Goal: Contribute content: Contribute content

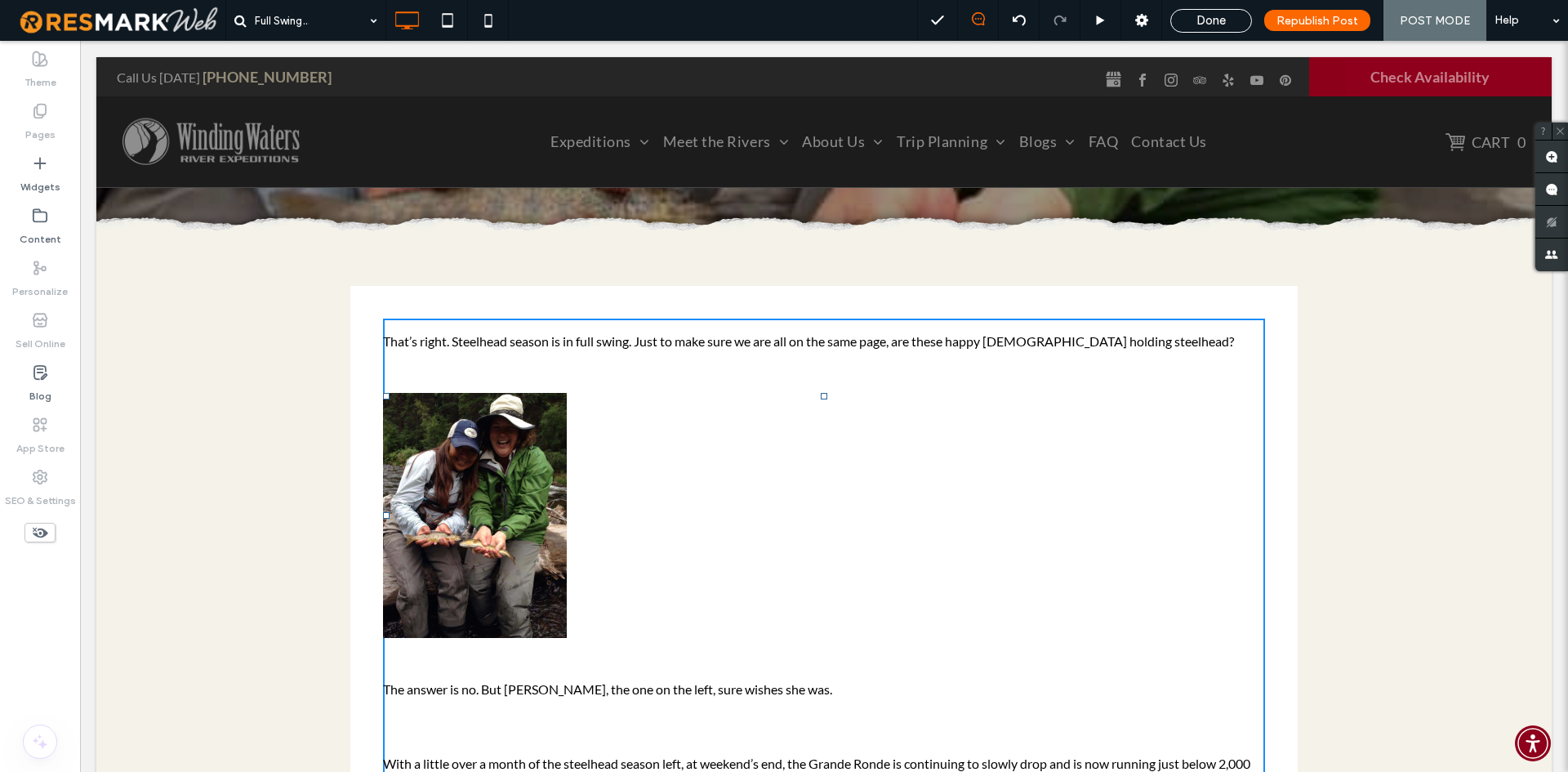
scroll to position [327, 0]
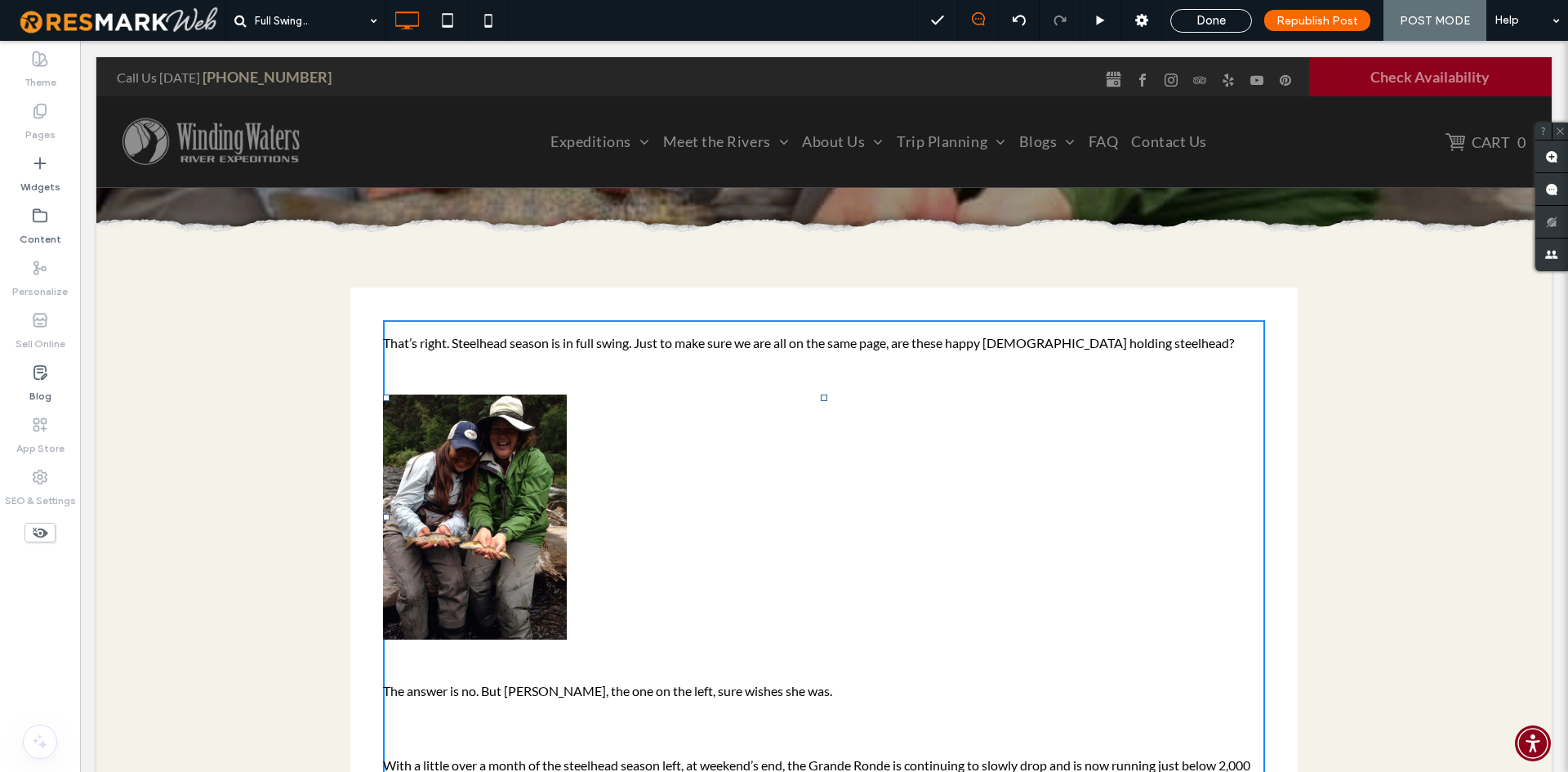
click at [441, 466] on img at bounding box center [475, 517] width 184 height 245
click at [491, 508] on img at bounding box center [475, 517] width 184 height 245
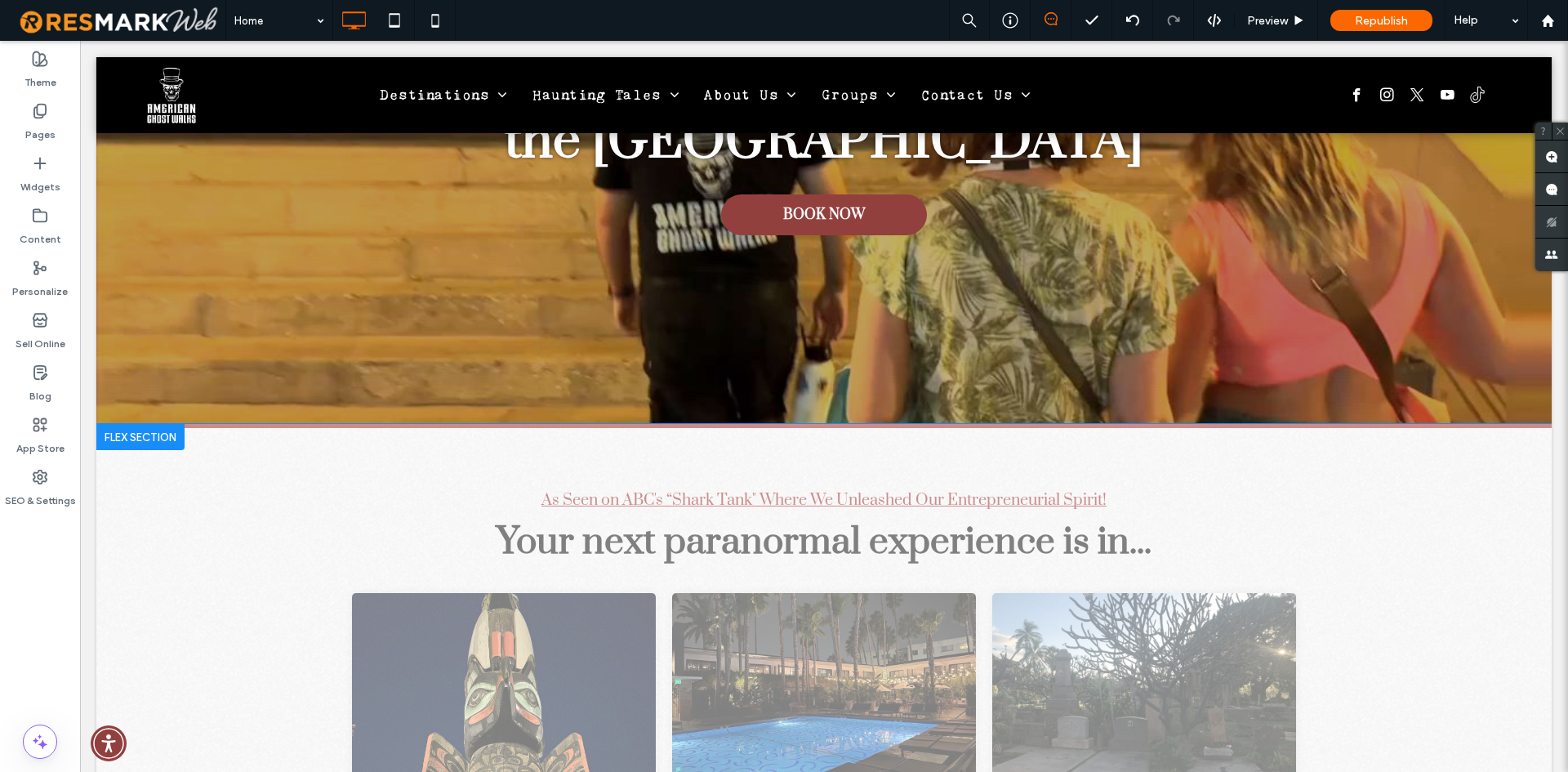
scroll to position [572, 0]
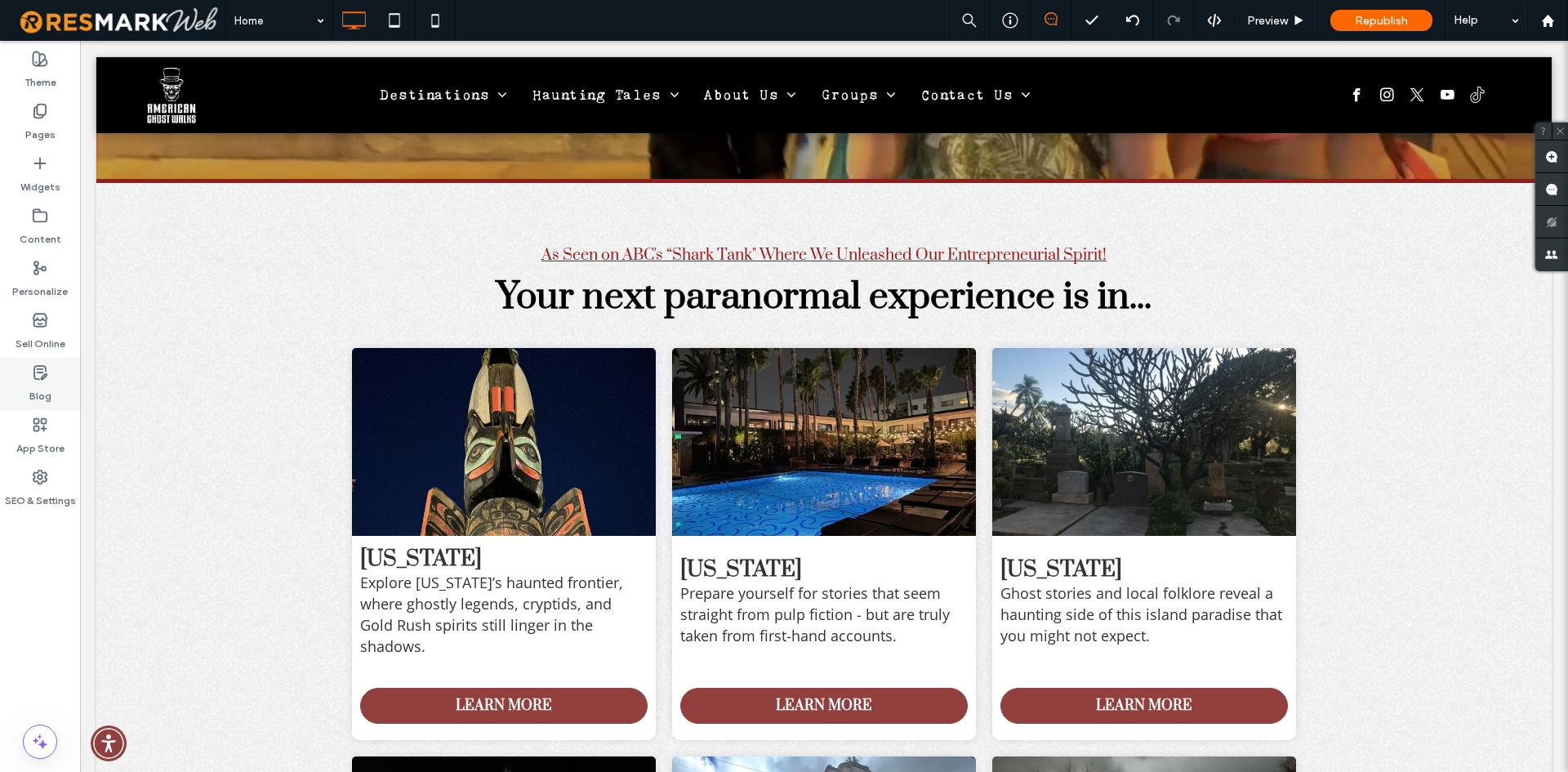
click at [41, 380] on label "Blog" at bounding box center [40, 392] width 22 height 23
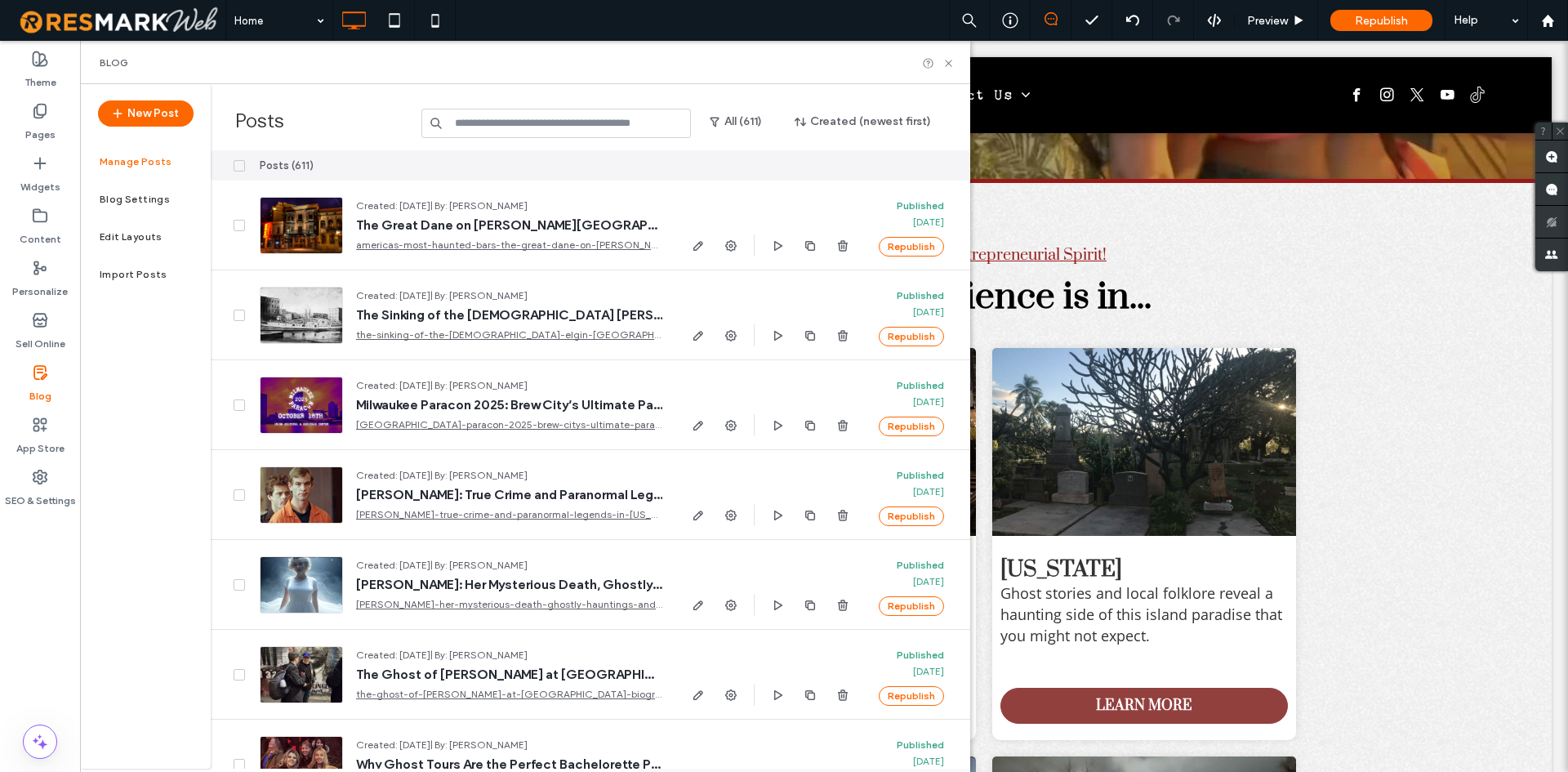
click at [578, 129] on input at bounding box center [556, 124] width 269 height 29
paste input "**********"
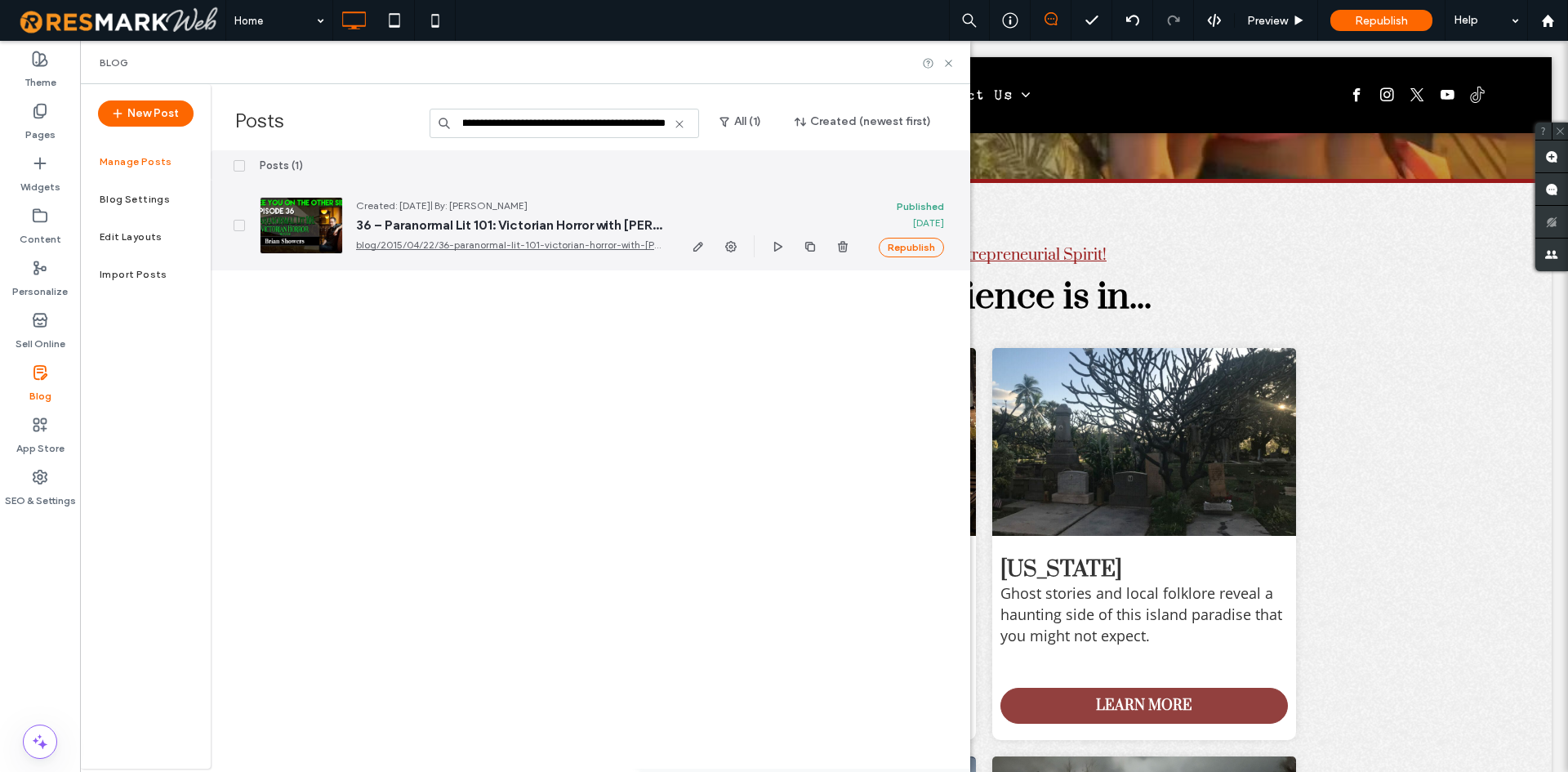
type input "**********"
click at [487, 228] on span "36 – Paranormal Lit 101: Victorian Horror with Brian J. Showers" at bounding box center [509, 225] width 306 height 16
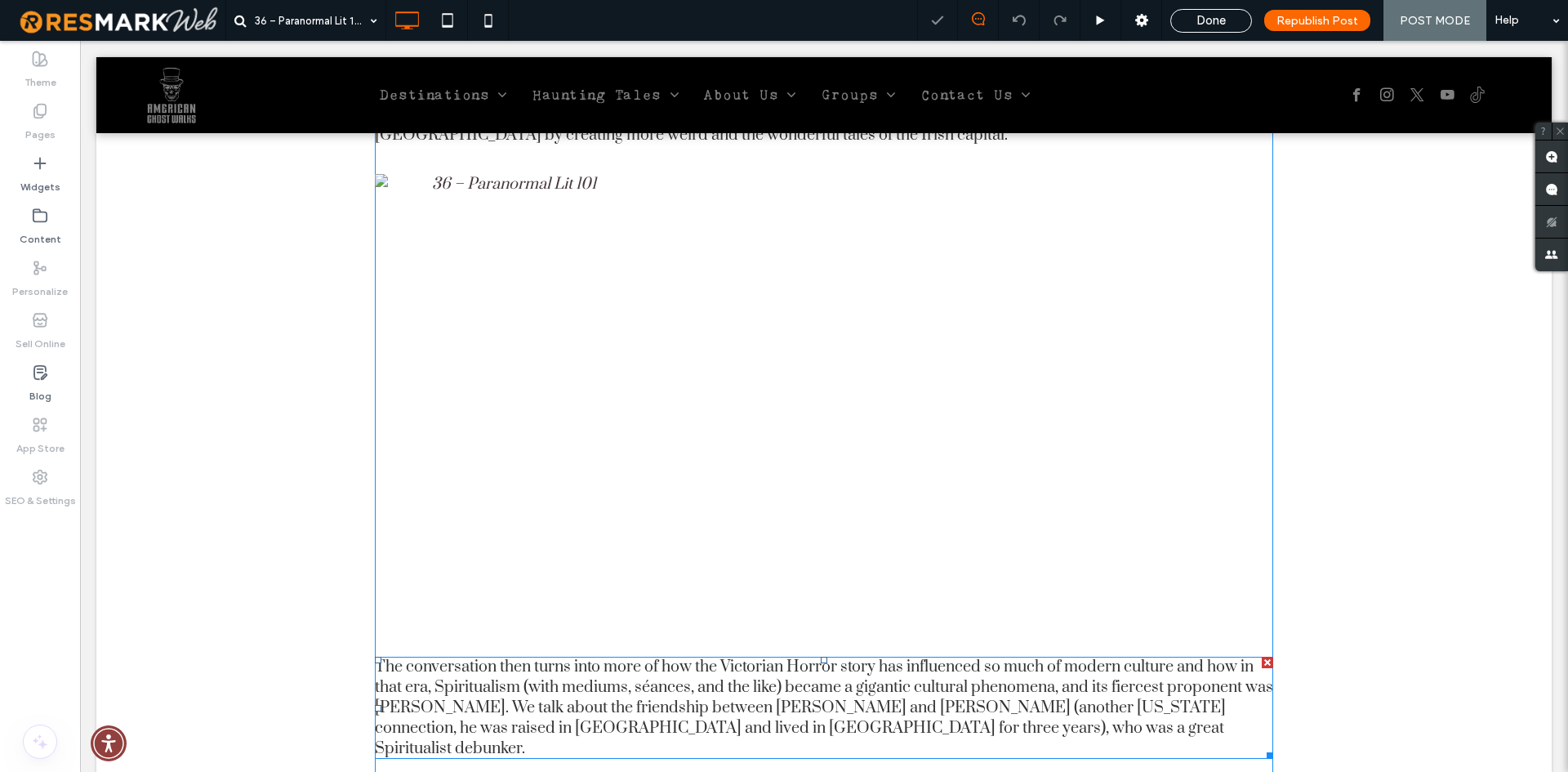
scroll to position [935, 0]
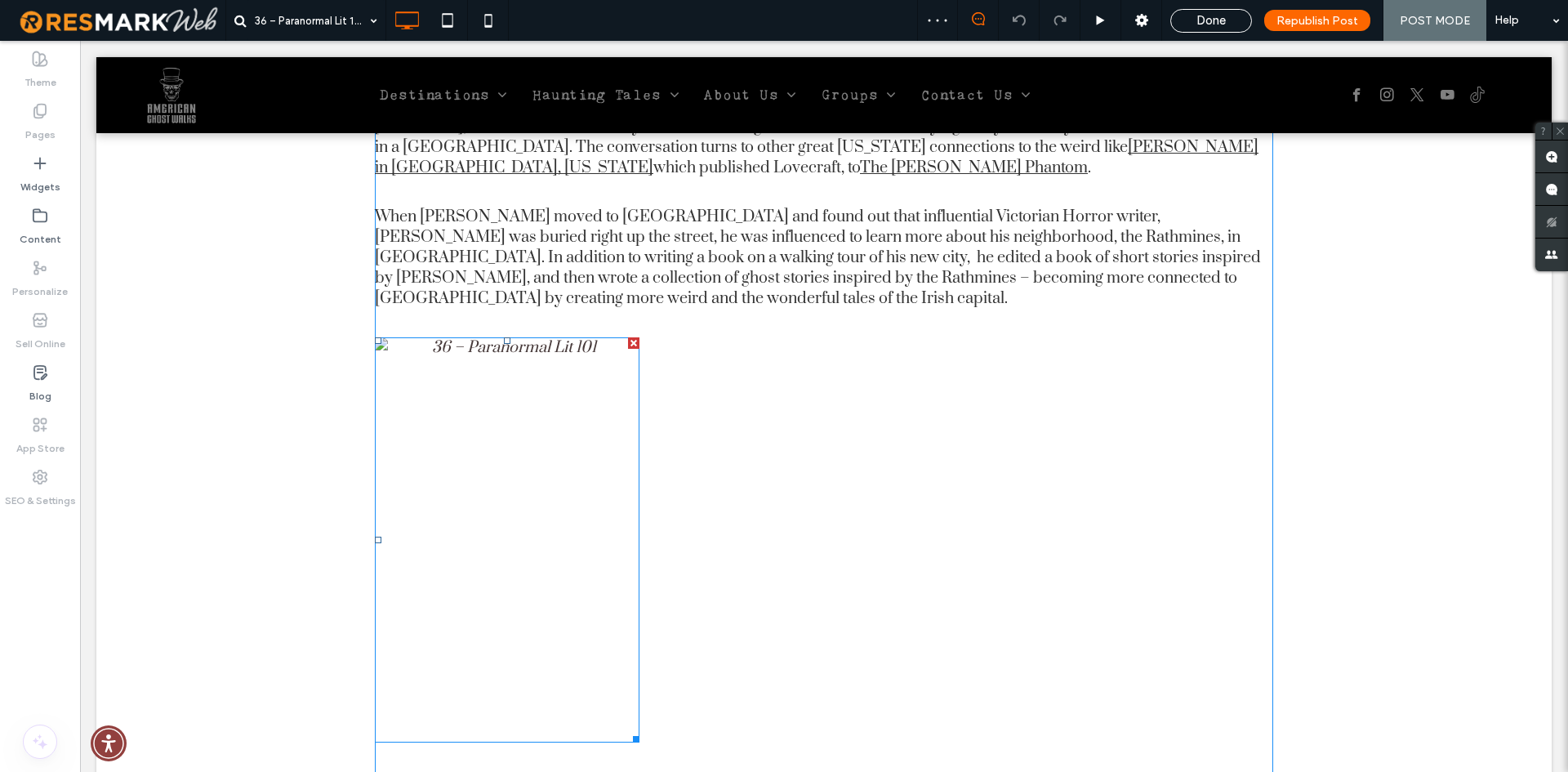
click at [518, 361] on img at bounding box center [507, 540] width 264 height 405
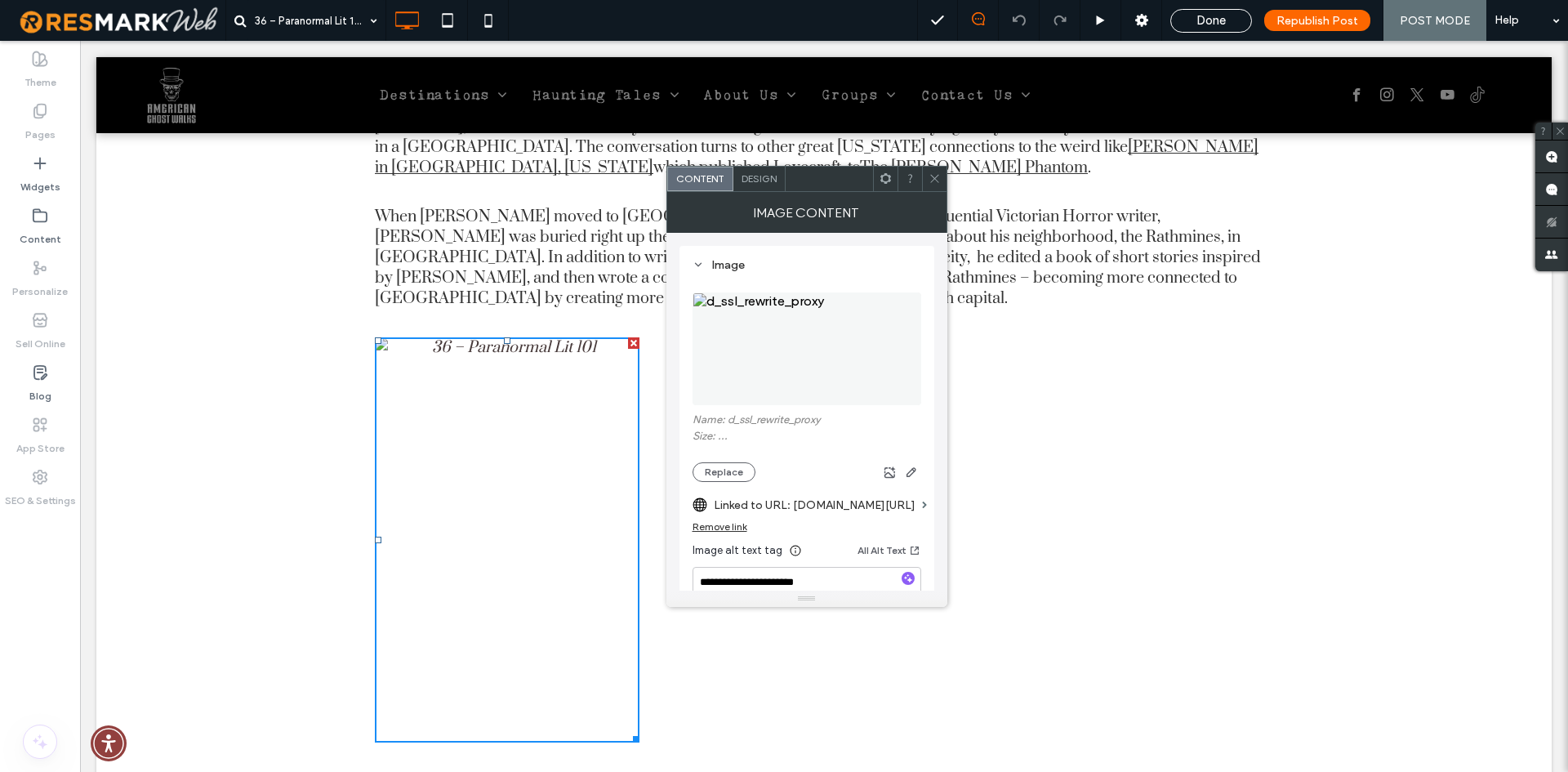
click at [1118, 534] on div "Joining Mike and Wendy today is Swan River Press publisher and author, Brian J.…" at bounding box center [824, 755] width 899 height 1914
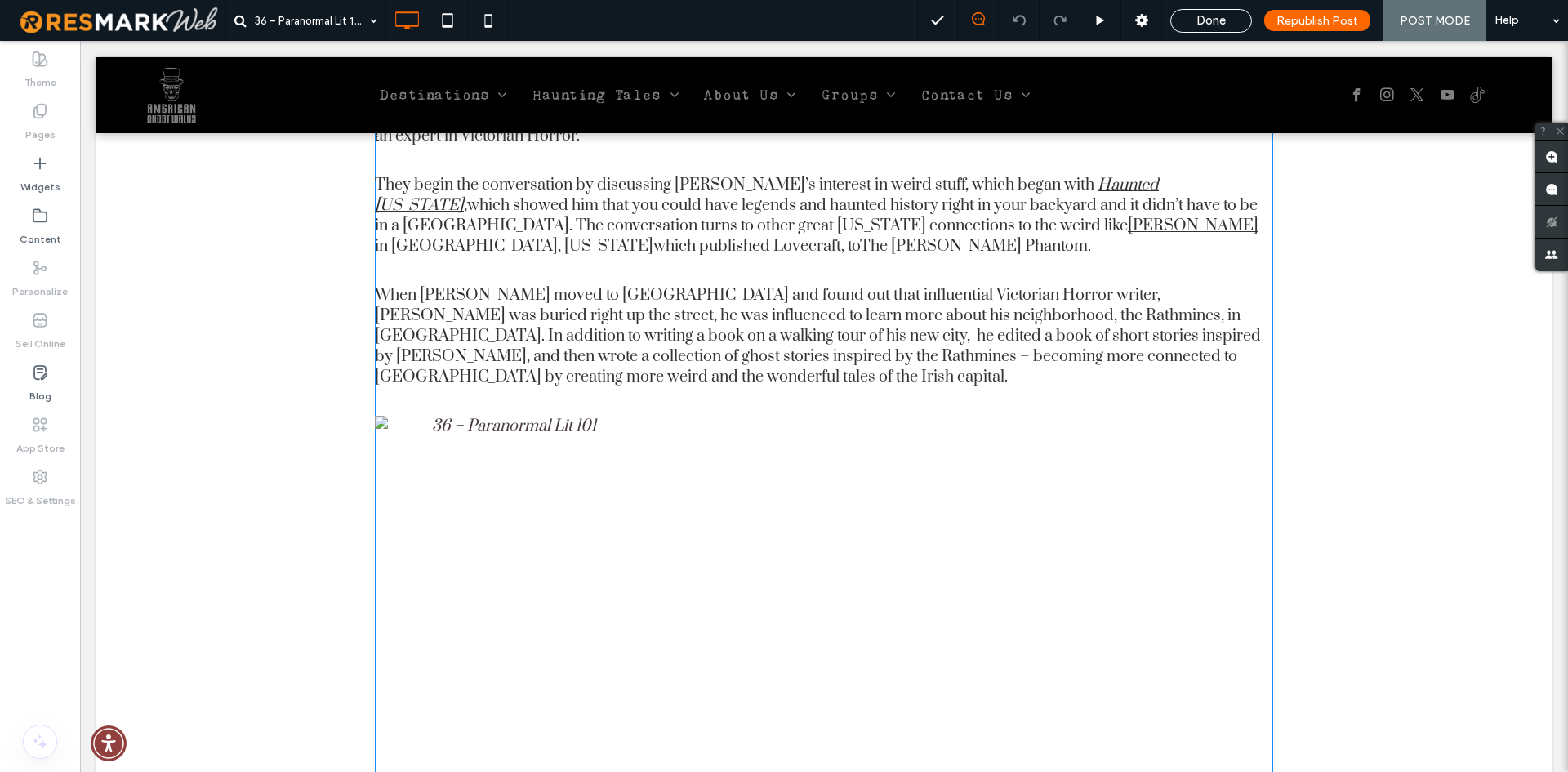
scroll to position [853, 0]
click at [485, 587] on img at bounding box center [507, 622] width 264 height 405
click at [508, 434] on img at bounding box center [507, 622] width 264 height 405
click at [511, 429] on img at bounding box center [507, 622] width 264 height 405
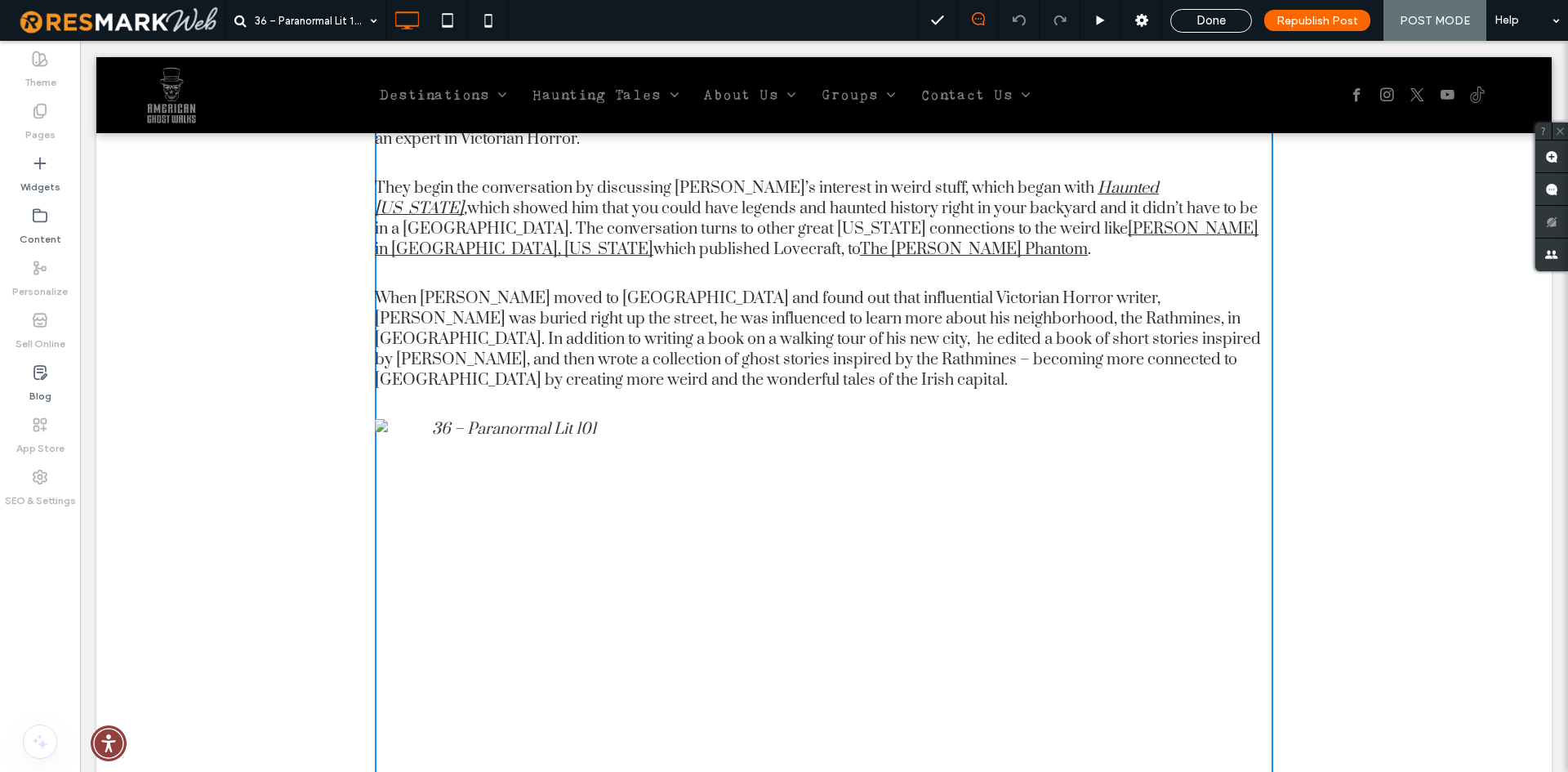
click at [401, 419] on img at bounding box center [507, 622] width 264 height 405
click at [595, 575] on img at bounding box center [507, 622] width 264 height 405
drag, startPoint x: 517, startPoint y: 397, endPoint x: 496, endPoint y: 417, distance: 29.0
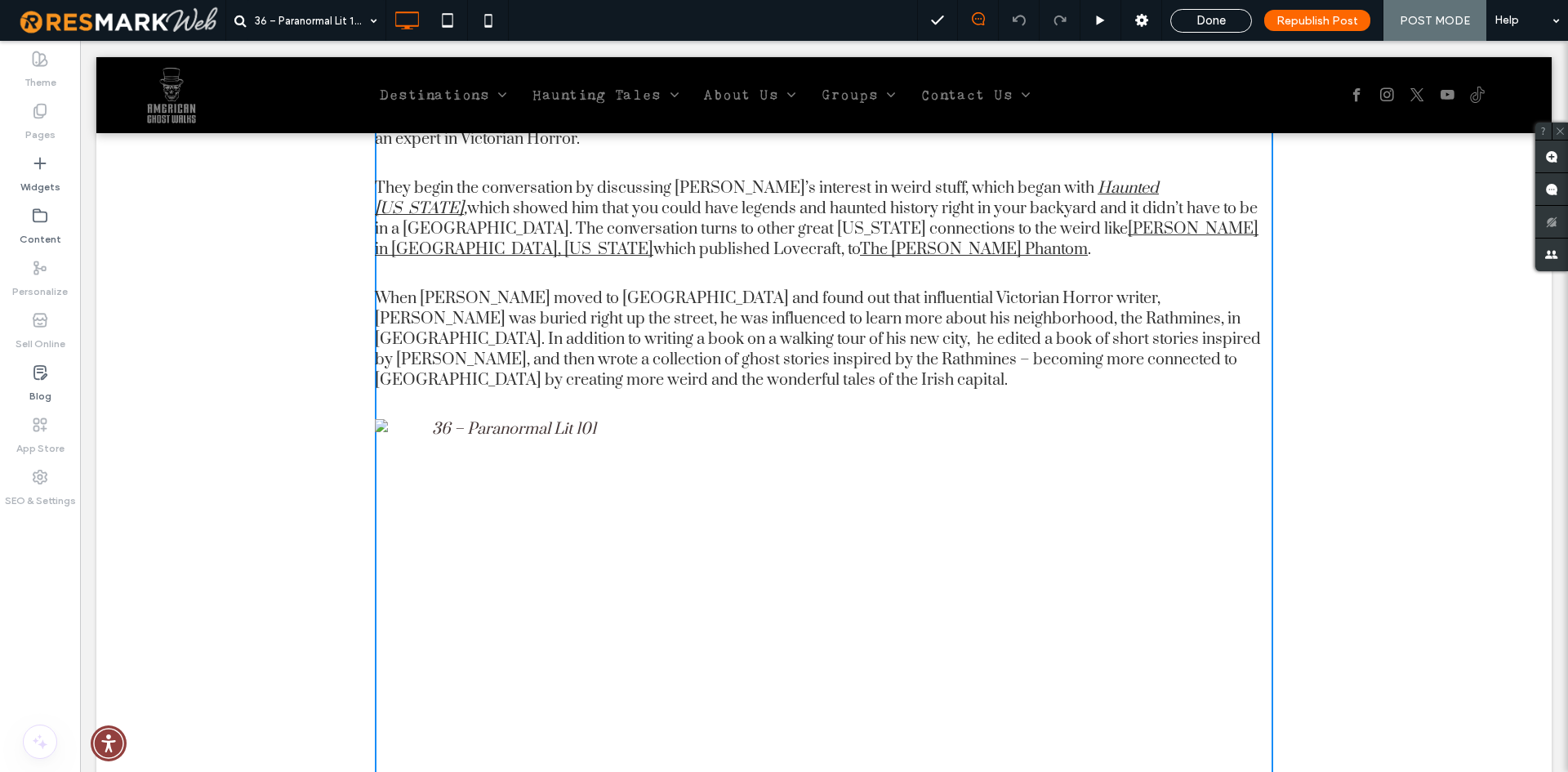
click at [499, 419] on img at bounding box center [507, 622] width 264 height 405
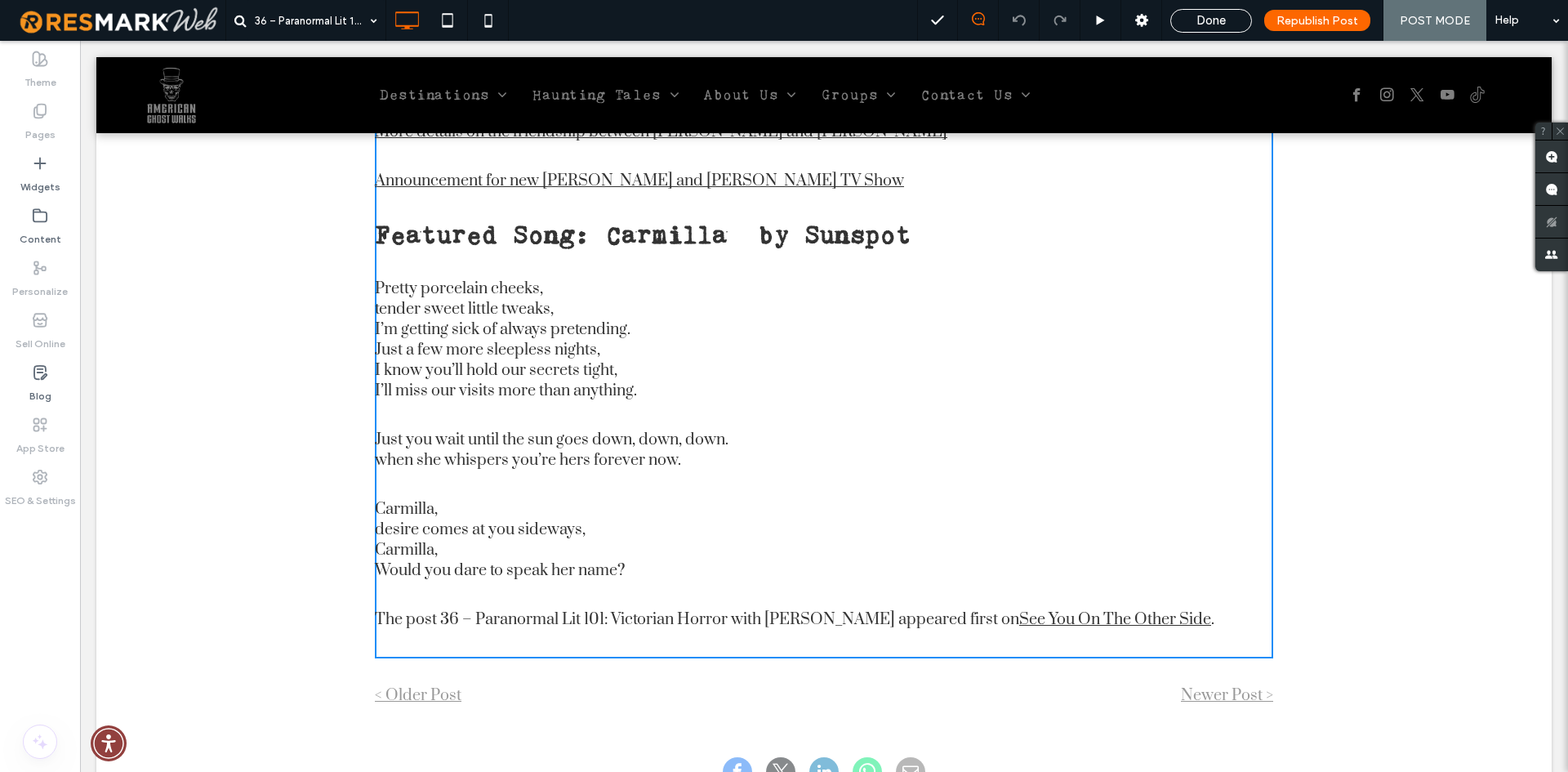
scroll to position [2161, 0]
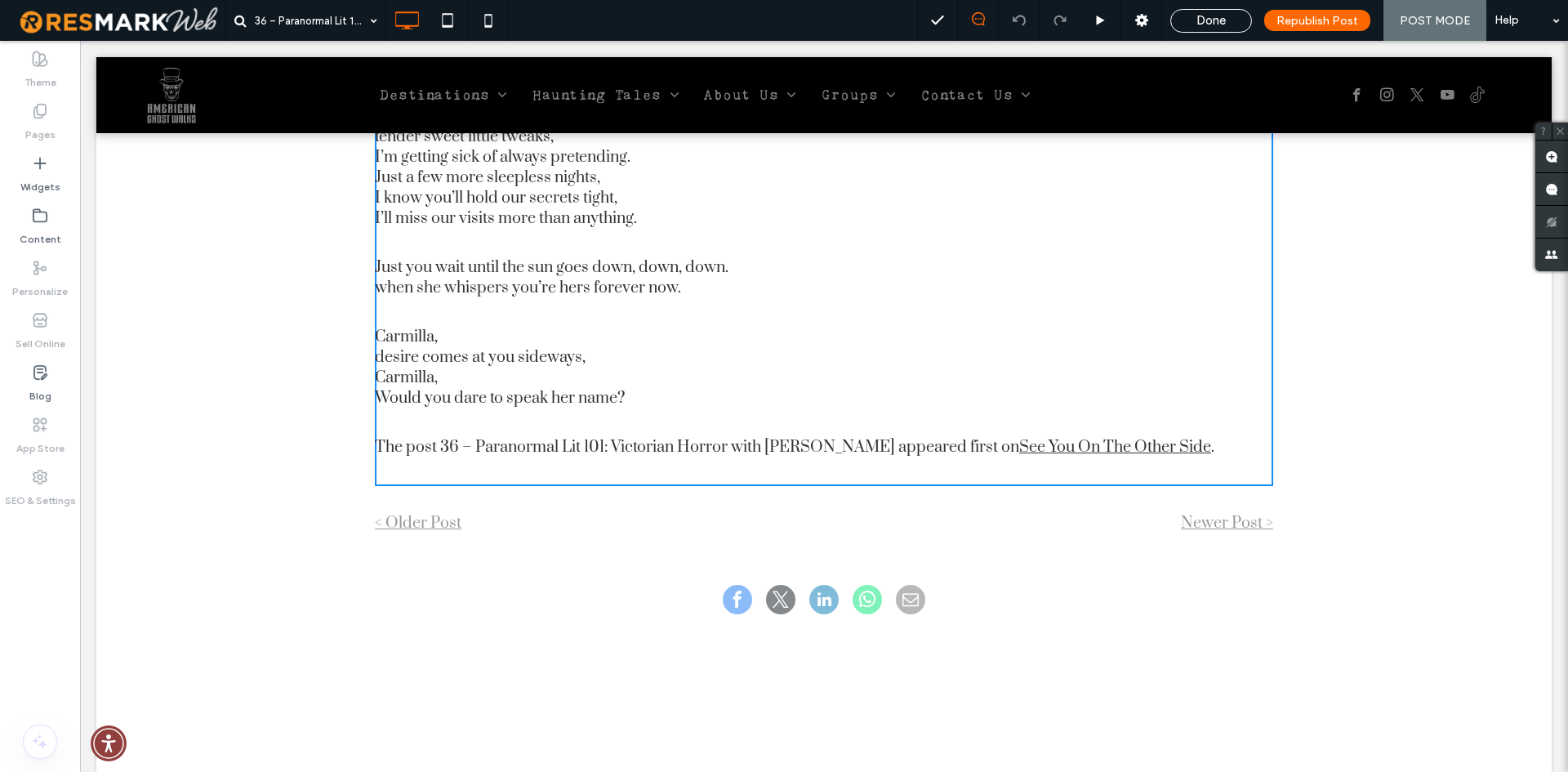
click at [488, 343] on p "Carmilla, desire comes at you sideways, Carmilla, Would you dare to speak her n…" at bounding box center [824, 368] width 899 height 82
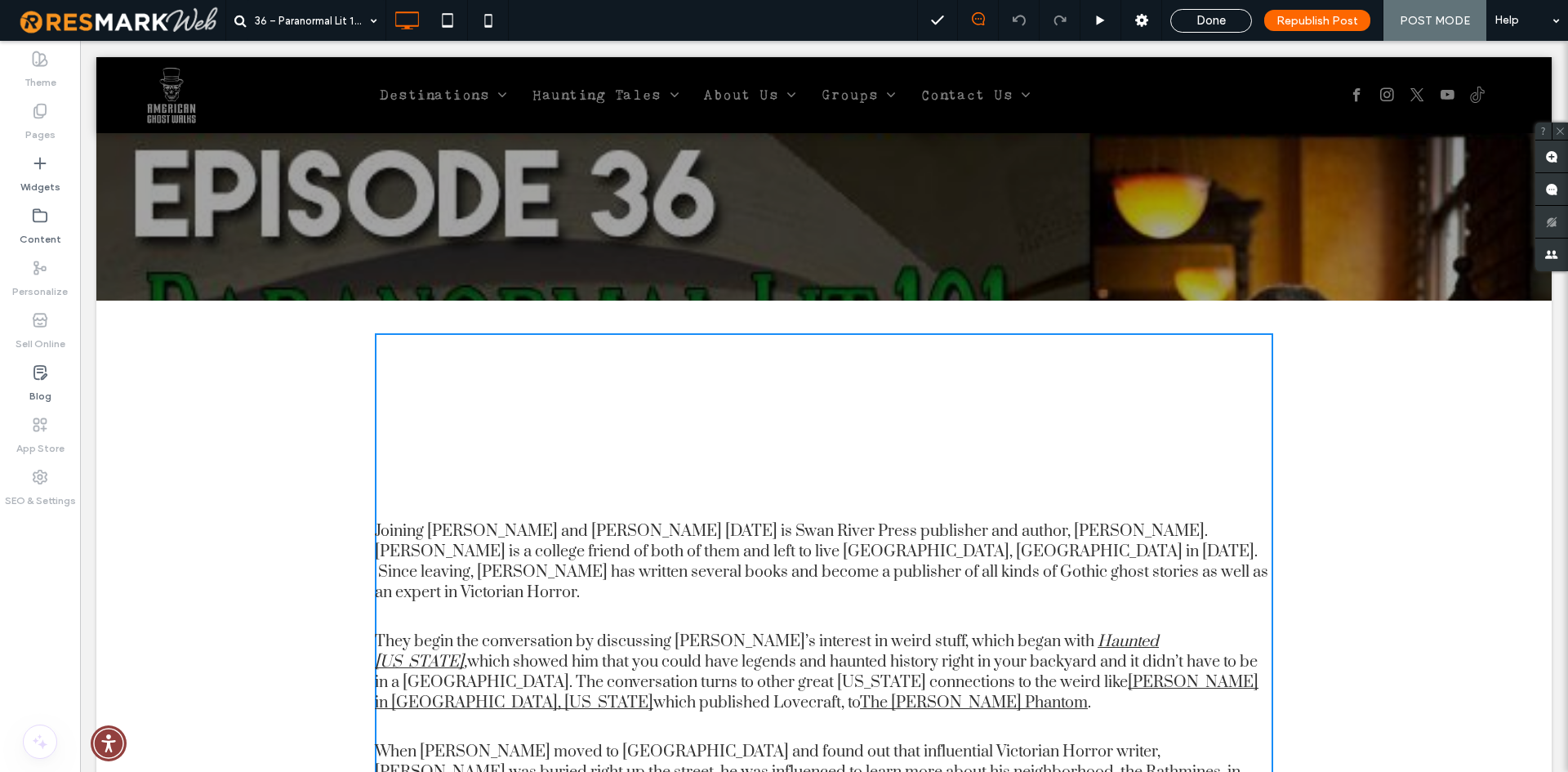
scroll to position [445, 0]
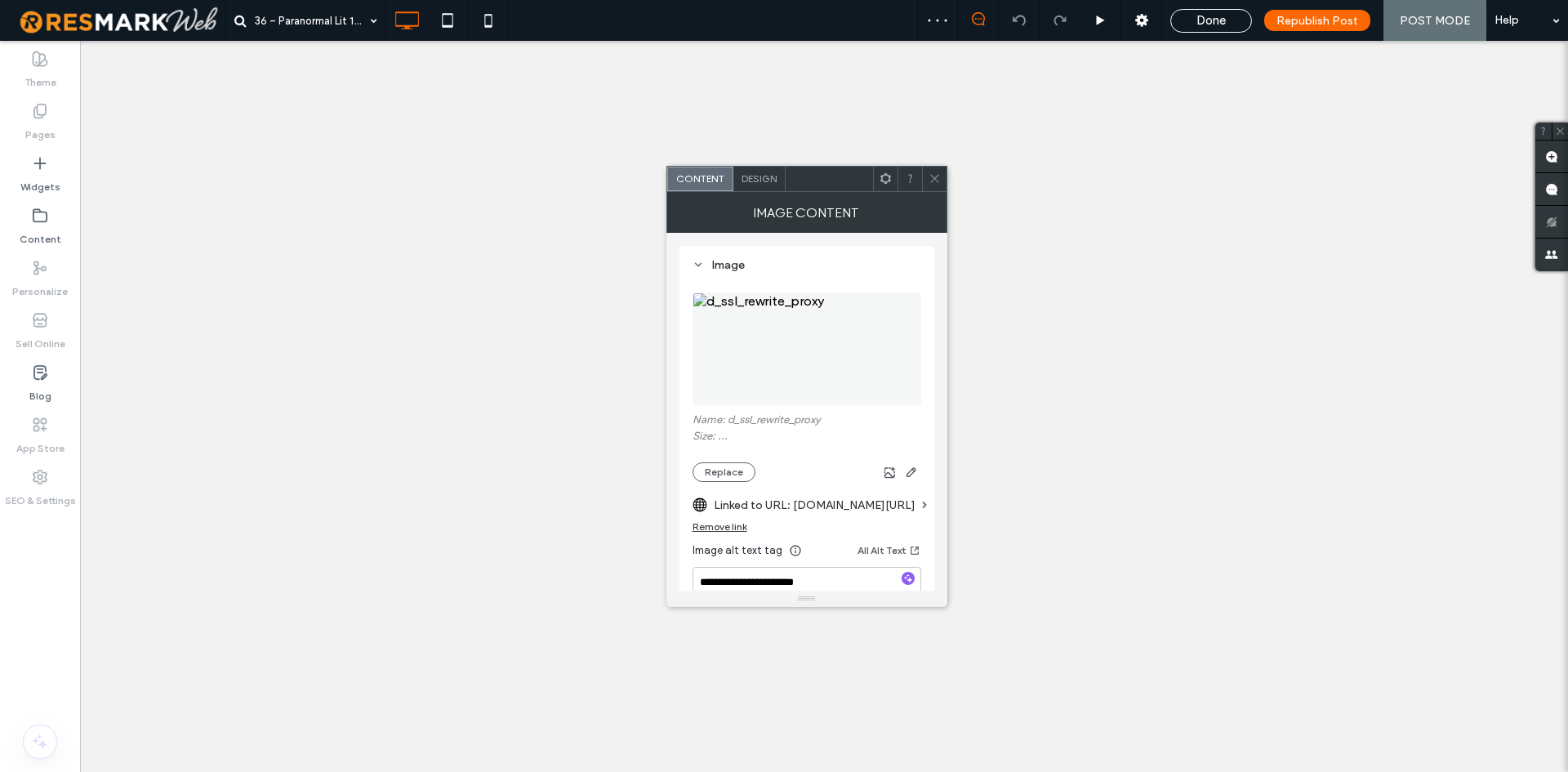
click at [814, 350] on img at bounding box center [807, 349] width 228 height 112
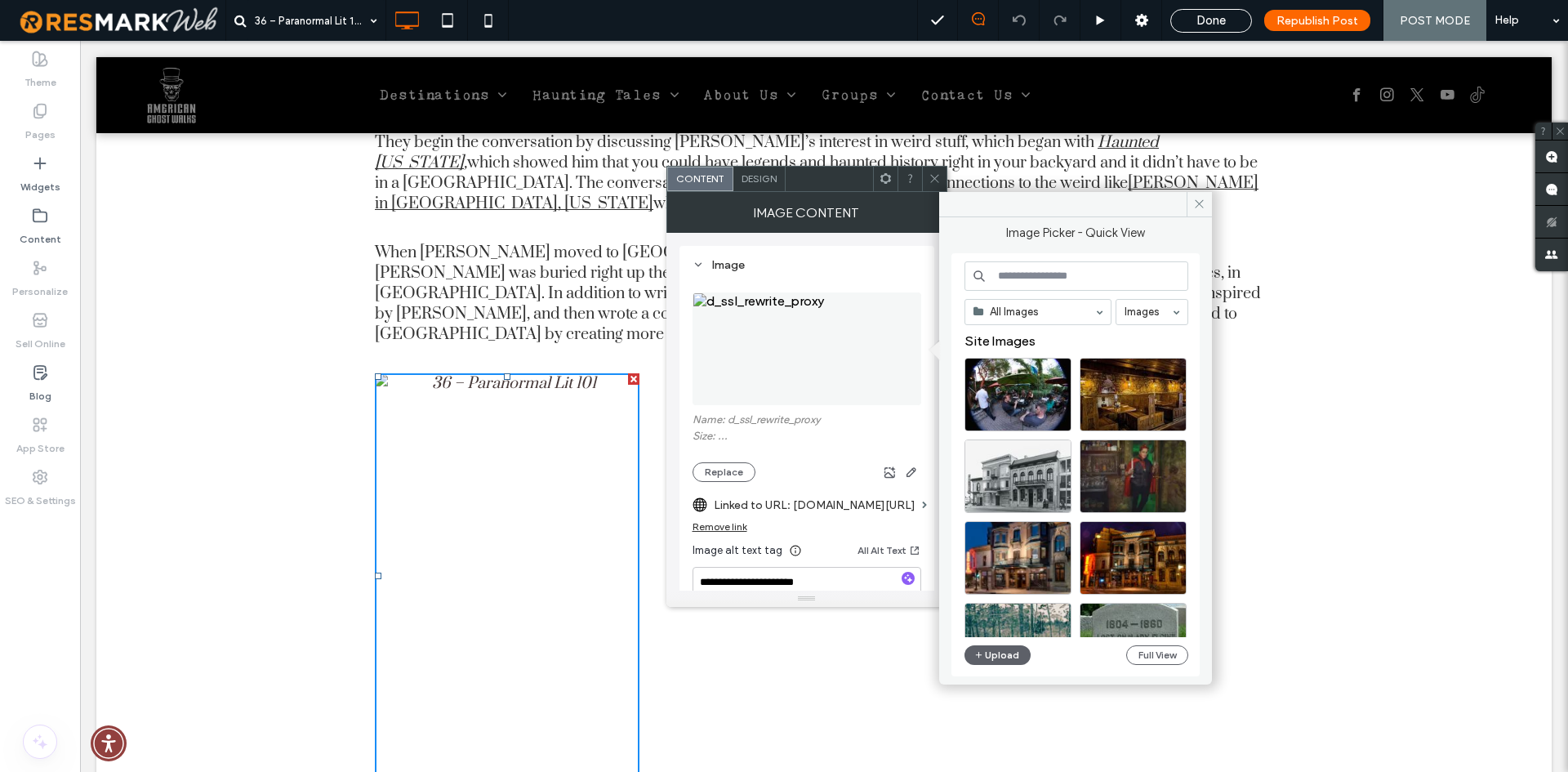
click at [1041, 271] on input at bounding box center [1076, 276] width 224 height 29
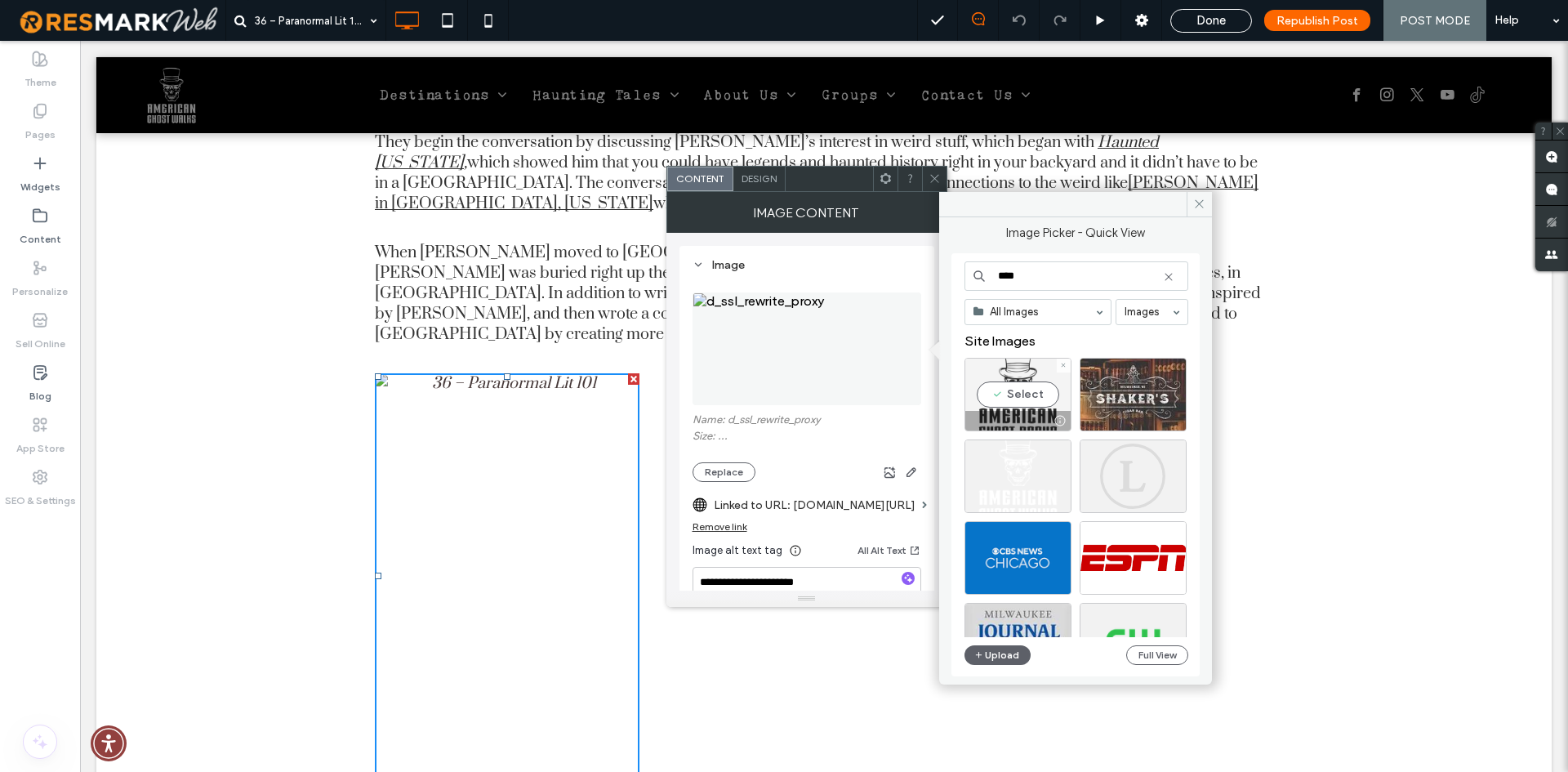
type input "****"
click at [1024, 416] on div at bounding box center [1018, 421] width 106 height 20
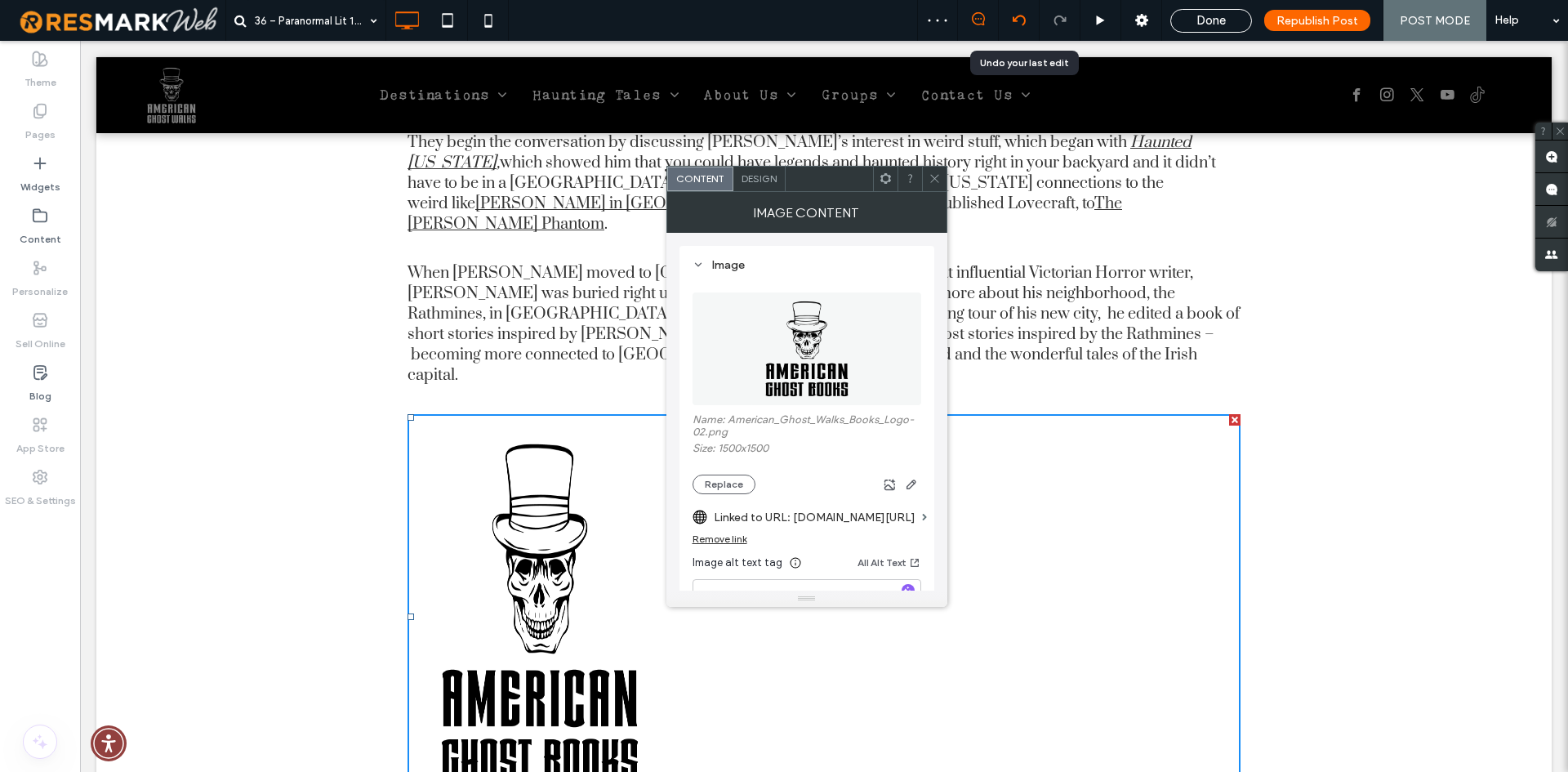
click at [1025, 24] on use at bounding box center [1018, 20] width 13 height 10
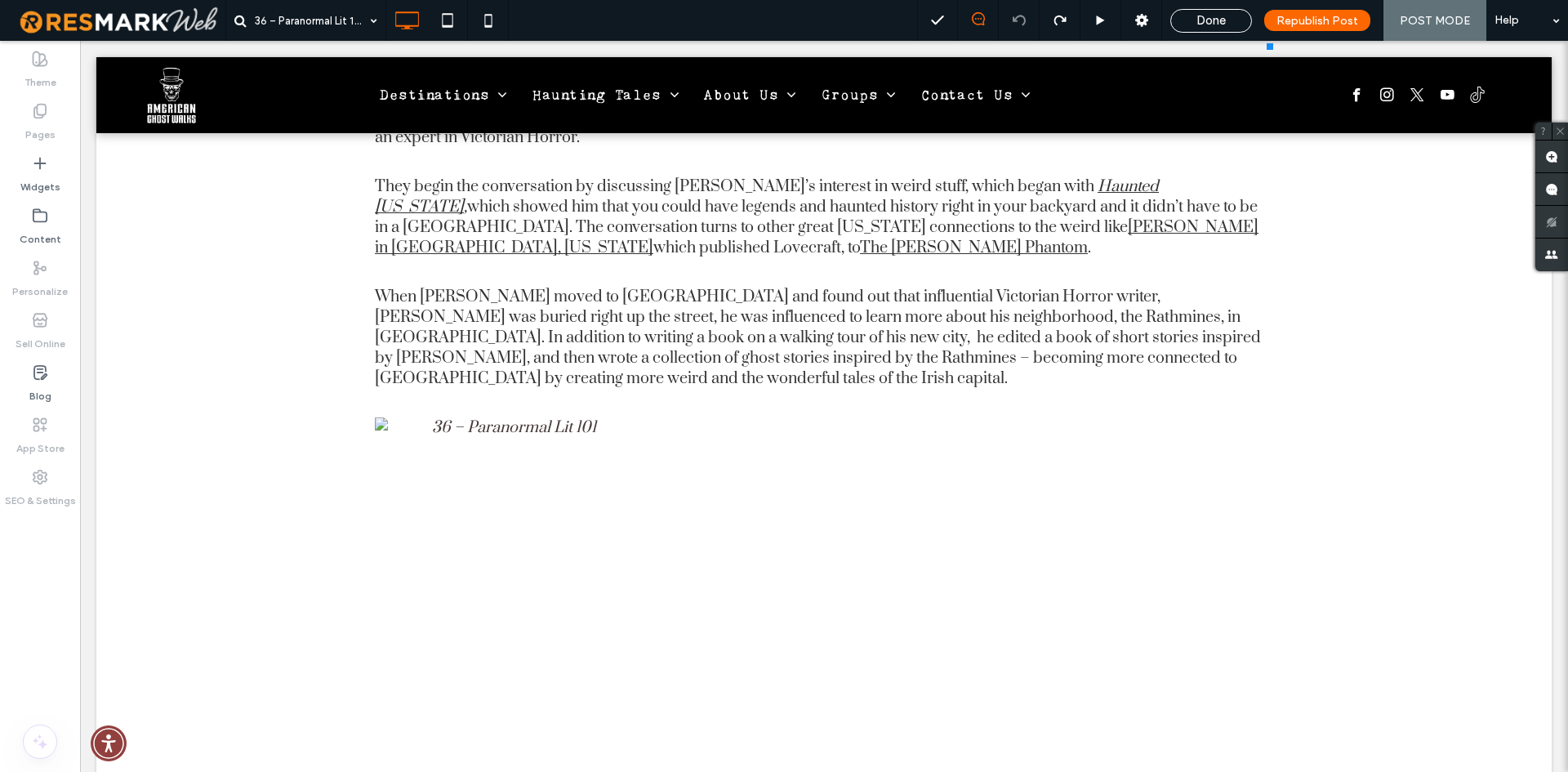
scroll to position [899, 0]
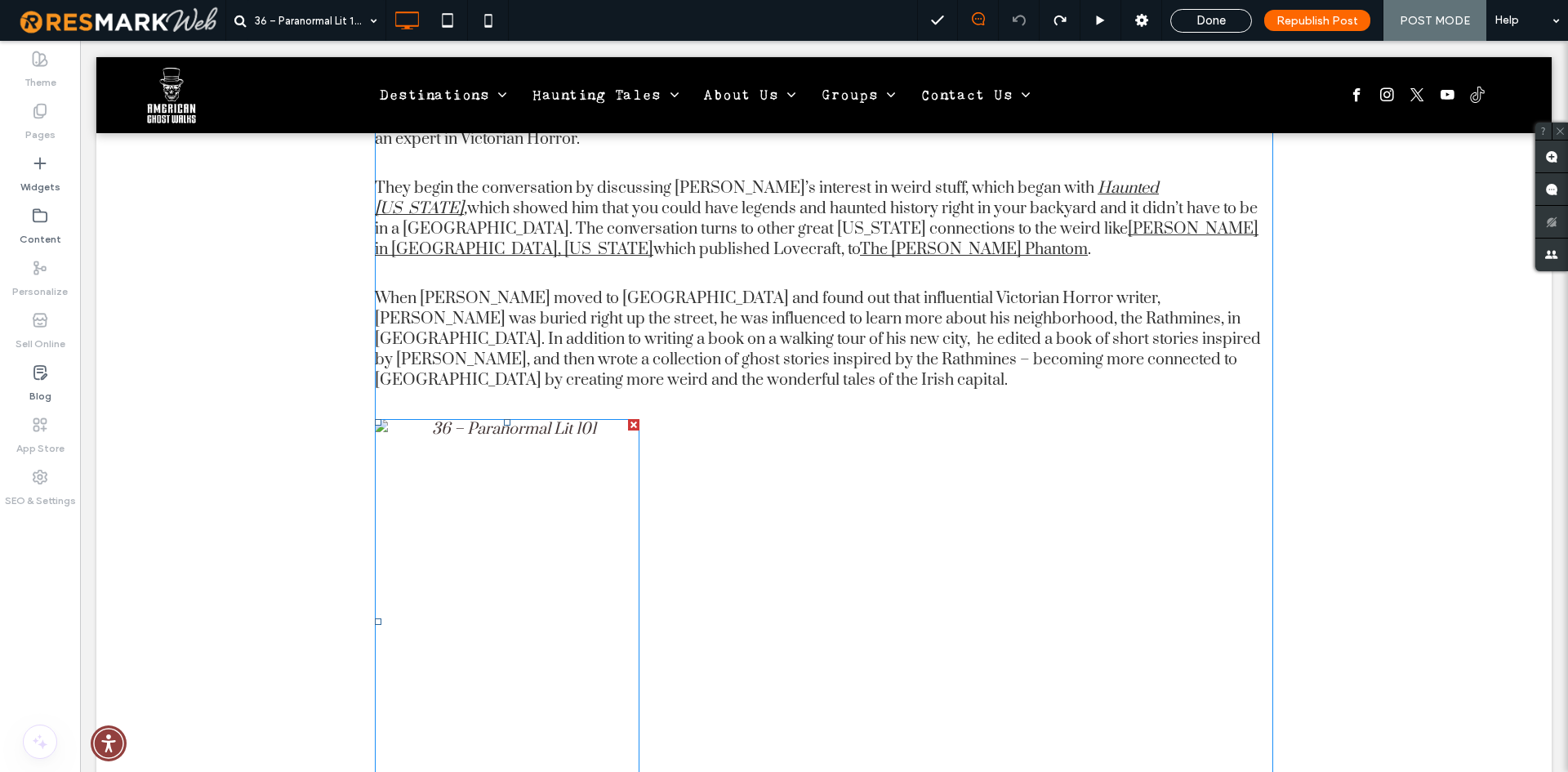
click at [519, 452] on img at bounding box center [507, 622] width 264 height 405
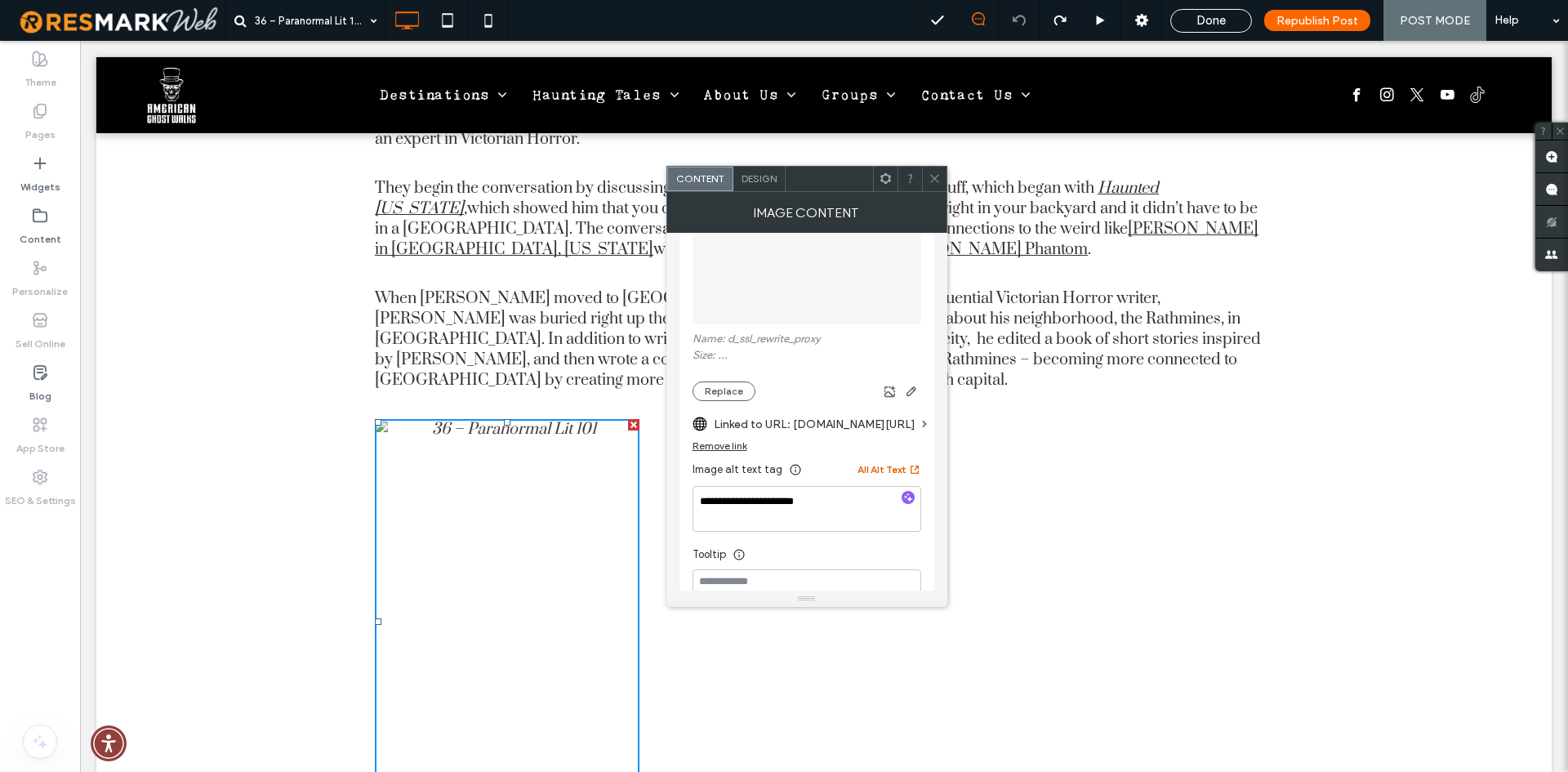
scroll to position [82, 0]
click at [832, 297] on img at bounding box center [807, 267] width 228 height 112
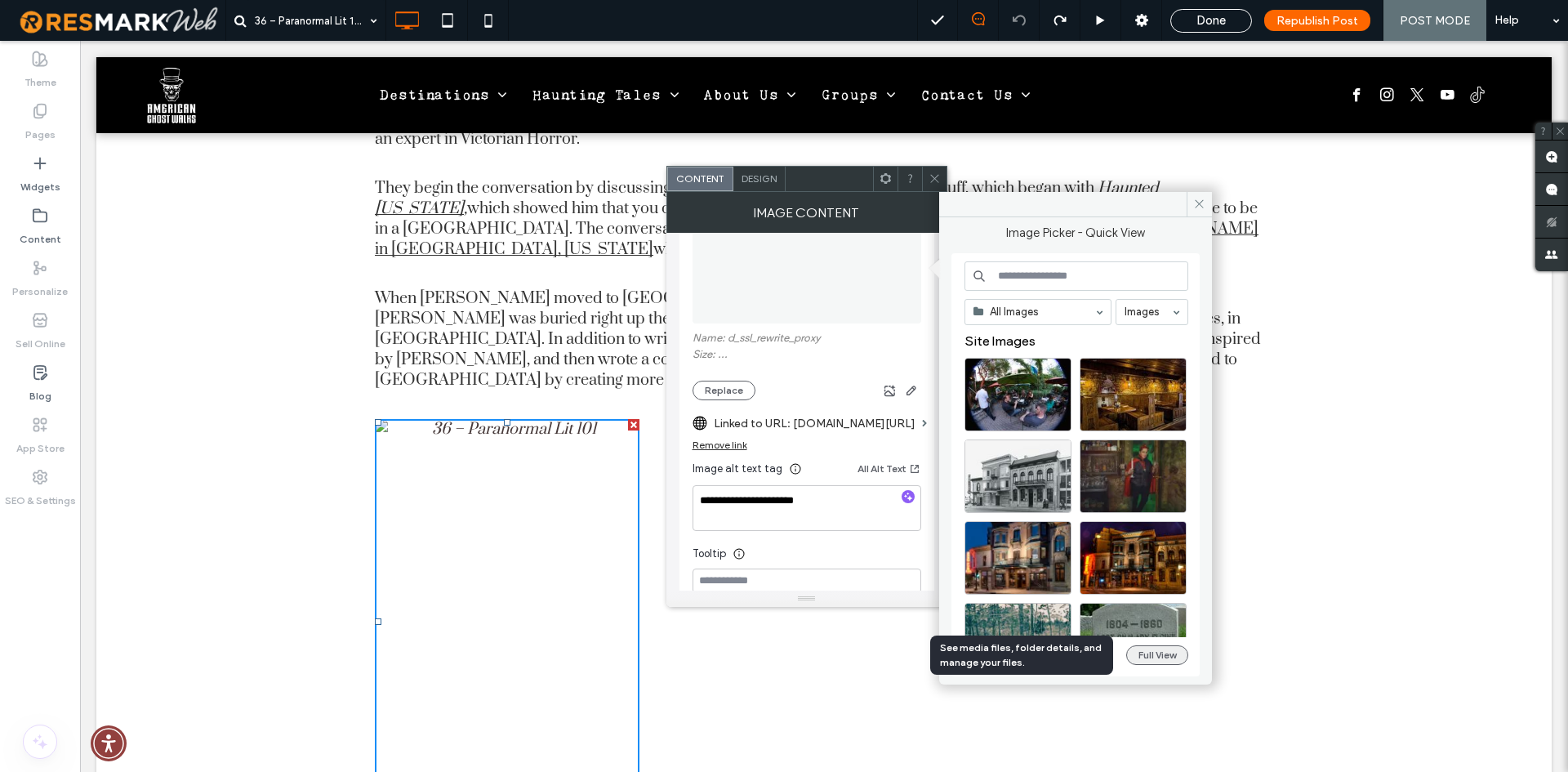
click at [1165, 660] on button "Full View" at bounding box center [1157, 655] width 62 height 20
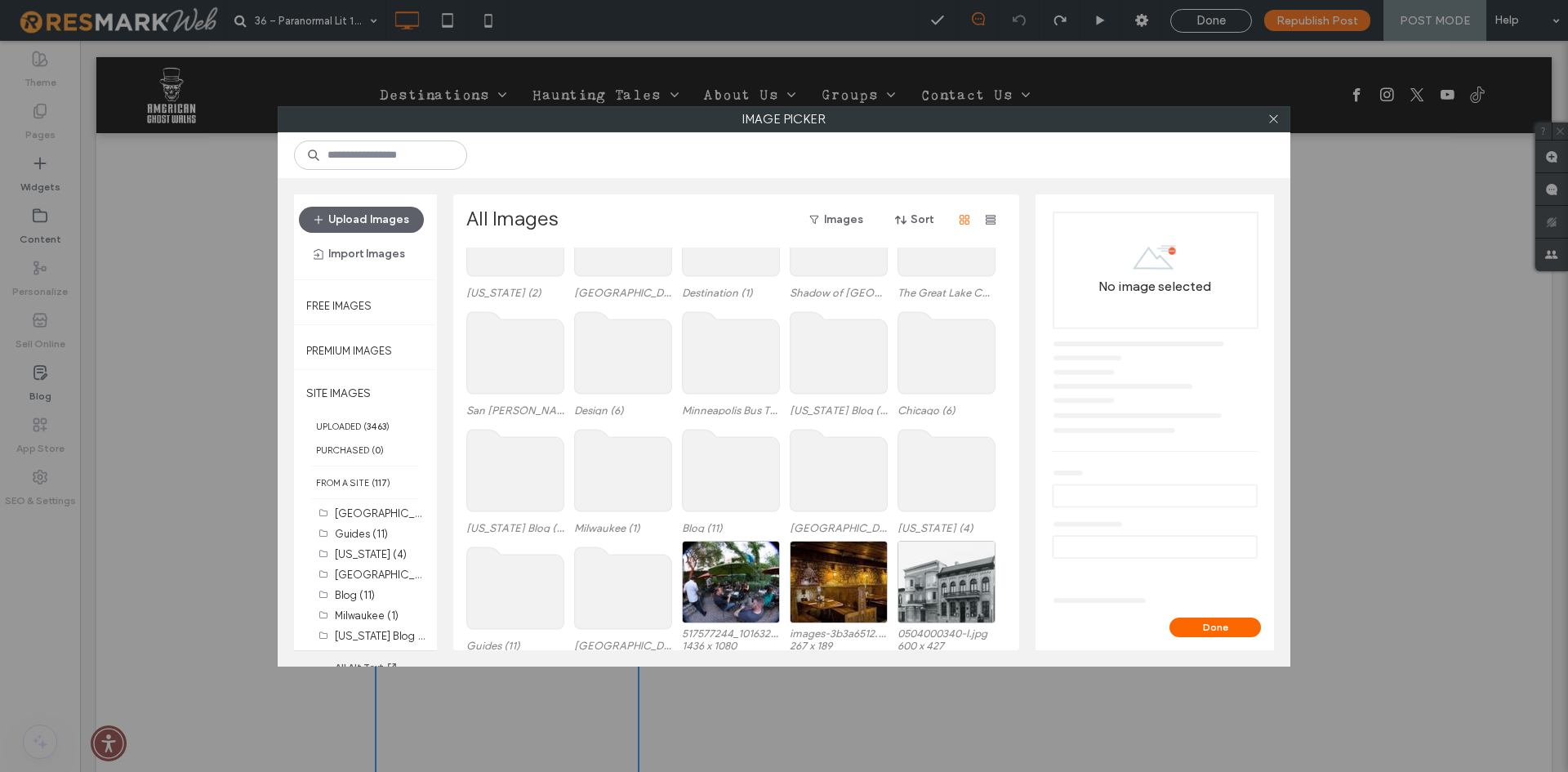
scroll to position [100, 0]
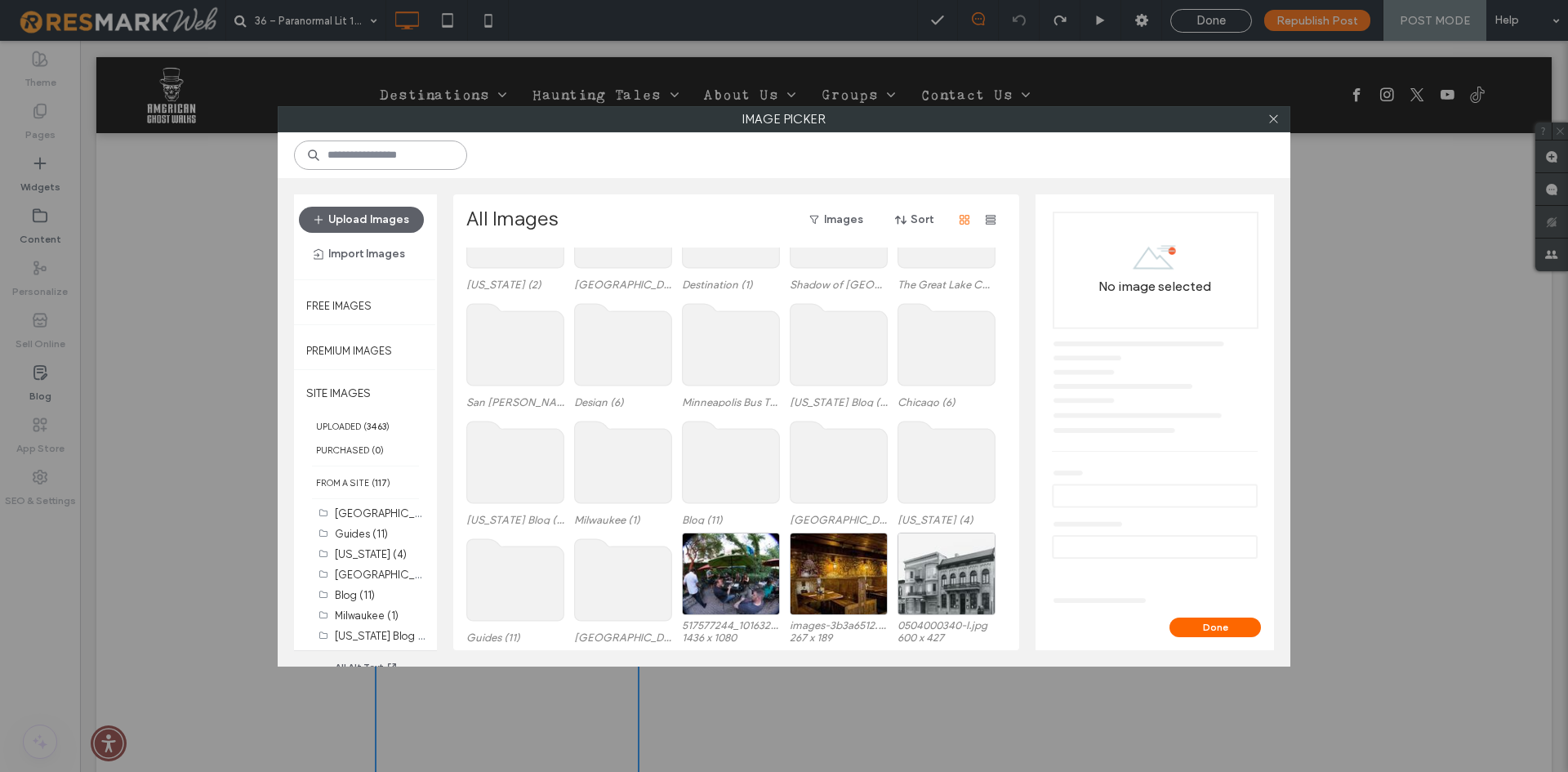
click at [382, 149] on input at bounding box center [381, 155] width 173 height 29
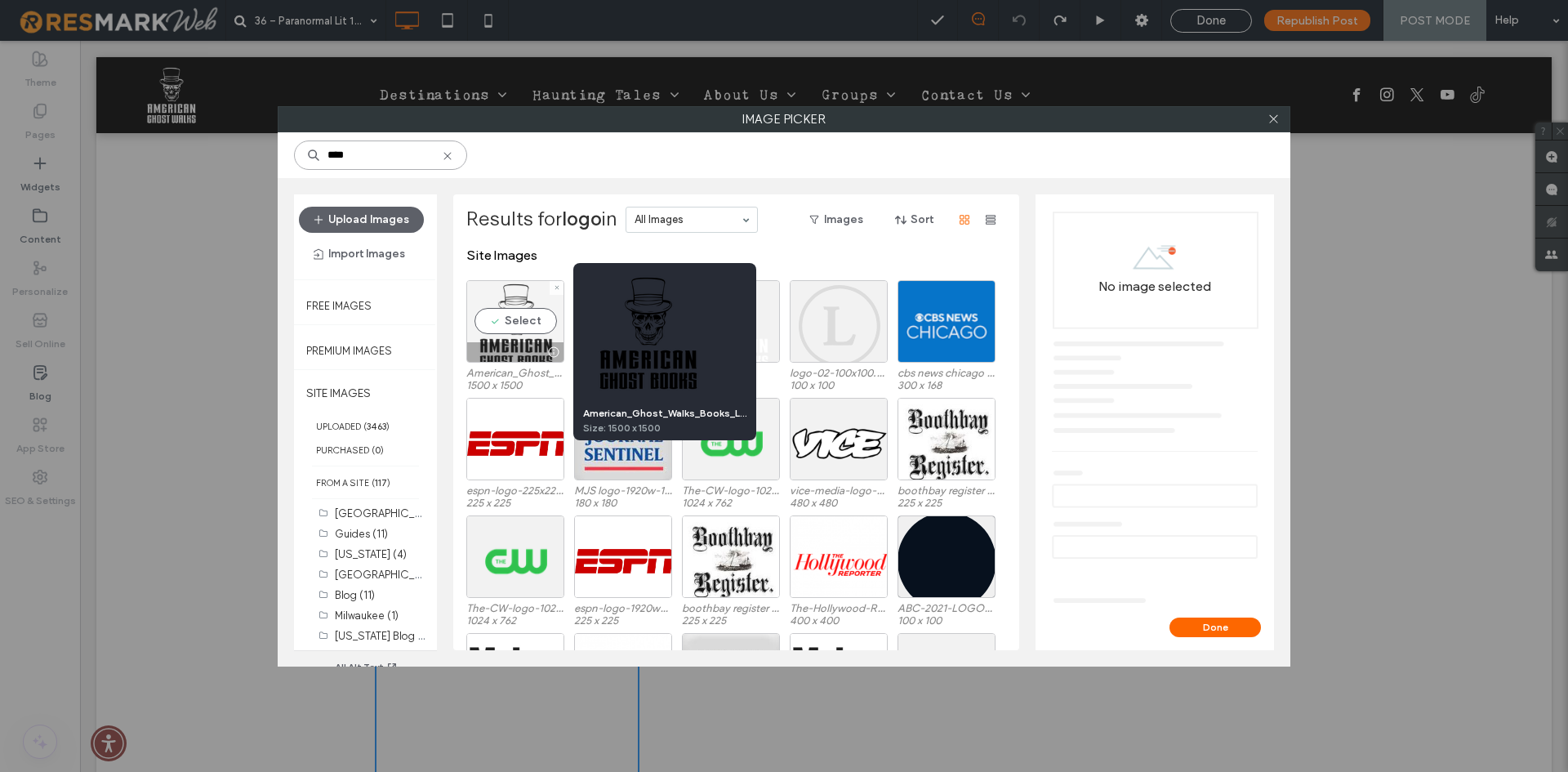
type input "****"
click at [552, 351] on div at bounding box center [554, 352] width 21 height 13
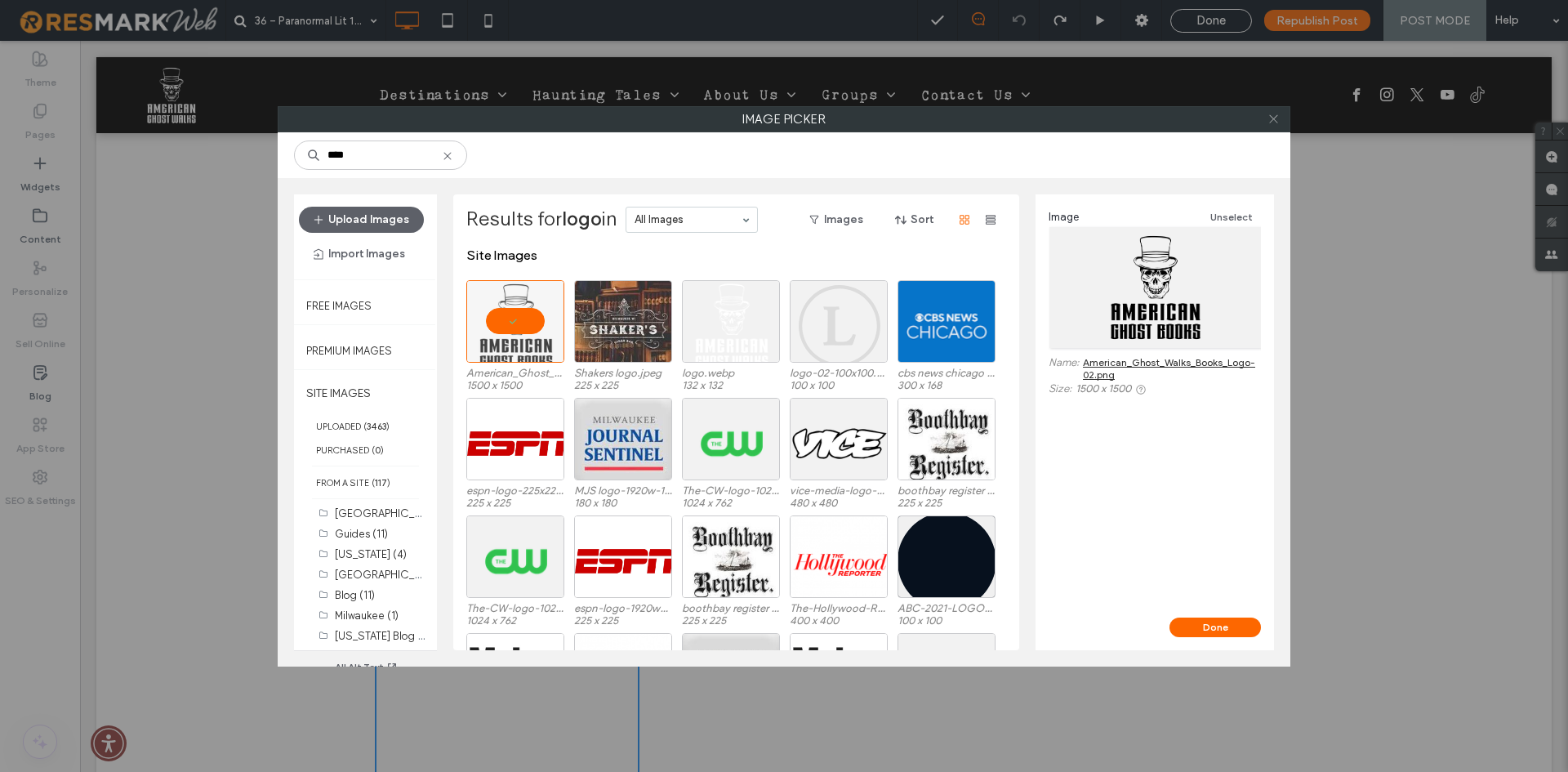
click at [1268, 119] on icon at bounding box center [1274, 119] width 12 height 12
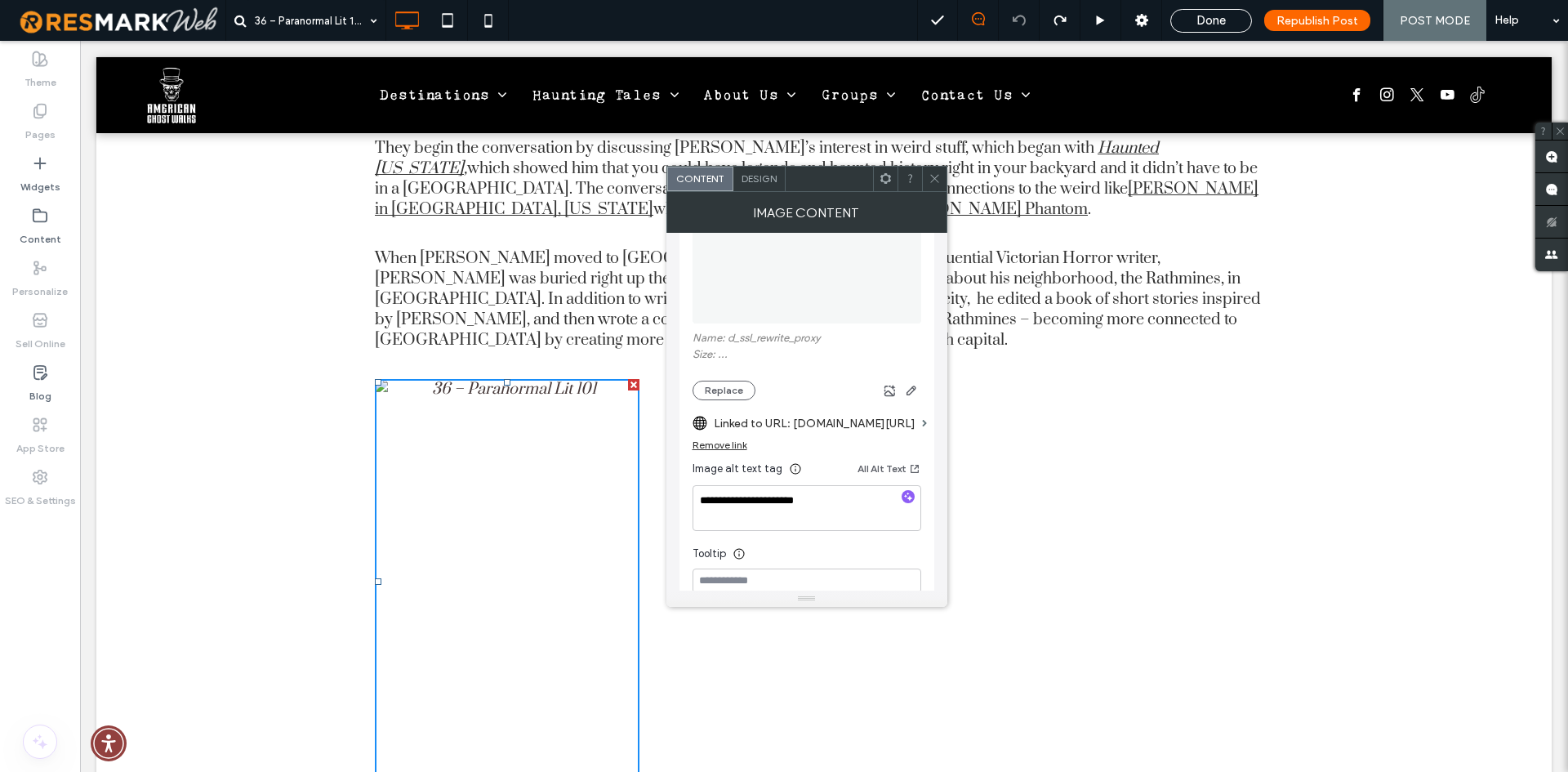
scroll to position [899, 0]
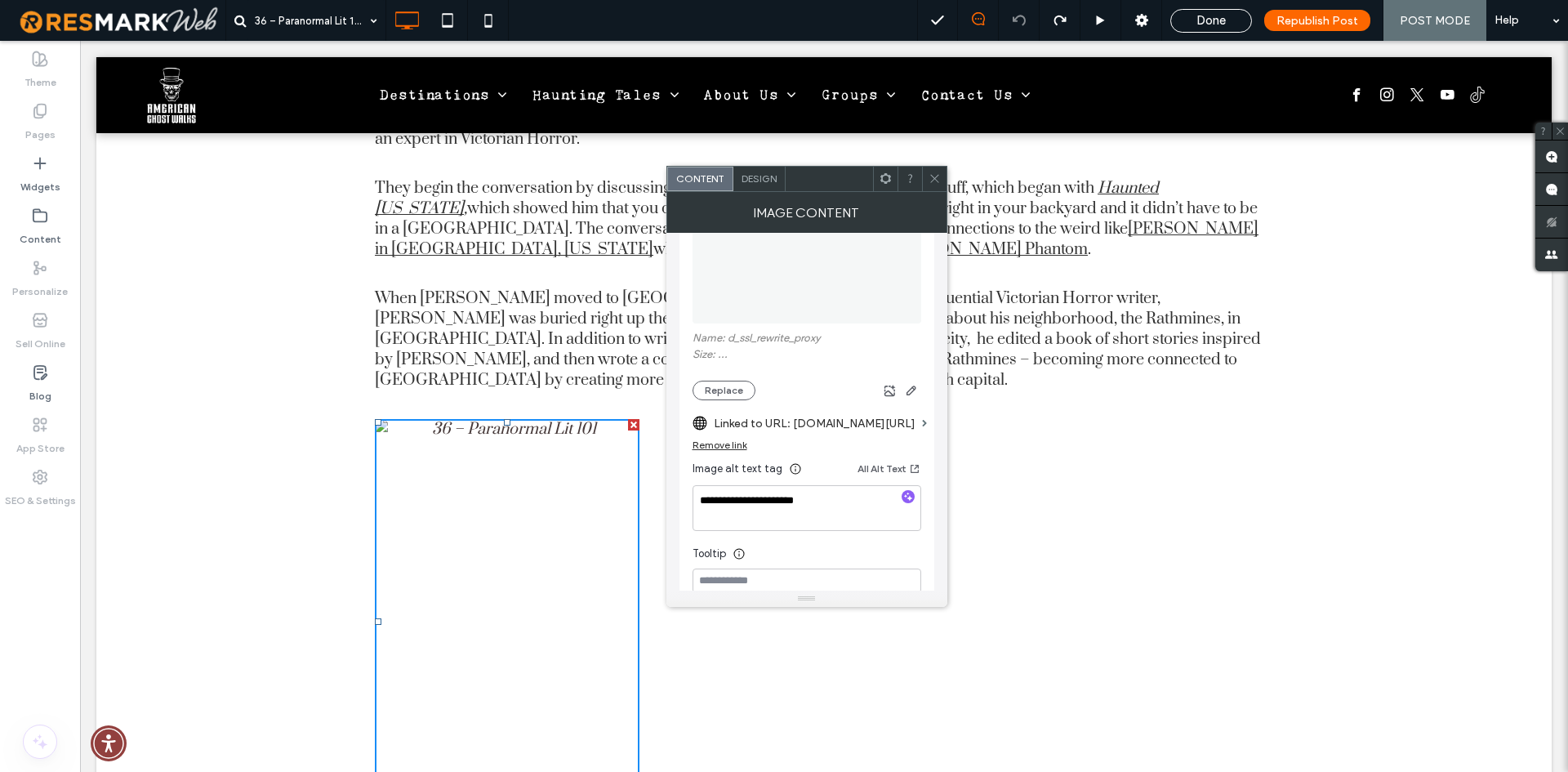
drag, startPoint x: 1206, startPoint y: 476, endPoint x: 1075, endPoint y: 228, distance: 280.5
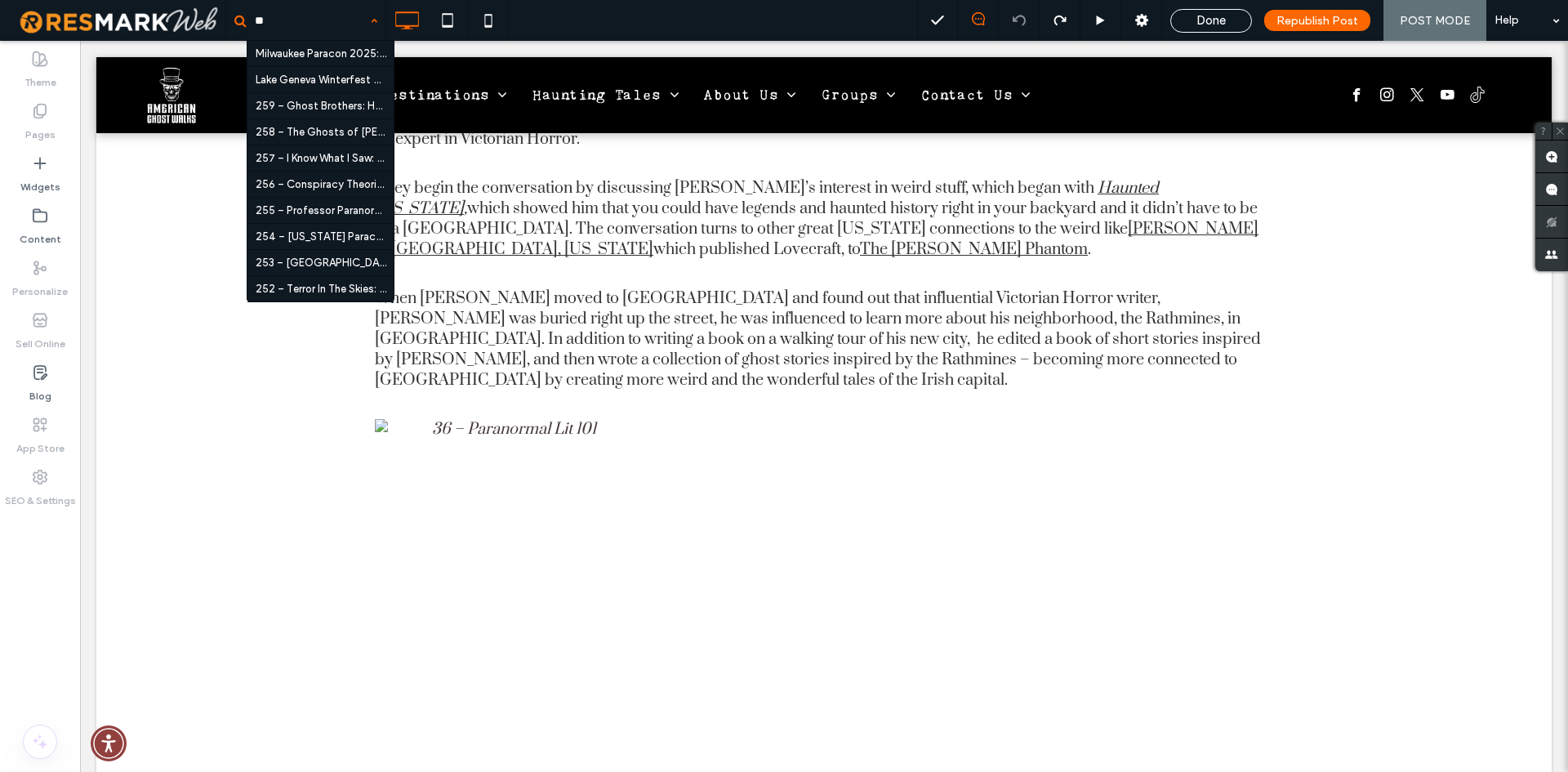
type input "**"
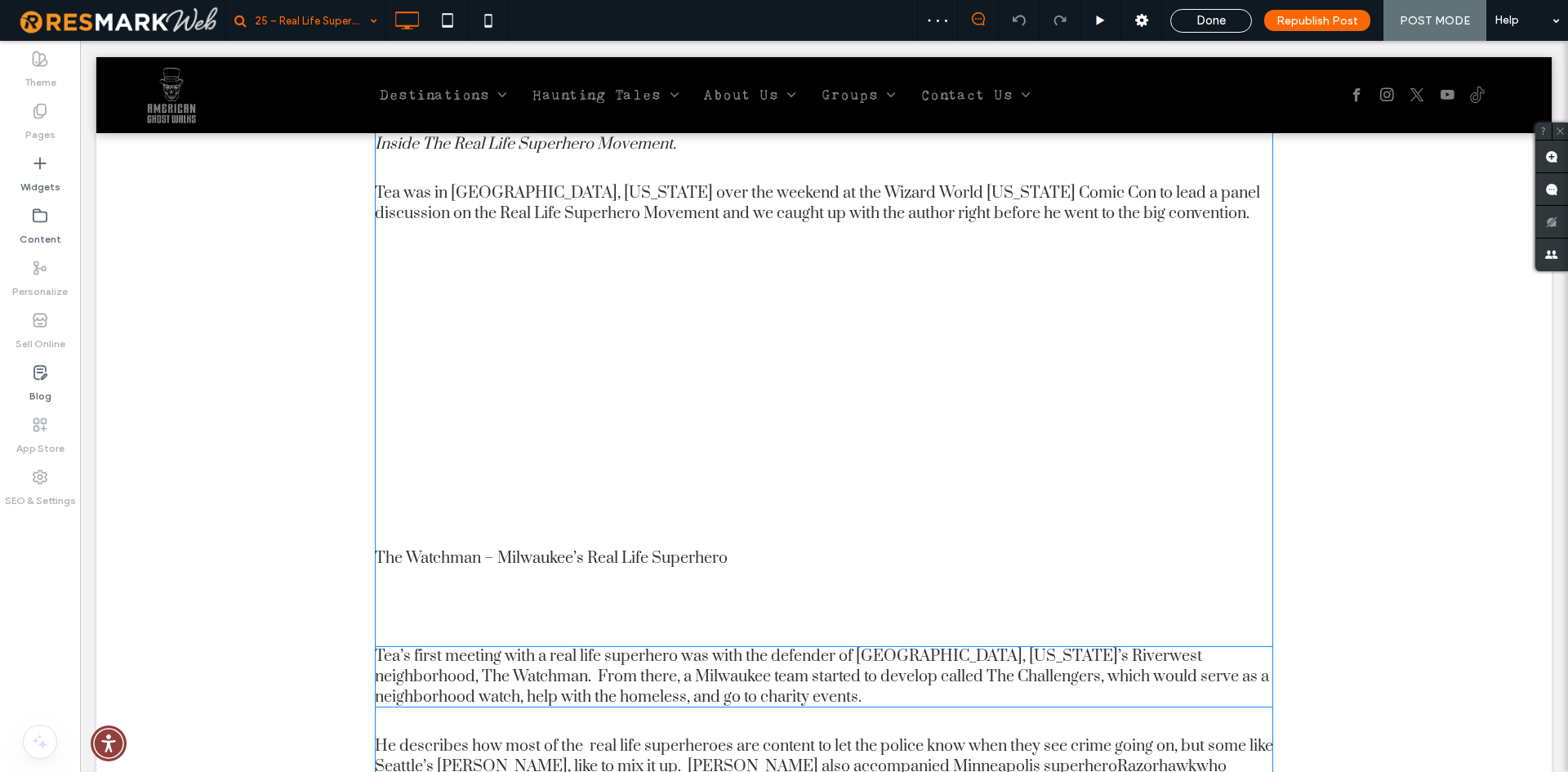
scroll to position [899, 0]
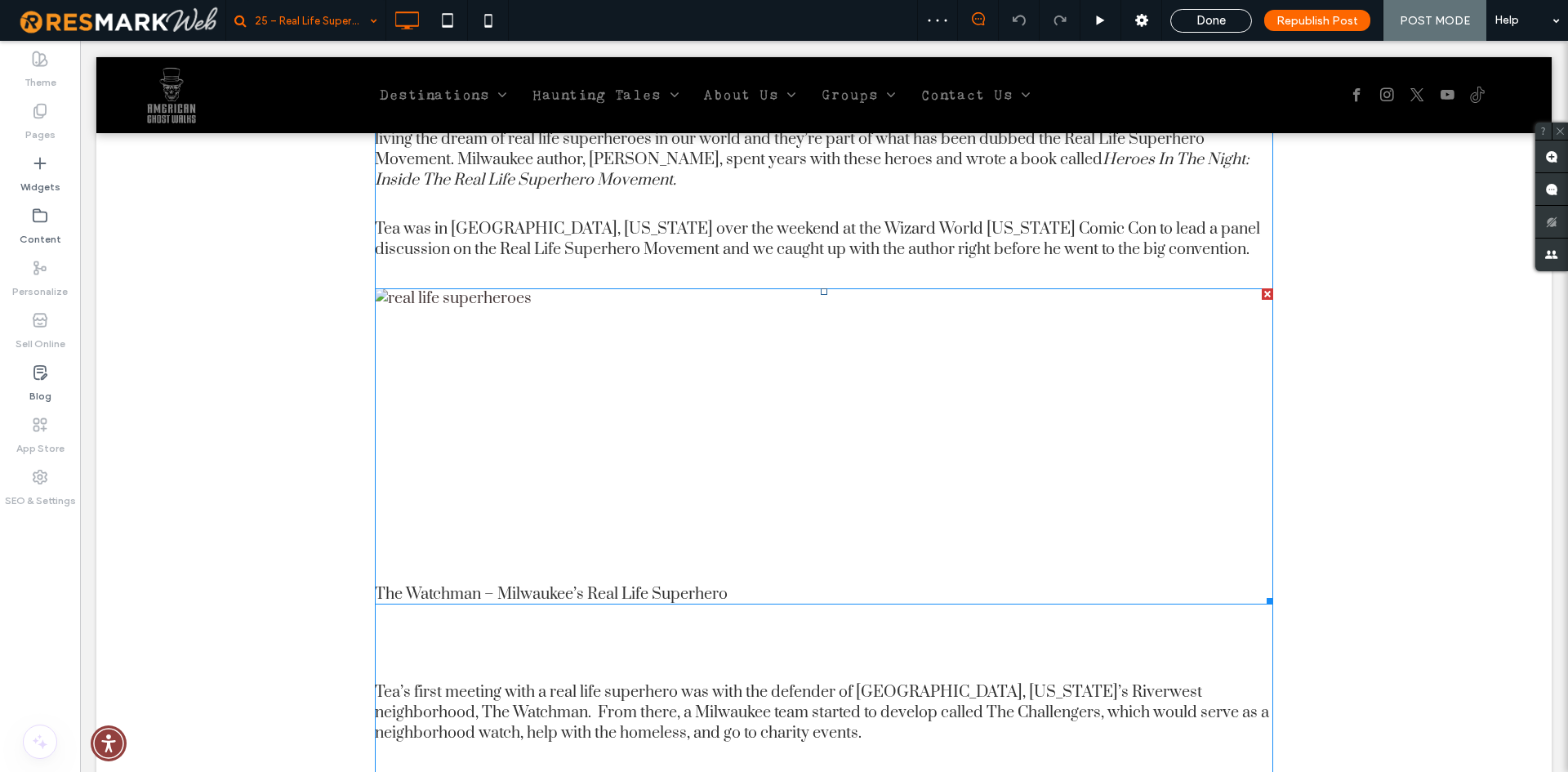
click at [489, 412] on img at bounding box center [599, 436] width 449 height 295
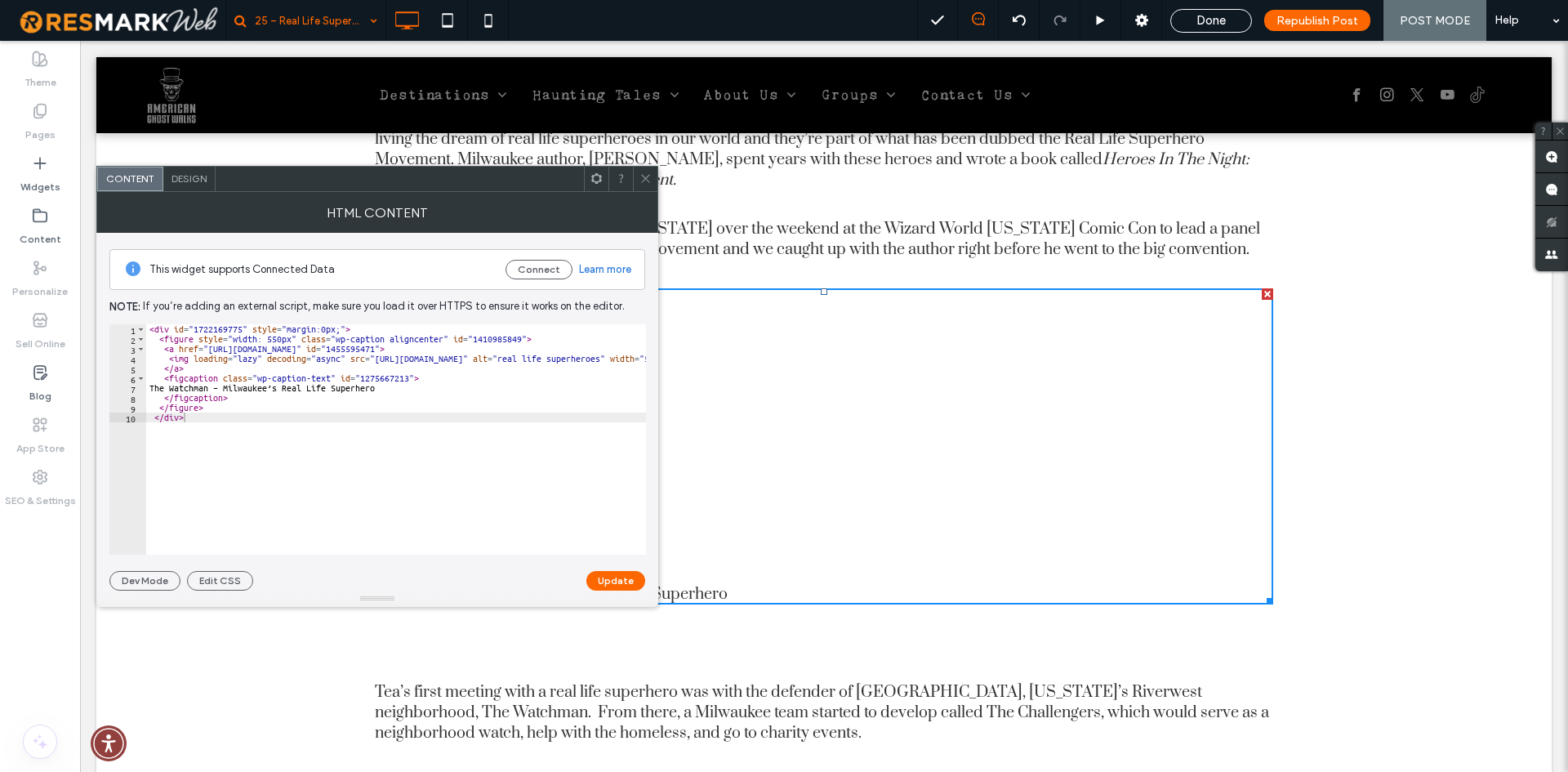
click at [649, 179] on icon at bounding box center [645, 179] width 12 height 12
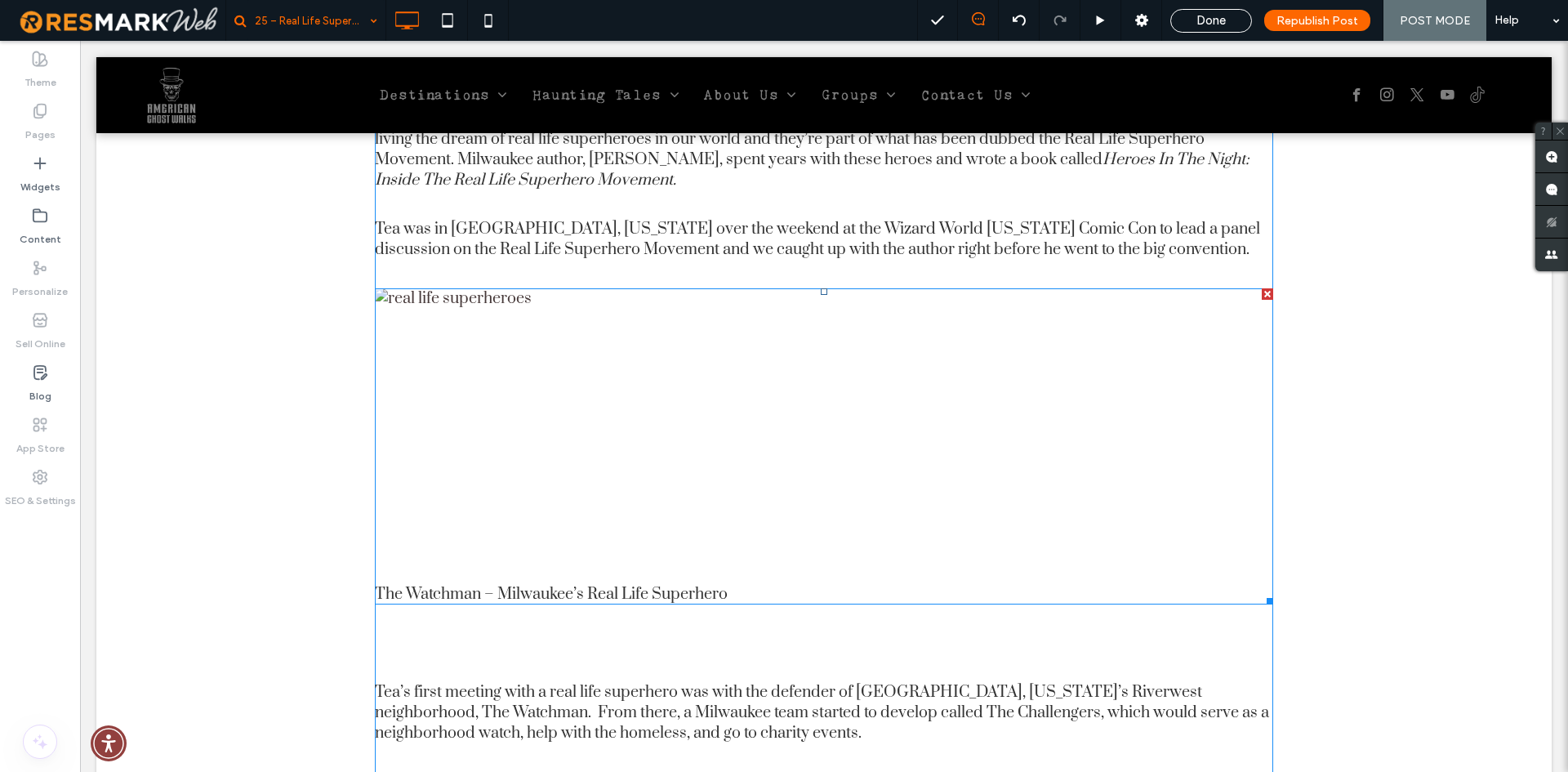
click at [731, 404] on img at bounding box center [599, 436] width 449 height 295
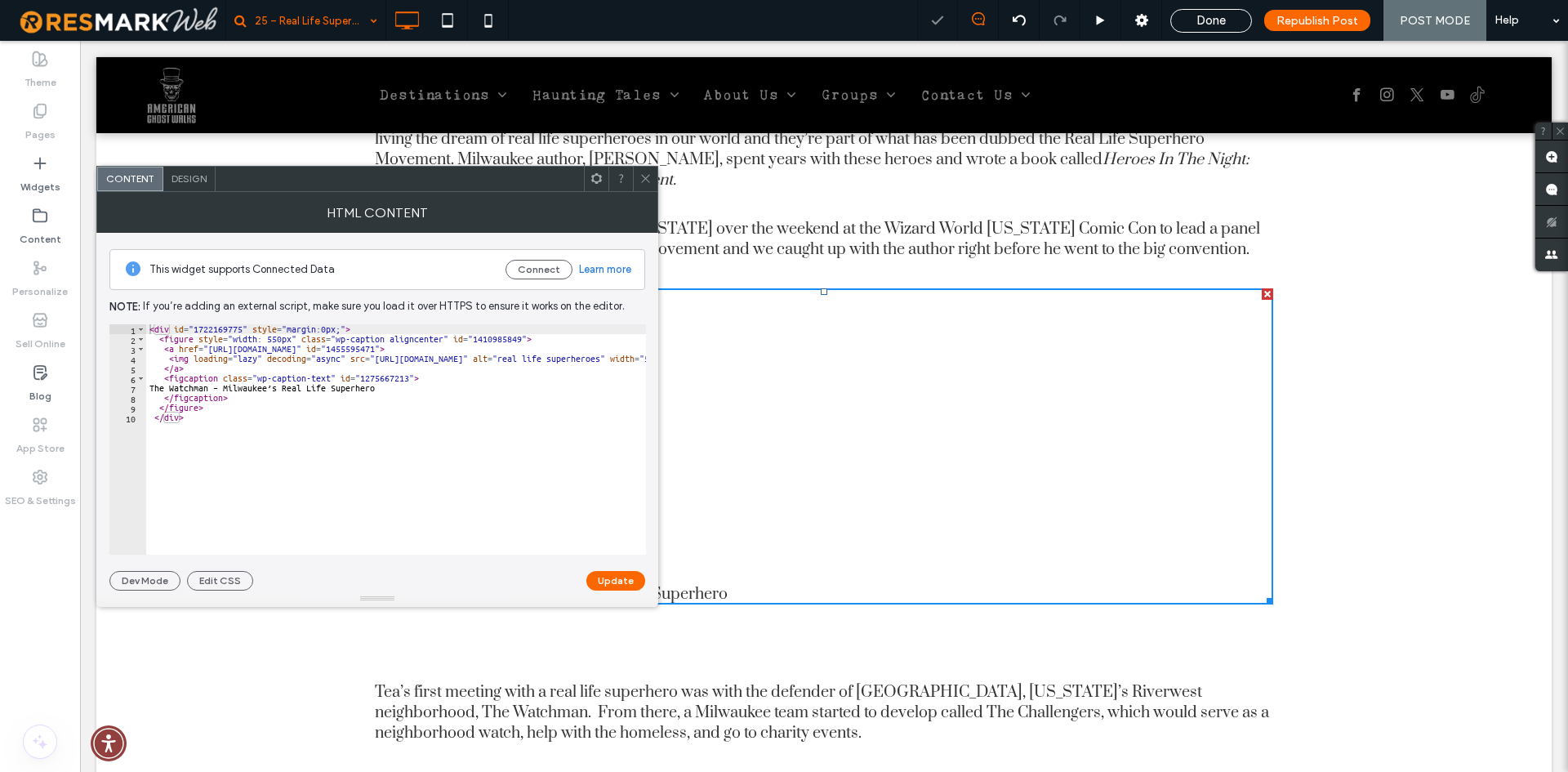
click at [783, 450] on img at bounding box center [599, 436] width 449 height 295
type textarea "**********"
drag, startPoint x: 404, startPoint y: 390, endPoint x: 167, endPoint y: 389, distance: 237.0
click at [167, 389] on div "< div id = "1722169775" style = "margin:0px;" > < figure style = "width: 550px"…" at bounding box center [627, 443] width 962 height 238
click at [649, 179] on icon at bounding box center [645, 179] width 12 height 12
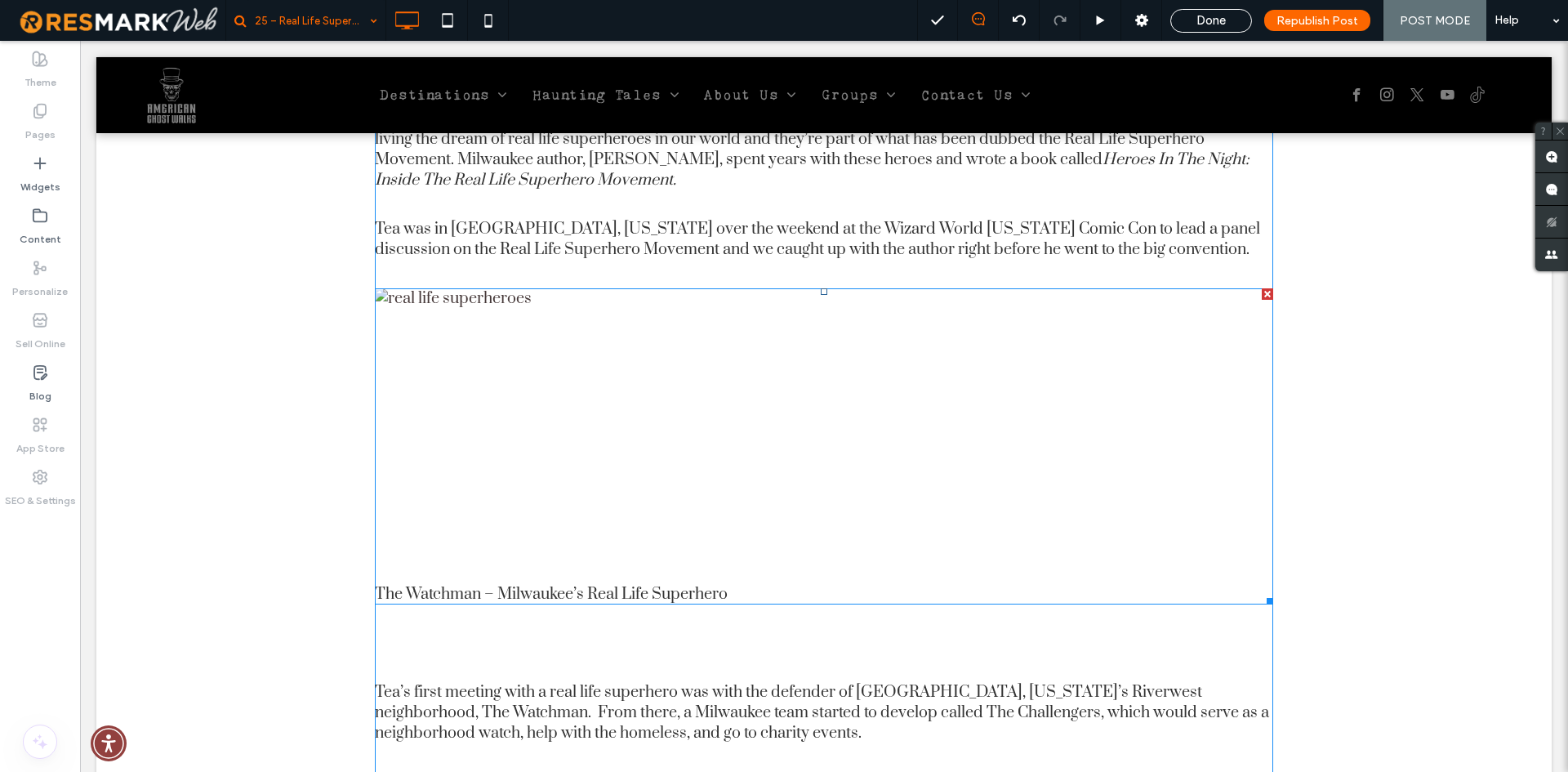
click at [954, 392] on div "The Watchman – Milwaukee’s Real Life Superhero" at bounding box center [824, 447] width 899 height 316
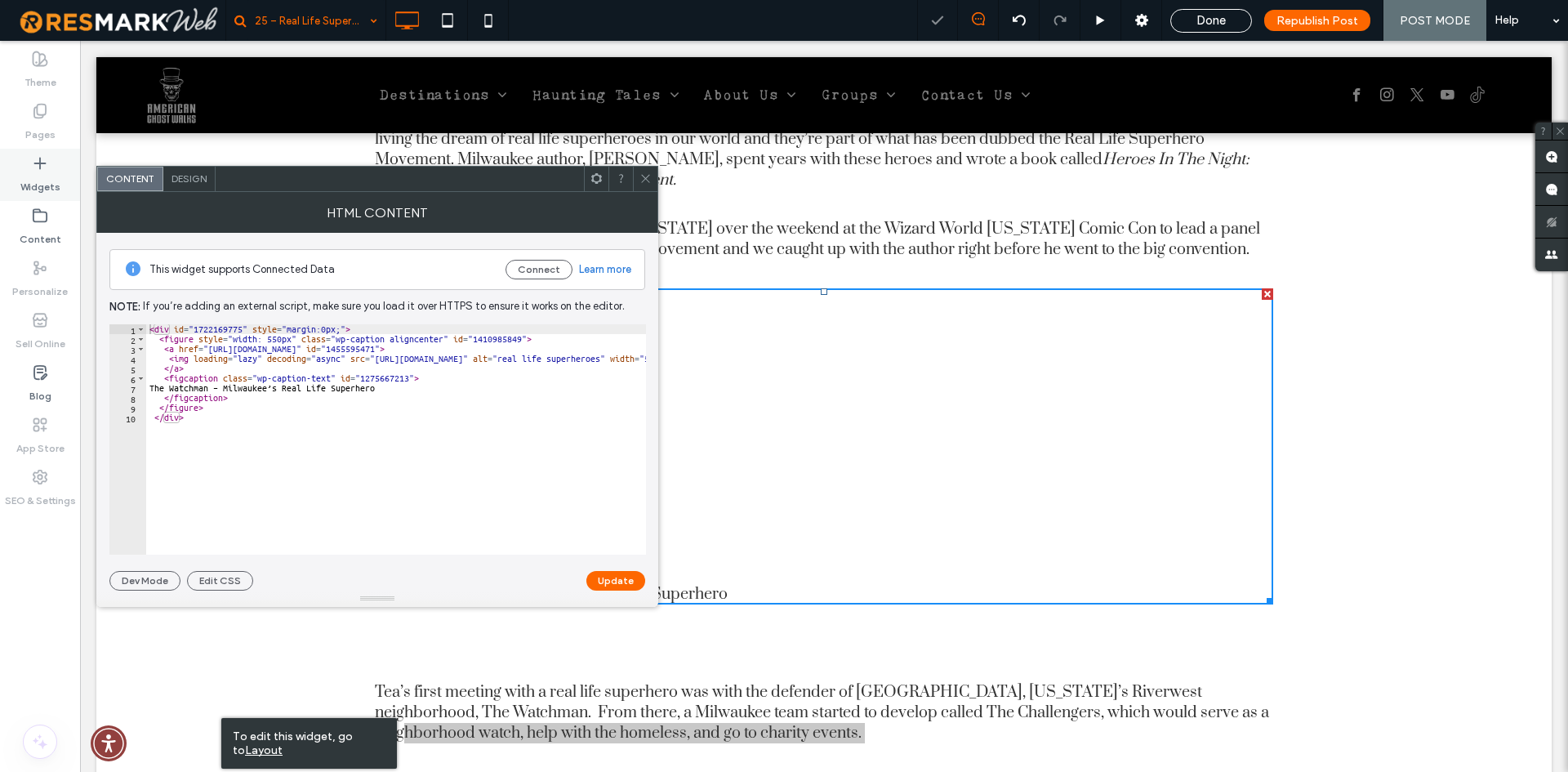
click at [37, 171] on icon at bounding box center [39, 163] width 16 height 16
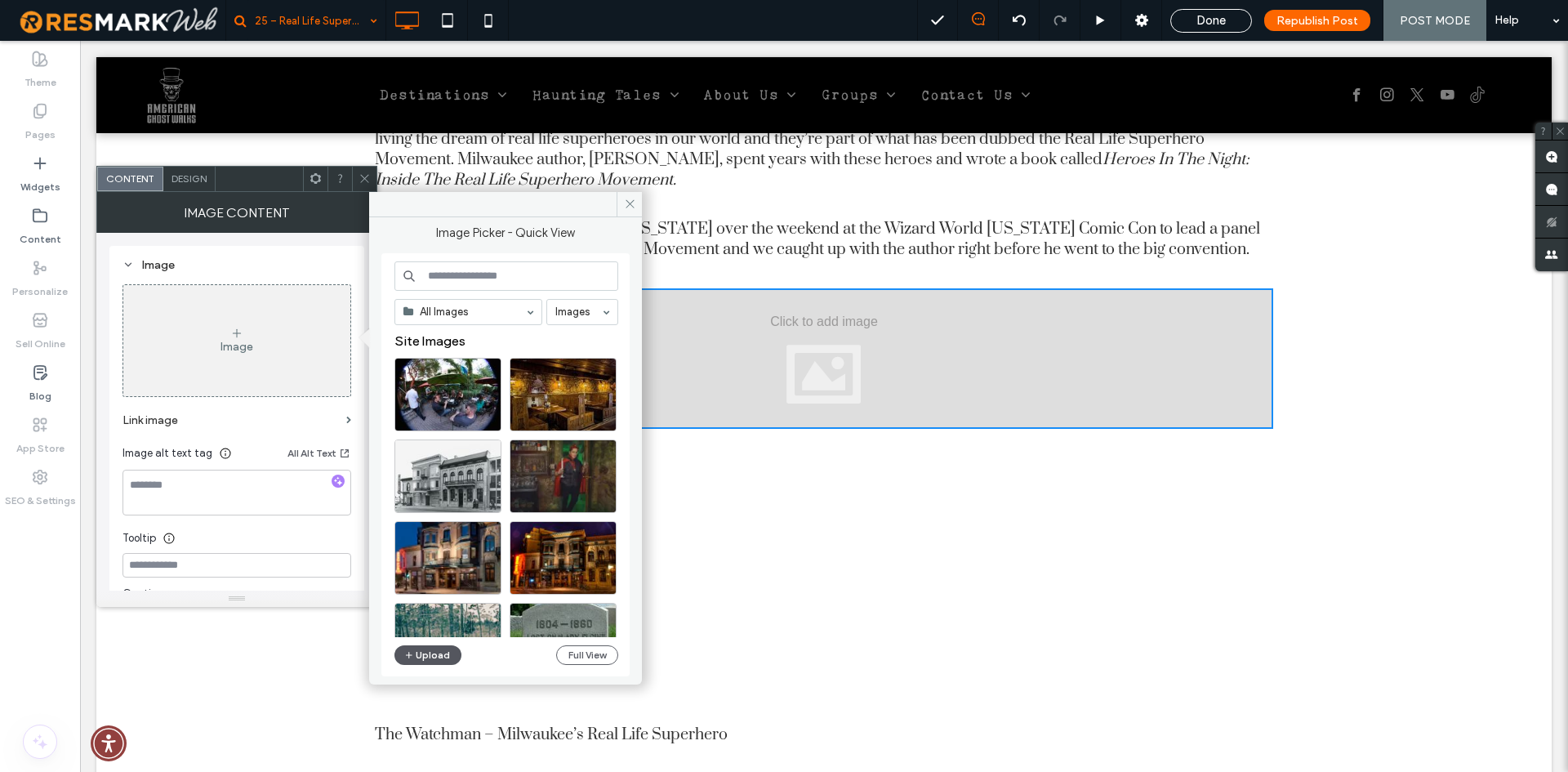
click at [420, 656] on button "Upload" at bounding box center [428, 655] width 67 height 20
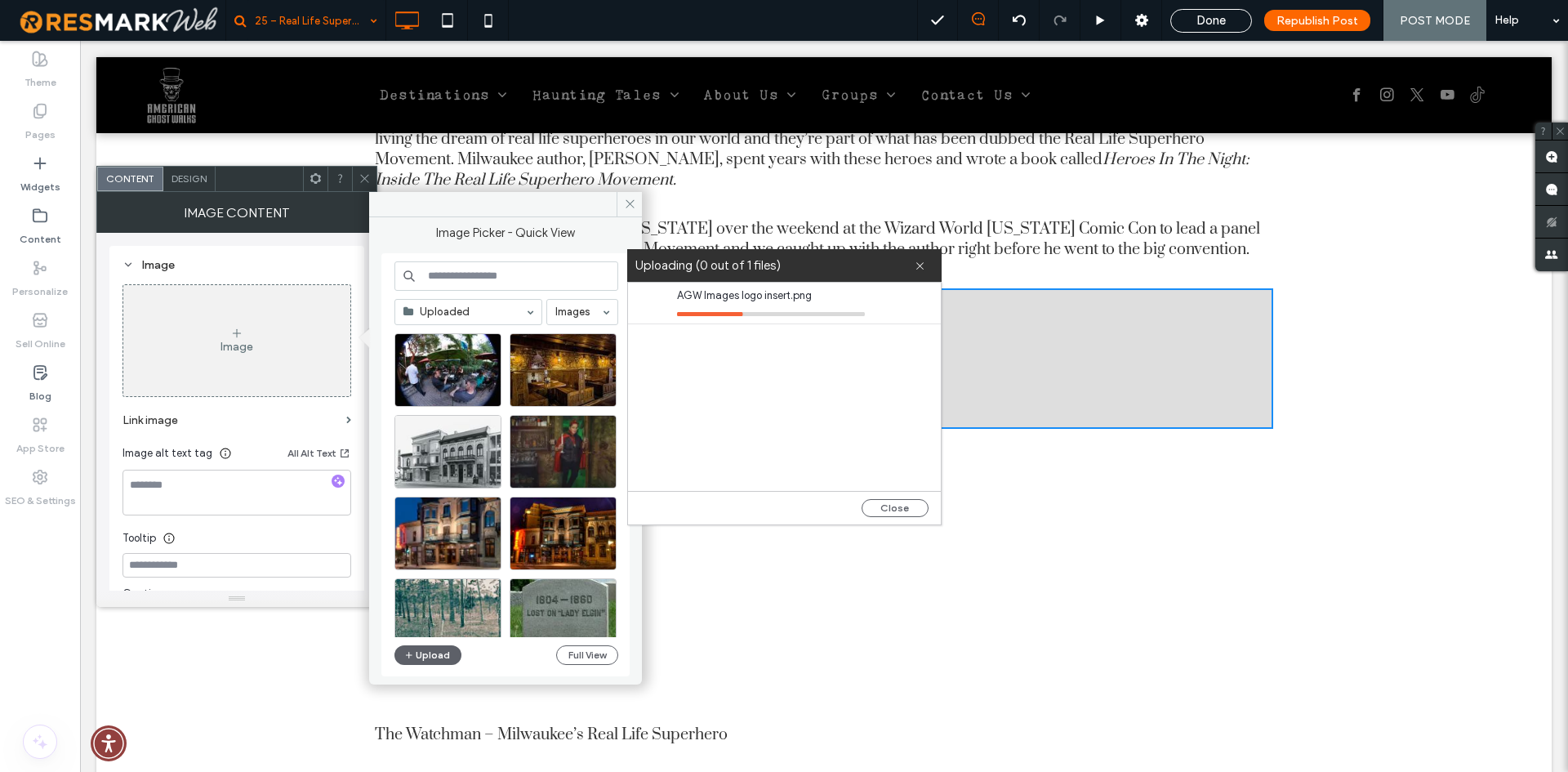
click at [817, 295] on span "AGW Images logo insert.png" at bounding box center [771, 295] width 188 height 16
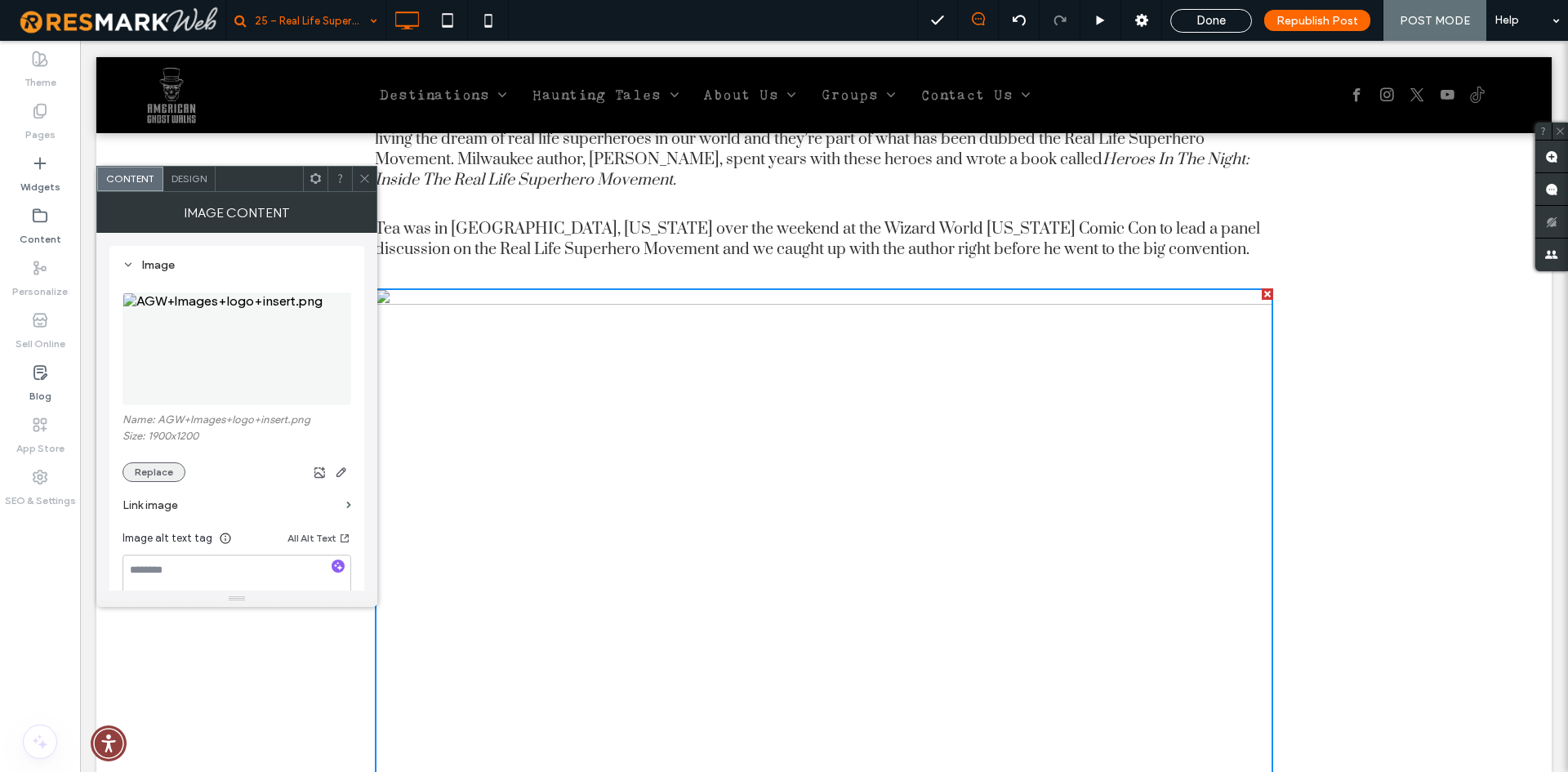
click at [166, 478] on button "Replace" at bounding box center [154, 472] width 63 height 20
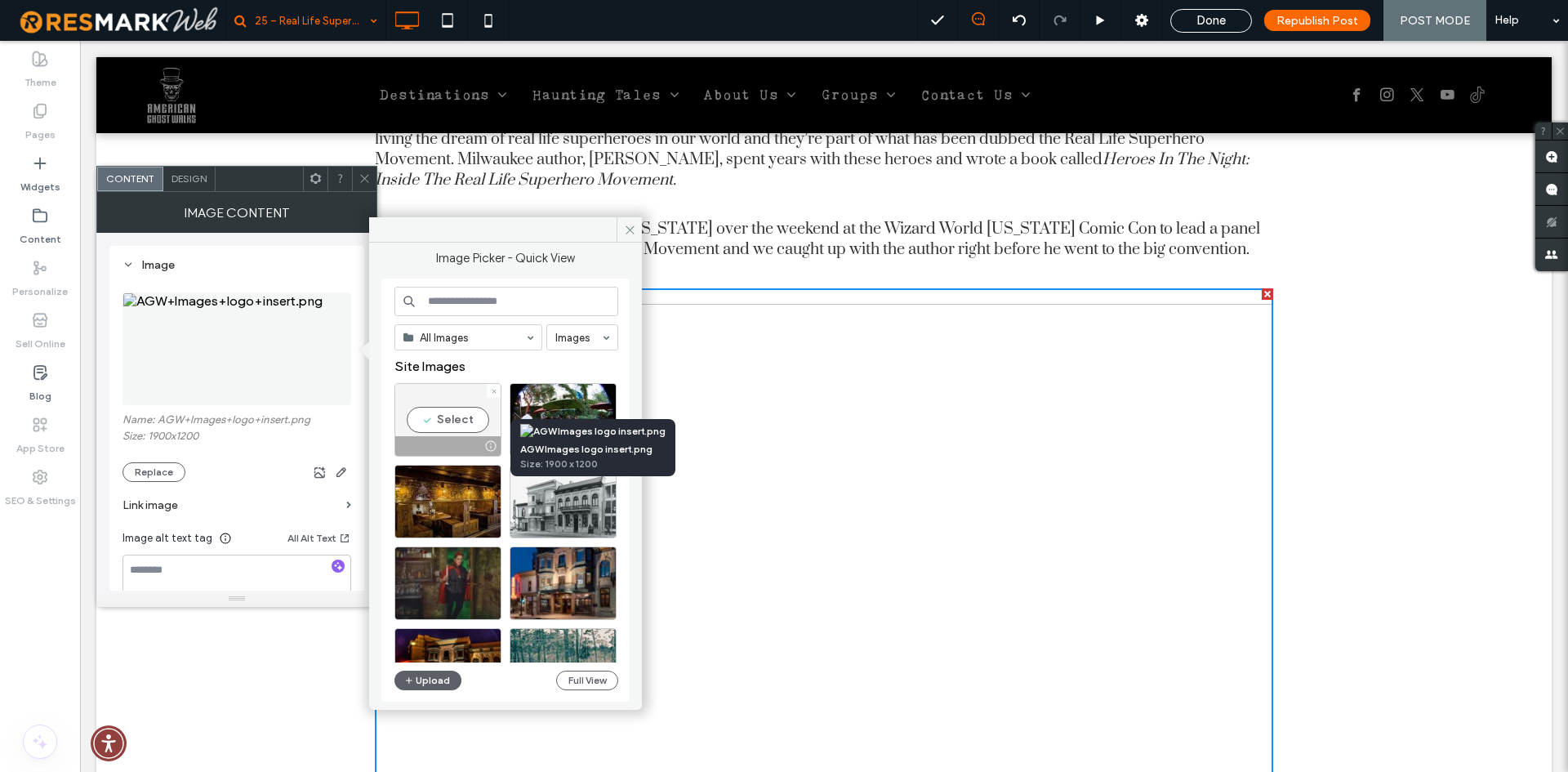
click at [488, 447] on div at bounding box center [491, 446] width 21 height 13
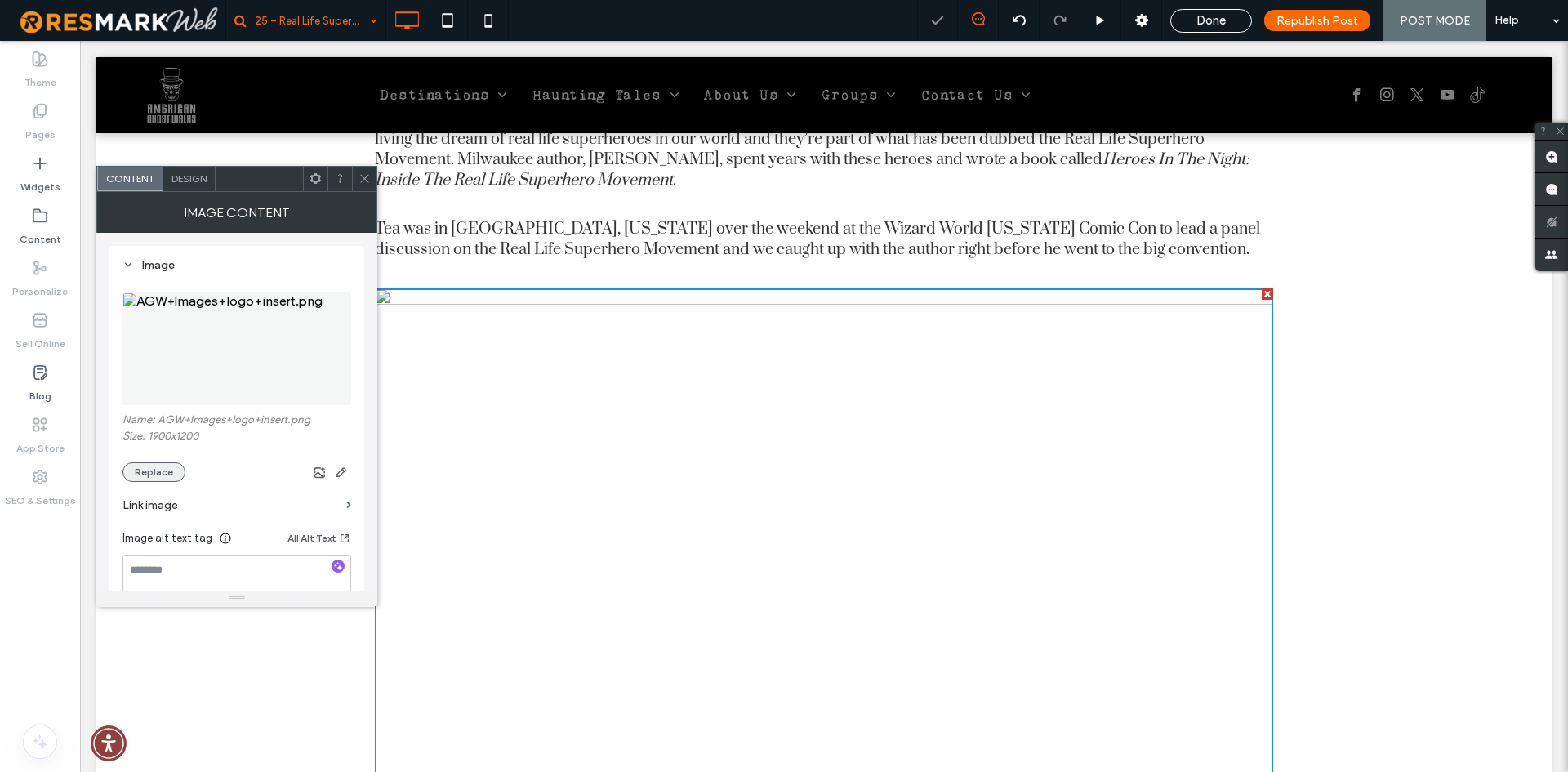
click at [161, 477] on button "Replace" at bounding box center [154, 472] width 63 height 20
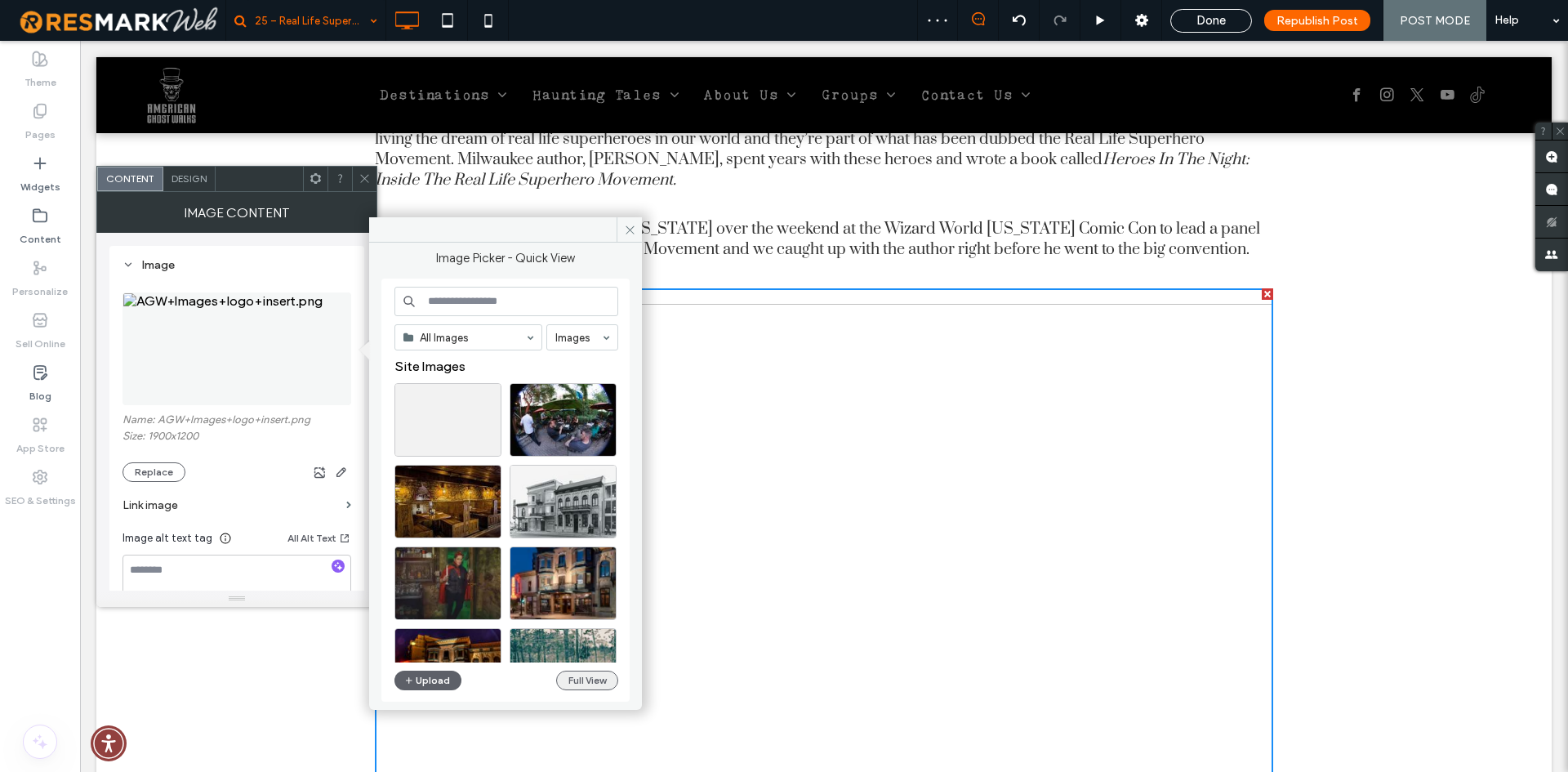
click at [597, 680] on button "Full View" at bounding box center [587, 680] width 62 height 20
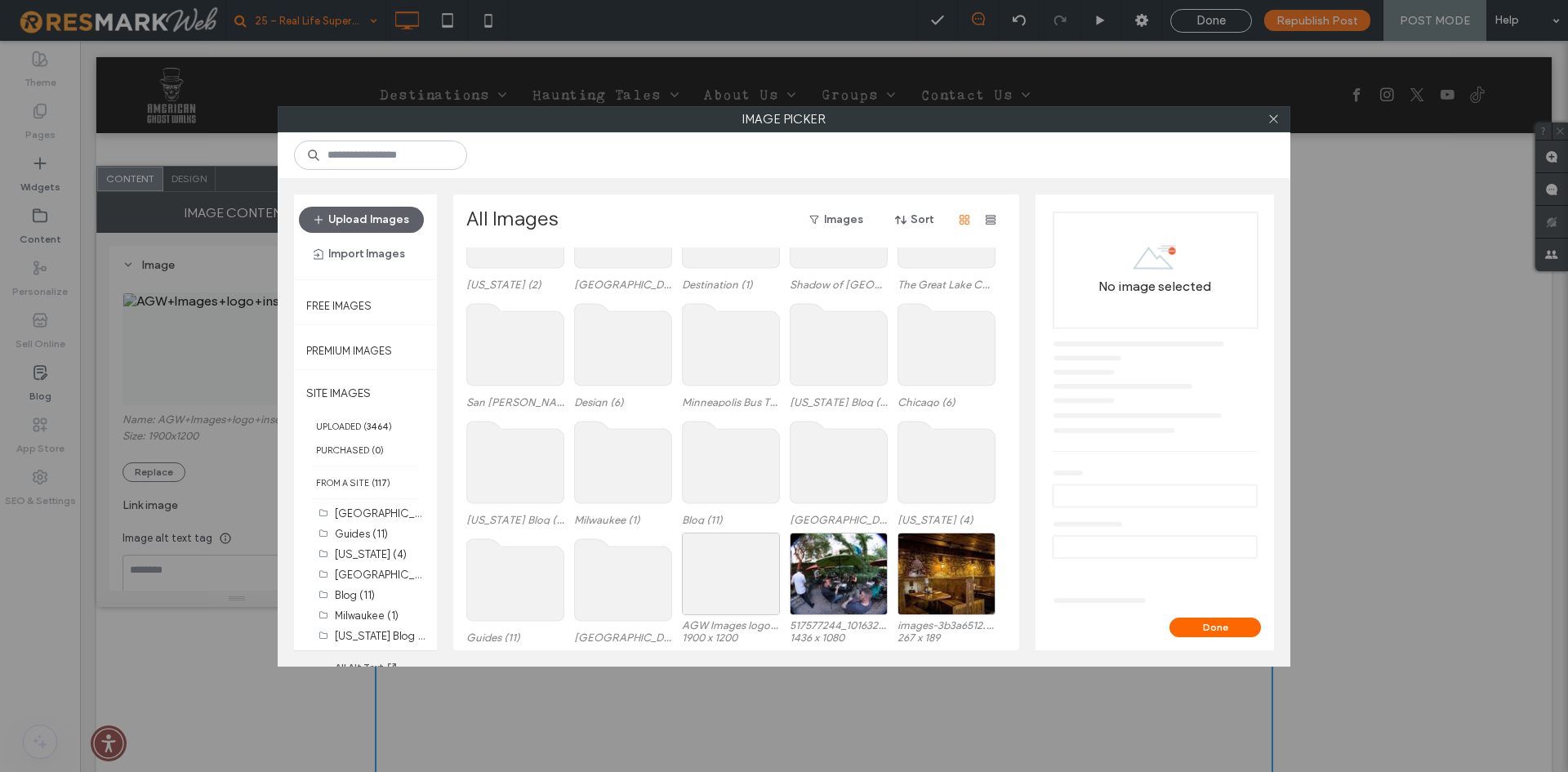
scroll to position [102, 0]
click at [772, 540] on icon at bounding box center [772, 538] width 7 height 7
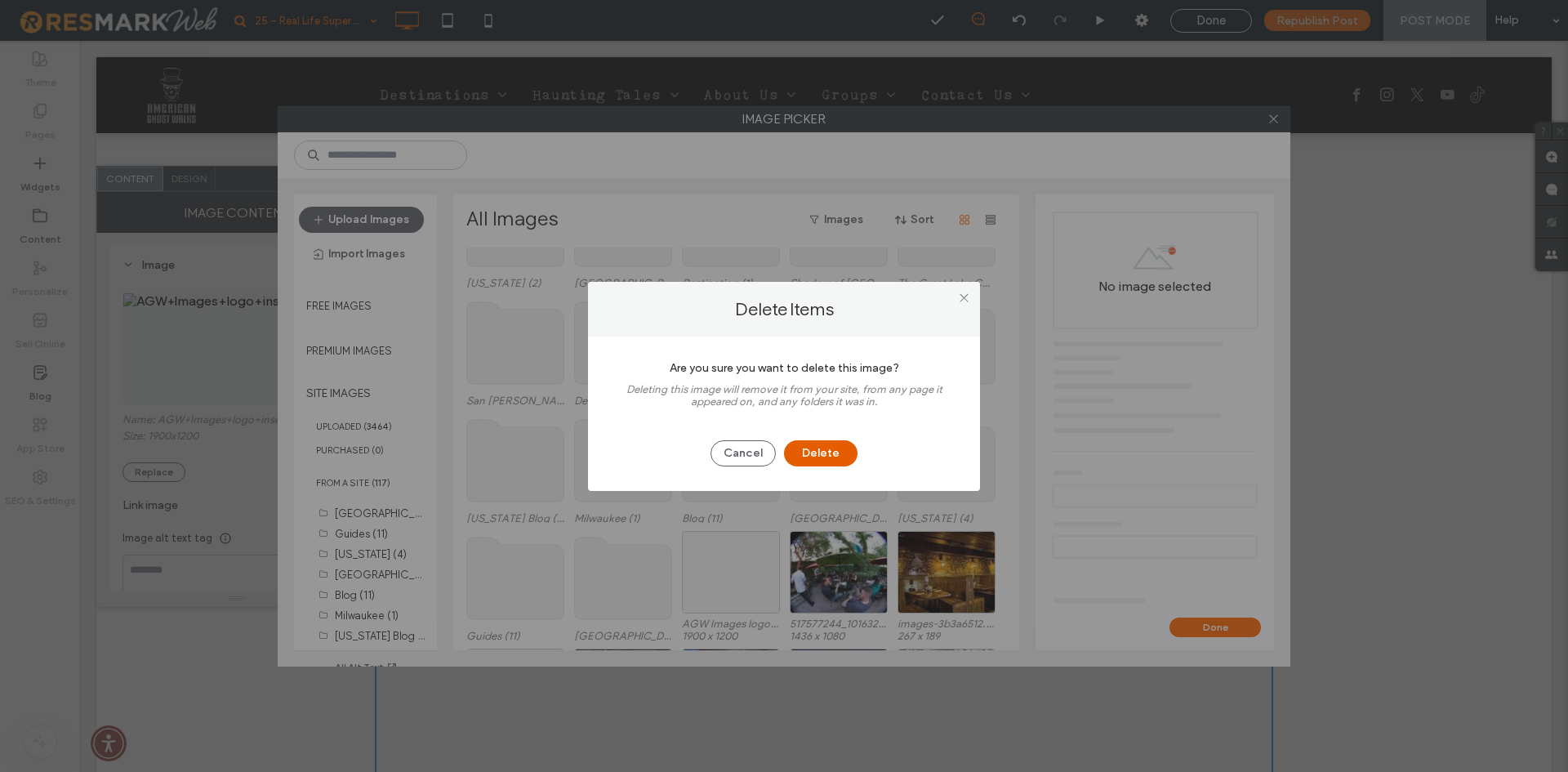
click at [832, 447] on button "Delete" at bounding box center [820, 453] width 74 height 26
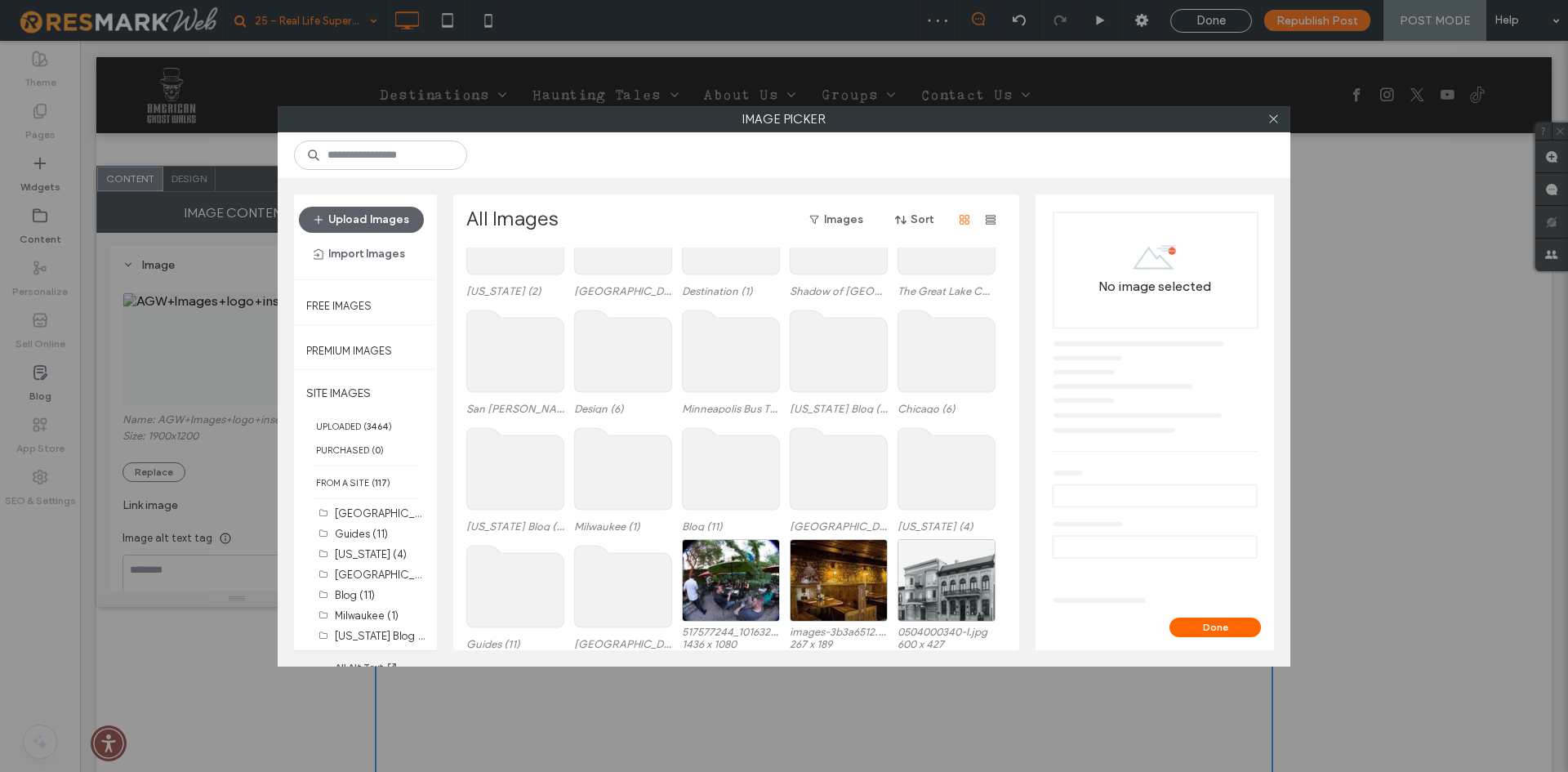
scroll to position [100, 0]
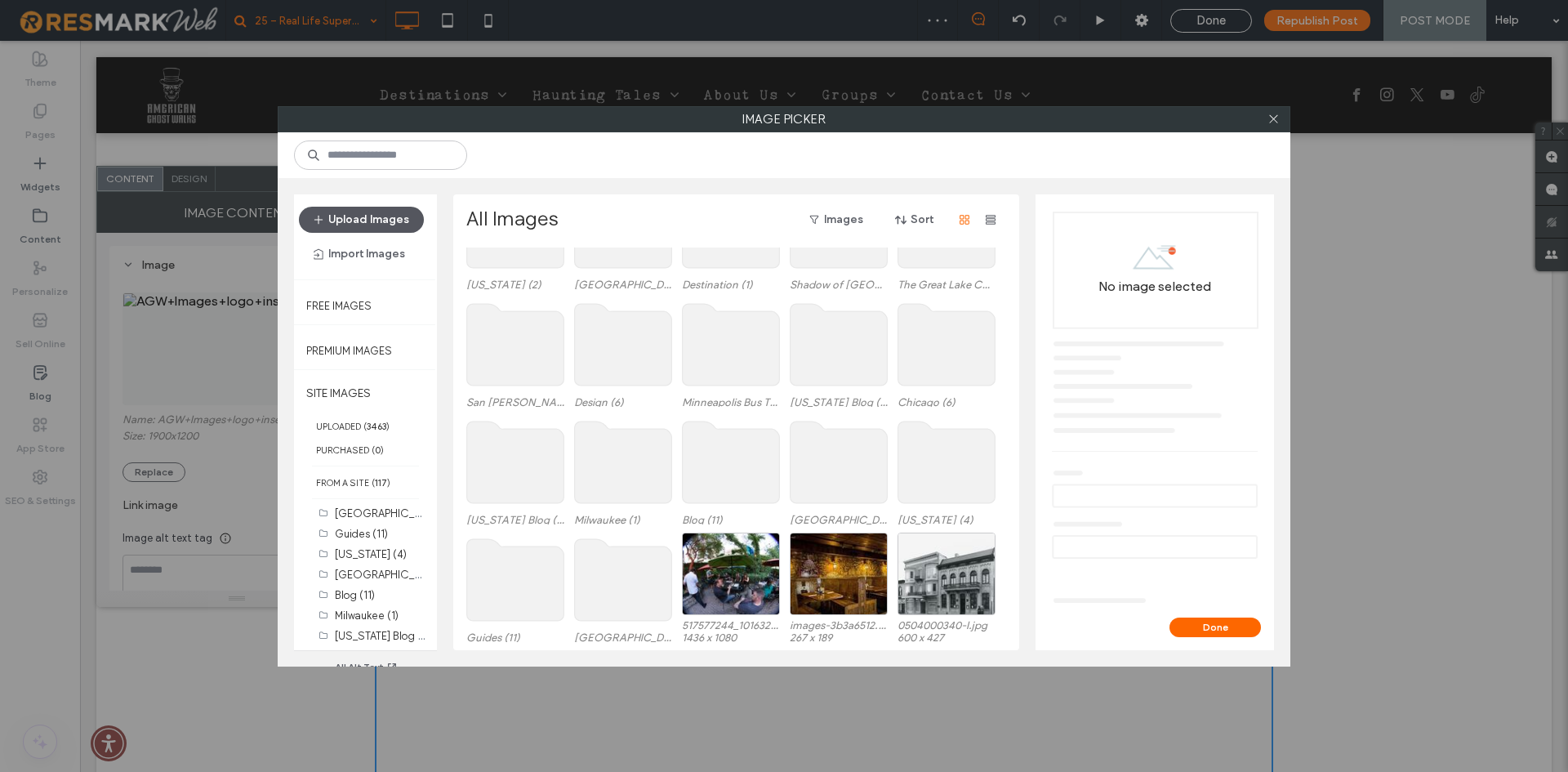
click at [372, 216] on button "Upload Images" at bounding box center [361, 220] width 125 height 26
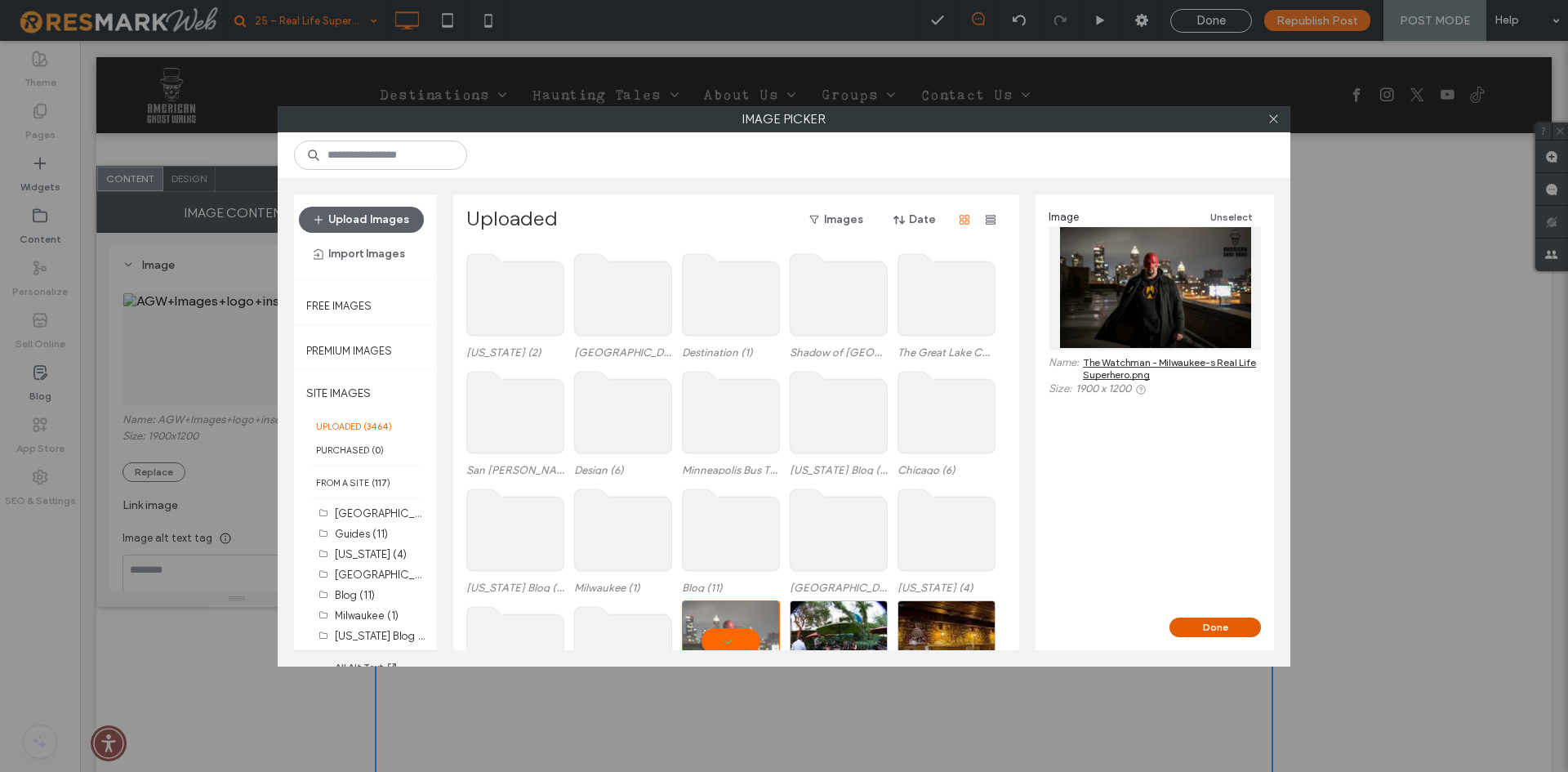
click at [1213, 627] on button "Done" at bounding box center [1215, 627] width 92 height 20
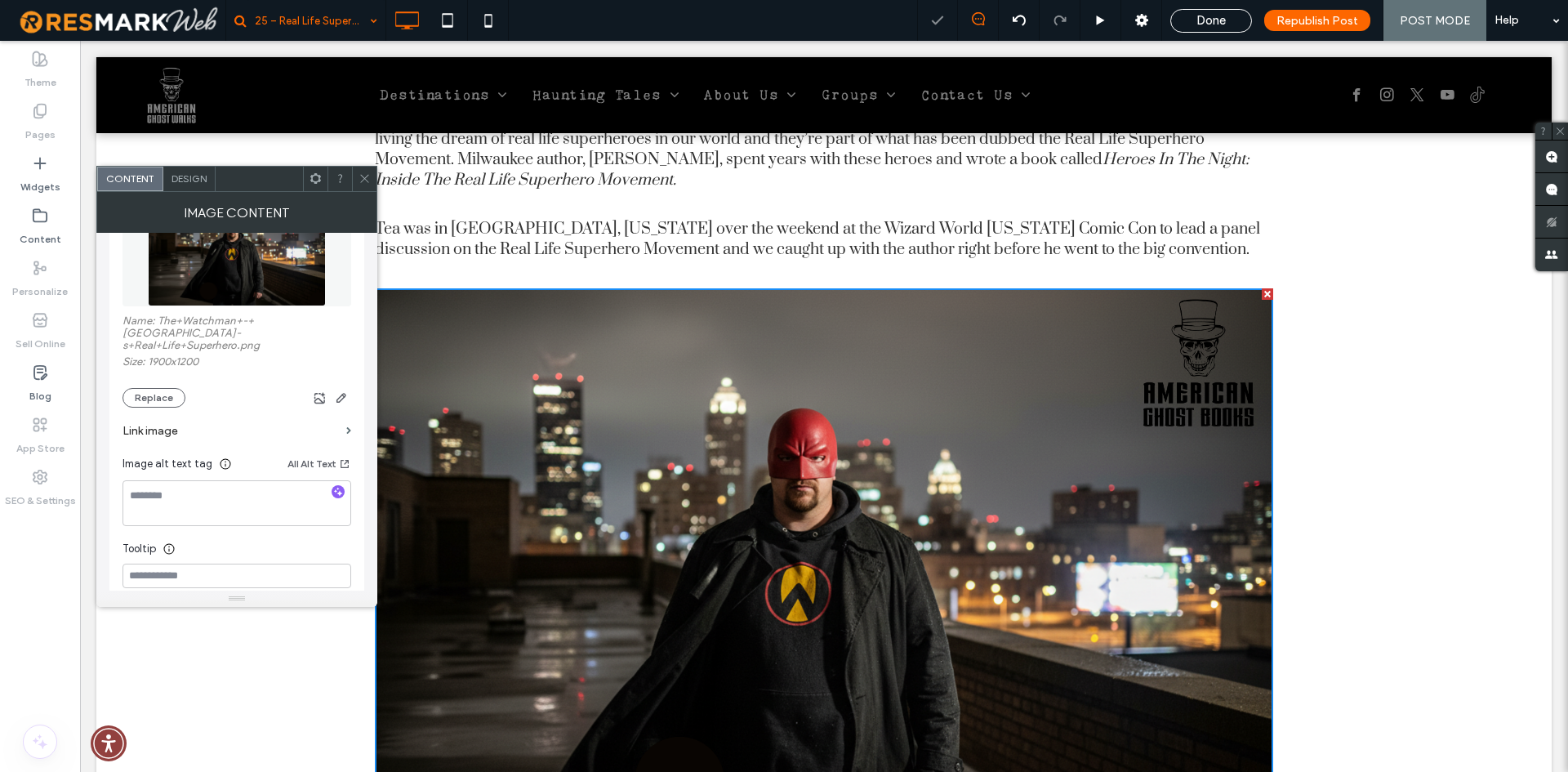
scroll to position [82, 0]
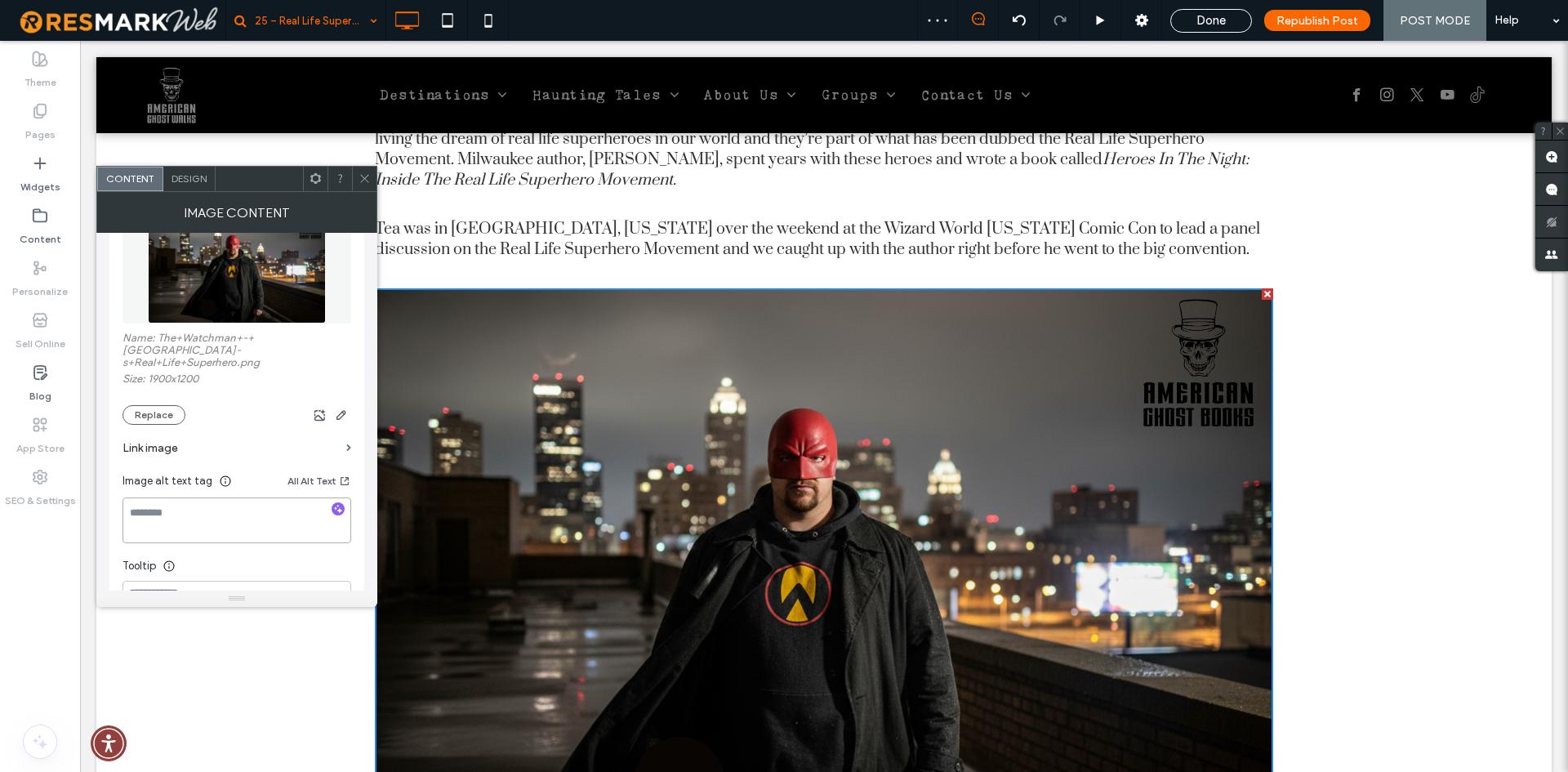
click at [250, 511] on textarea at bounding box center [237, 520] width 228 height 46
paste textarea "**********"
type textarea "**********"
click at [483, 539] on img at bounding box center [824, 572] width 899 height 568
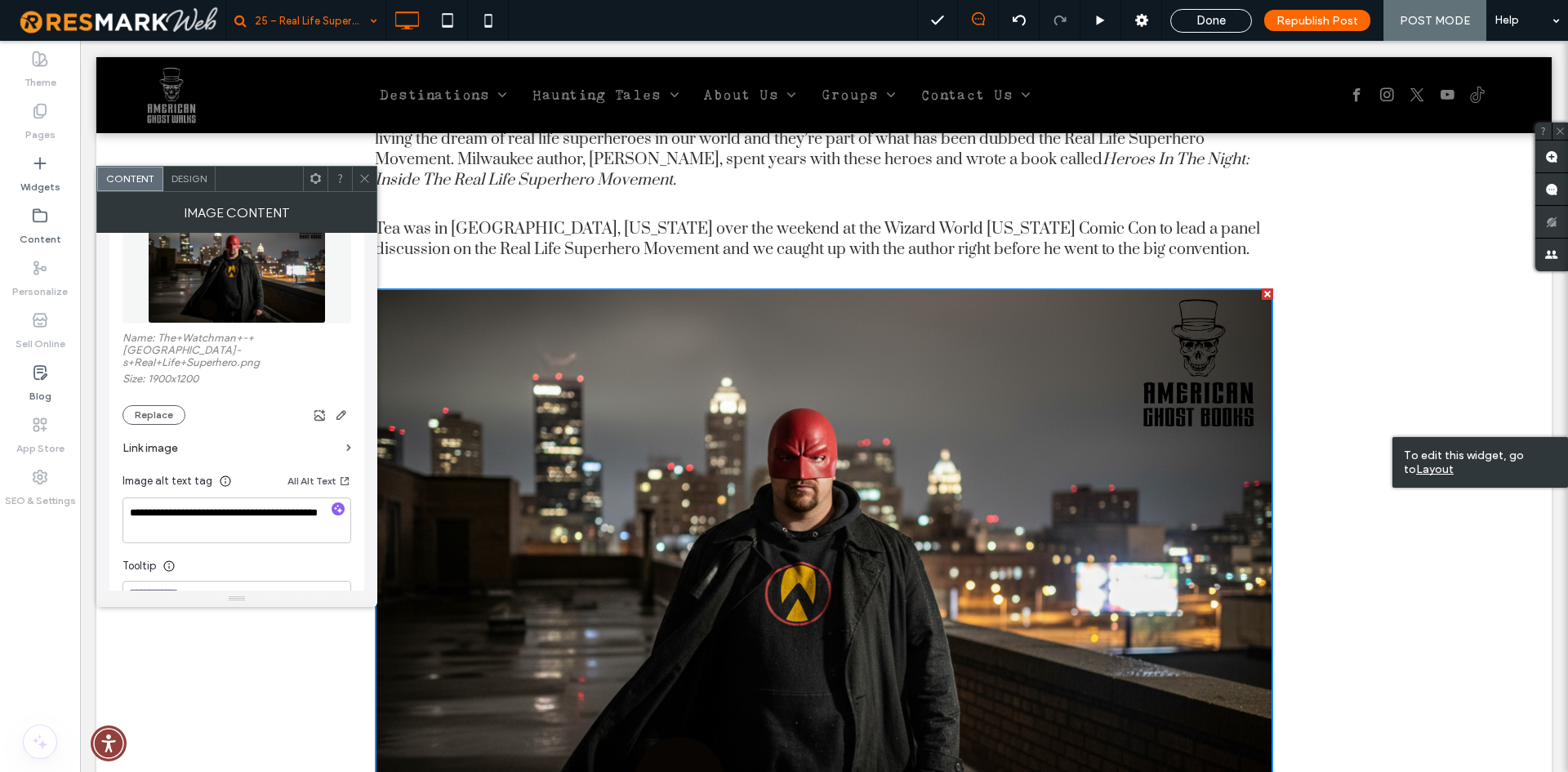
drag, startPoint x: 366, startPoint y: 174, endPoint x: 329, endPoint y: 161, distance: 39.2
click at [366, 174] on icon at bounding box center [365, 179] width 12 height 12
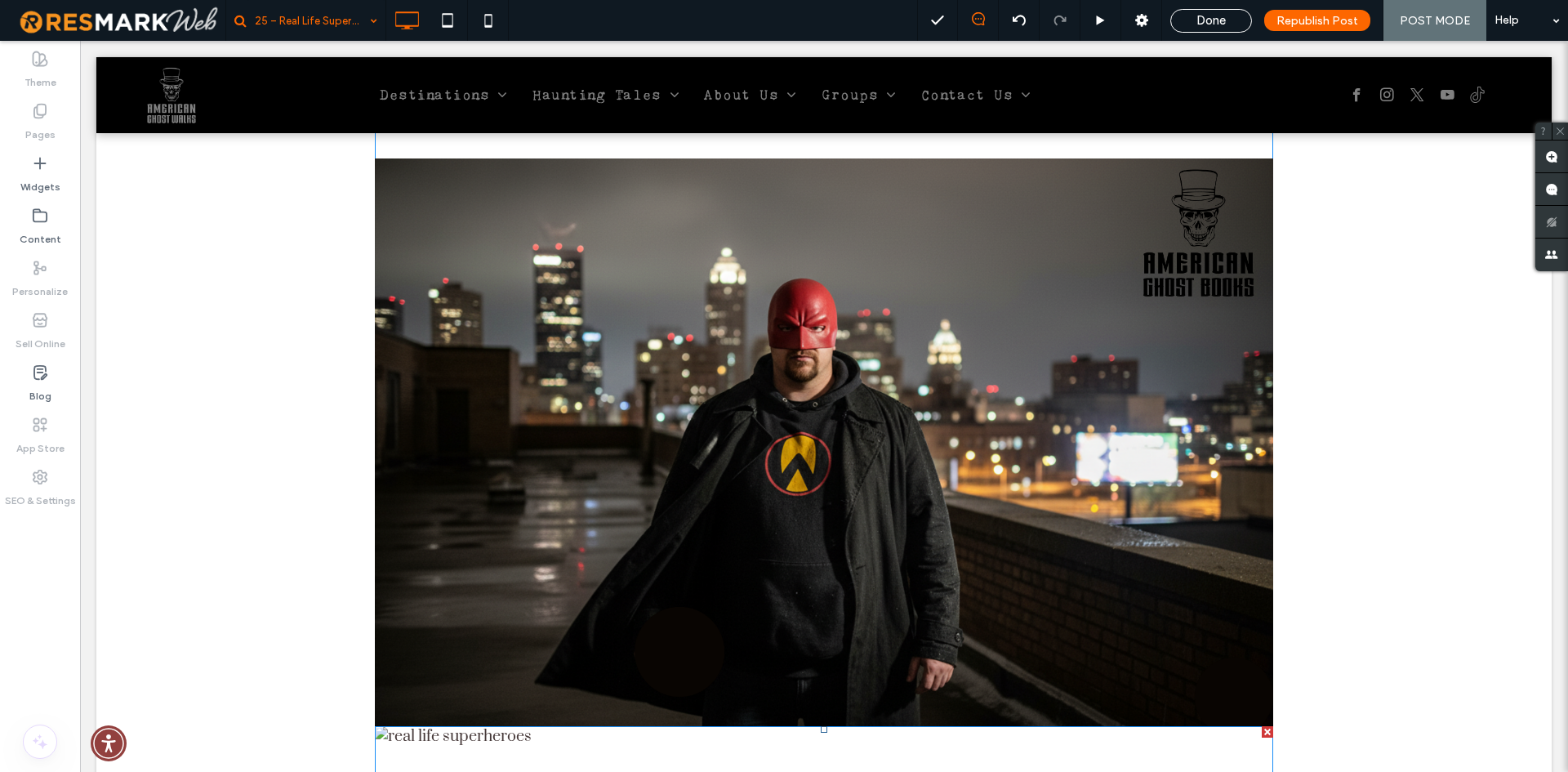
scroll to position [899, 0]
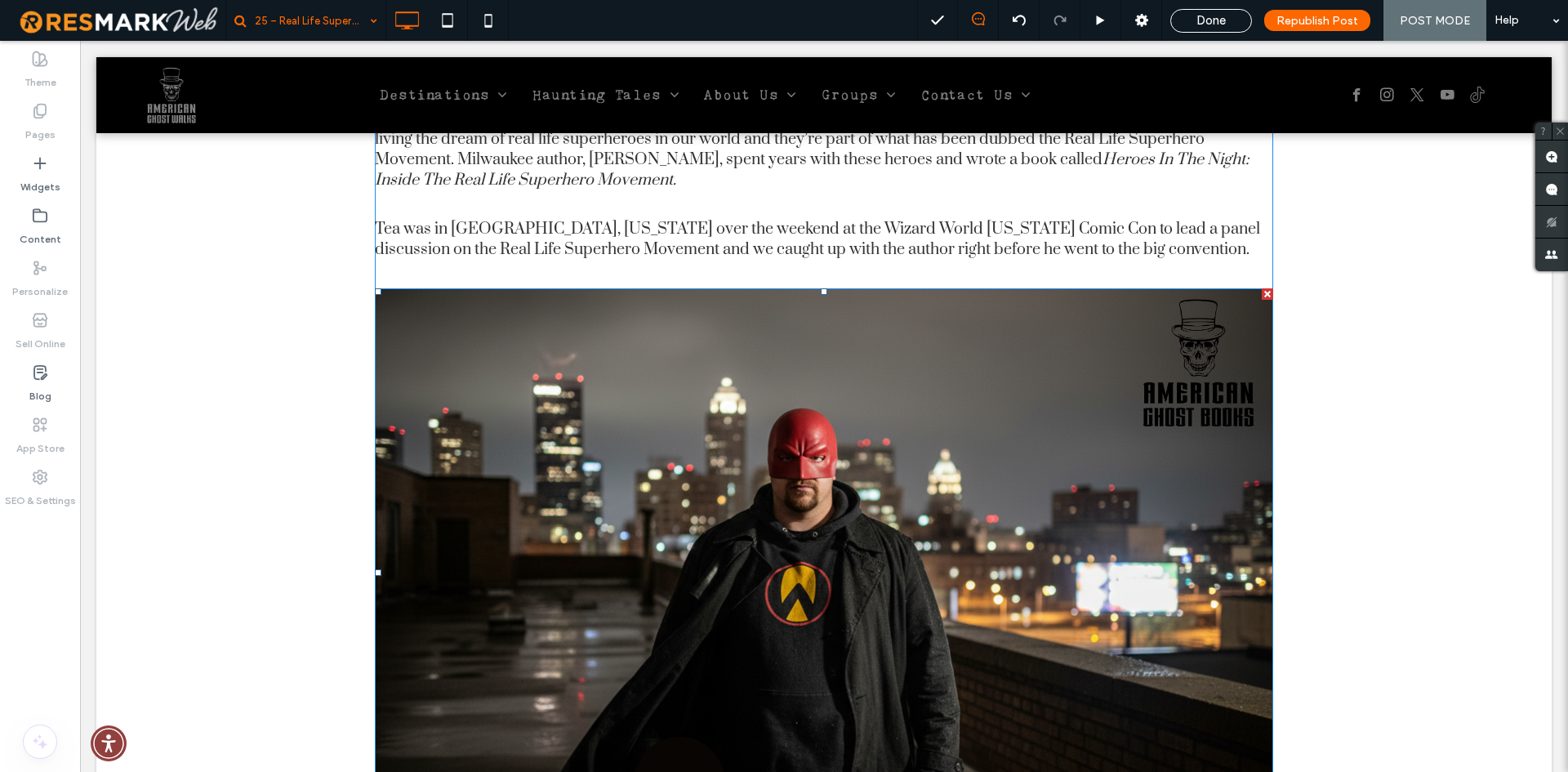
drag, startPoint x: 750, startPoint y: 589, endPoint x: 579, endPoint y: 605, distance: 171.7
click at [750, 589] on img at bounding box center [824, 572] width 899 height 568
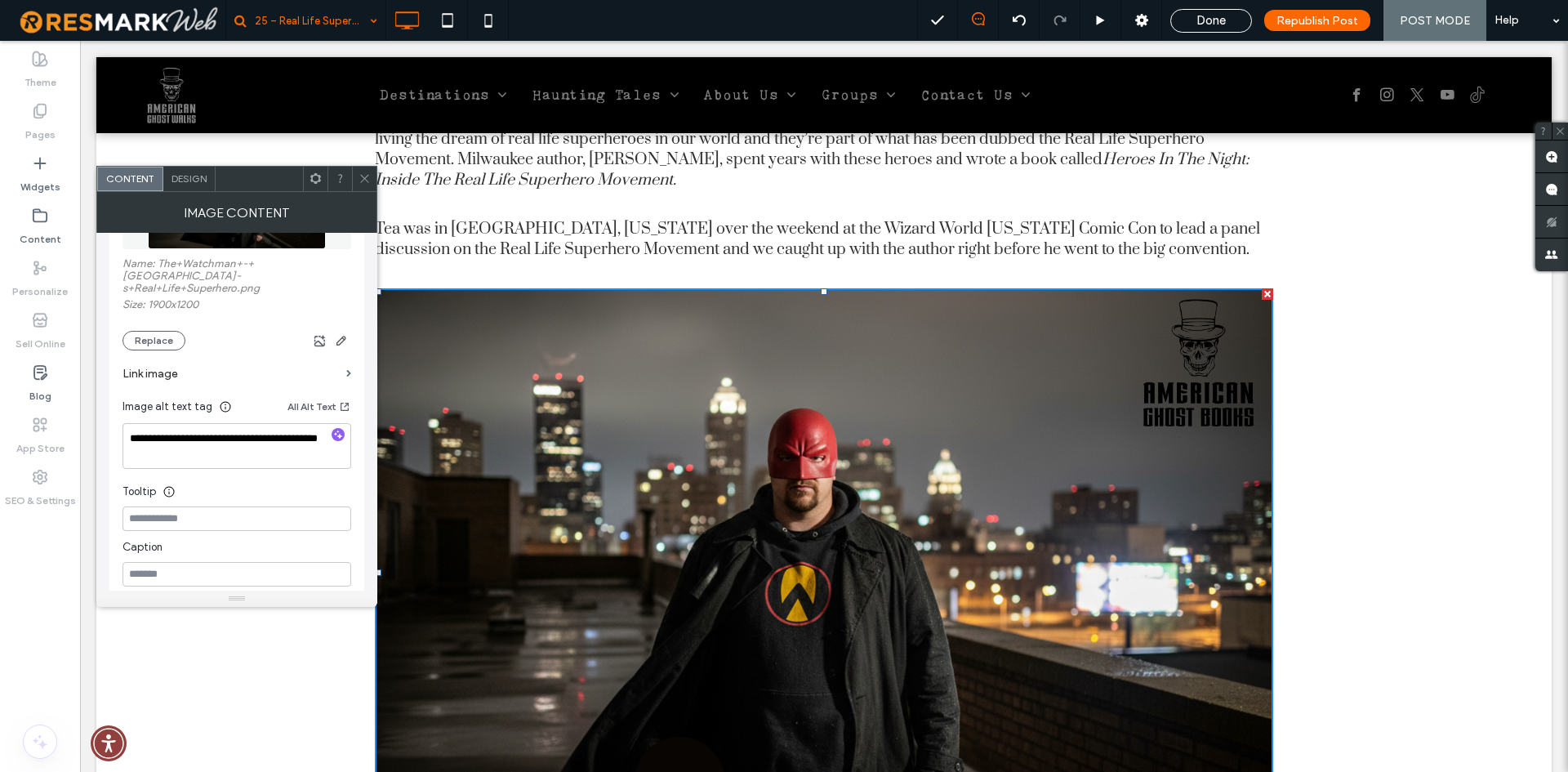
scroll to position [163, 0]
drag, startPoint x: 213, startPoint y: 422, endPoint x: 76, endPoint y: 422, distance: 137.0
click at [76, 422] on body ".wqwq-1{fill:#231f20;} .cls-1q, .cls-2q { fill-rule: evenodd; } .cls-2q { fill:…" at bounding box center [784, 386] width 1568 height 772
type textarea "**********"
click at [297, 468] on div "Tooltip" at bounding box center [237, 480] width 228 height 25
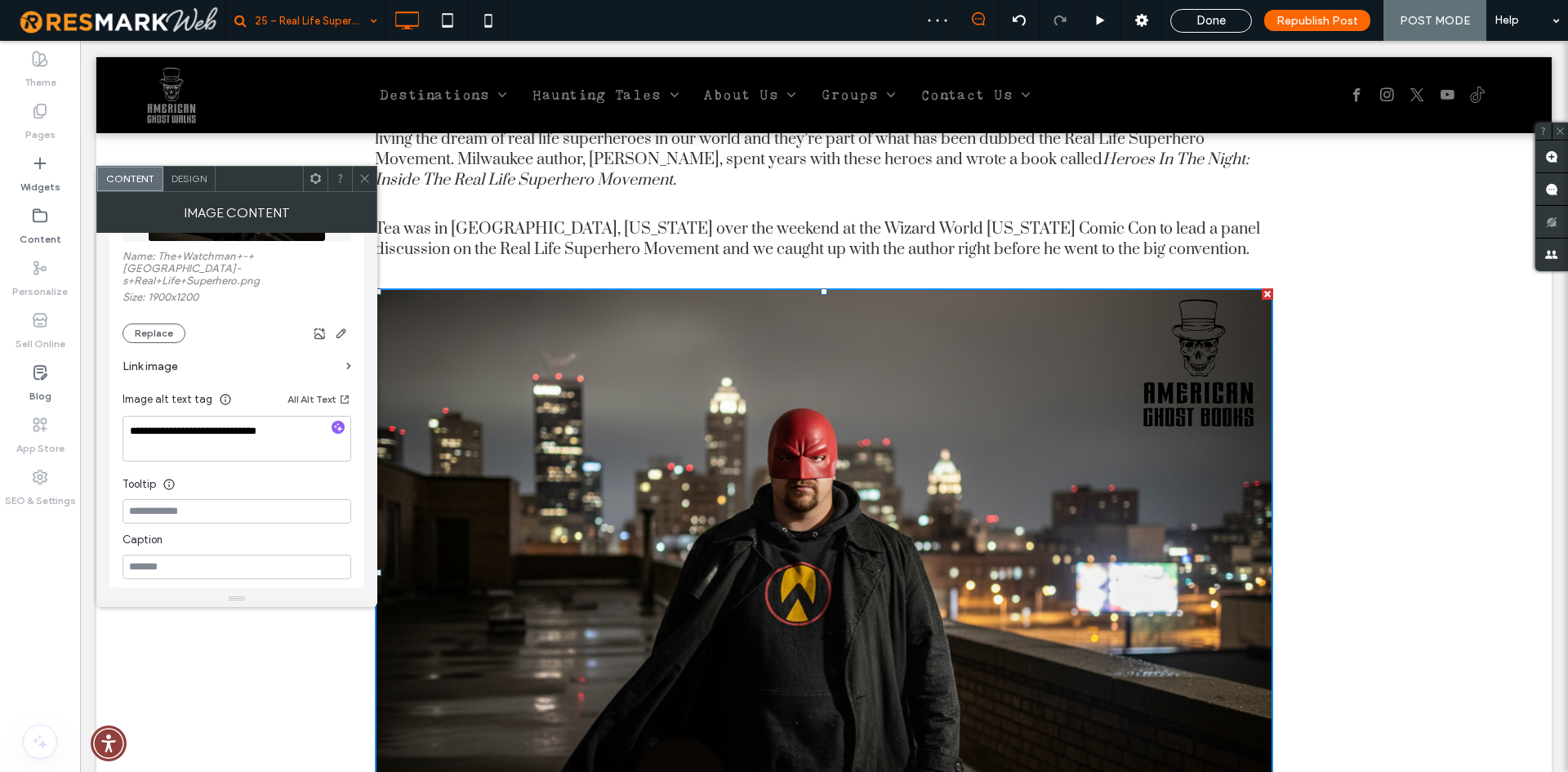
click at [368, 179] on icon at bounding box center [365, 179] width 12 height 12
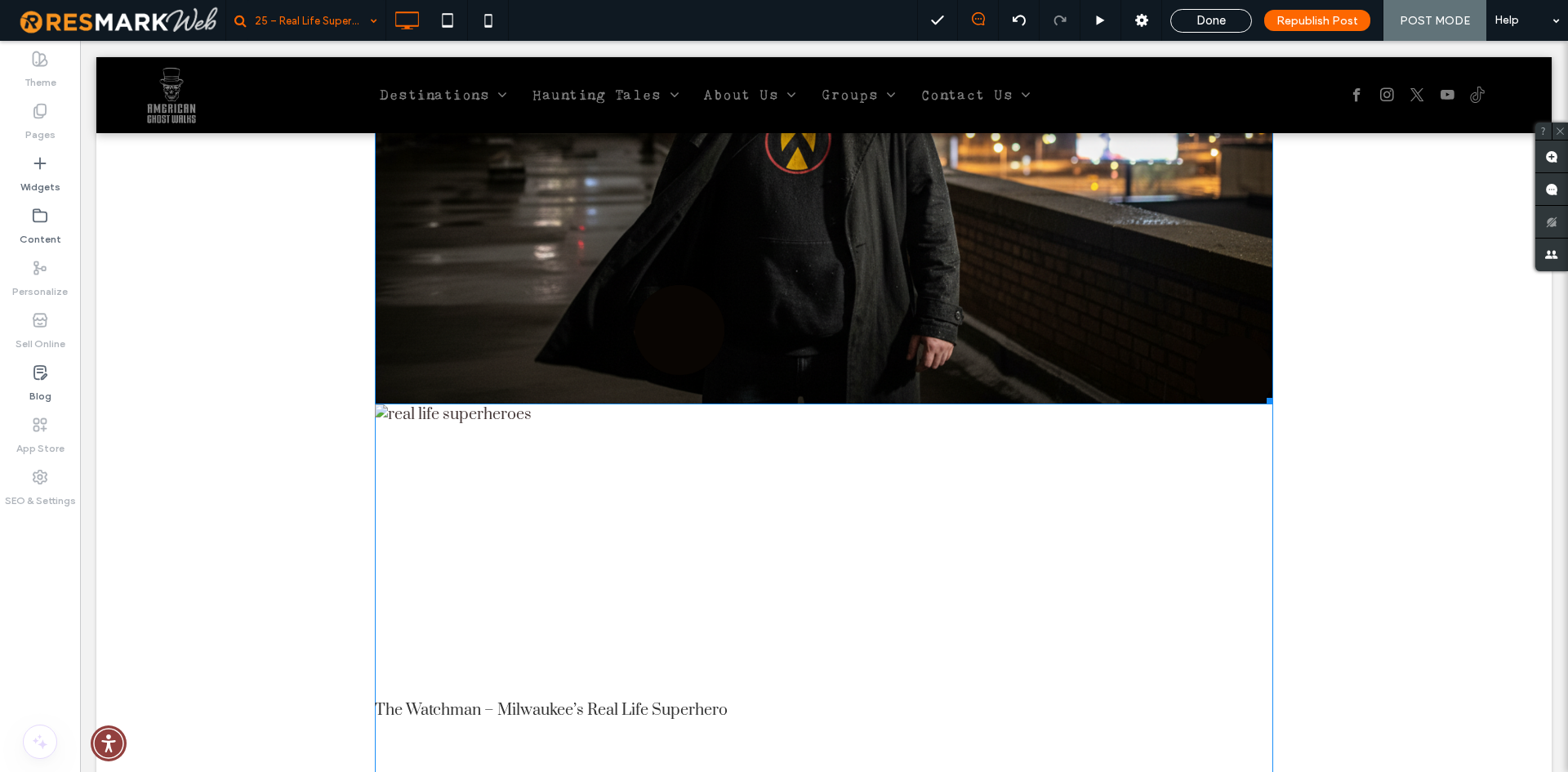
scroll to position [1225, 0]
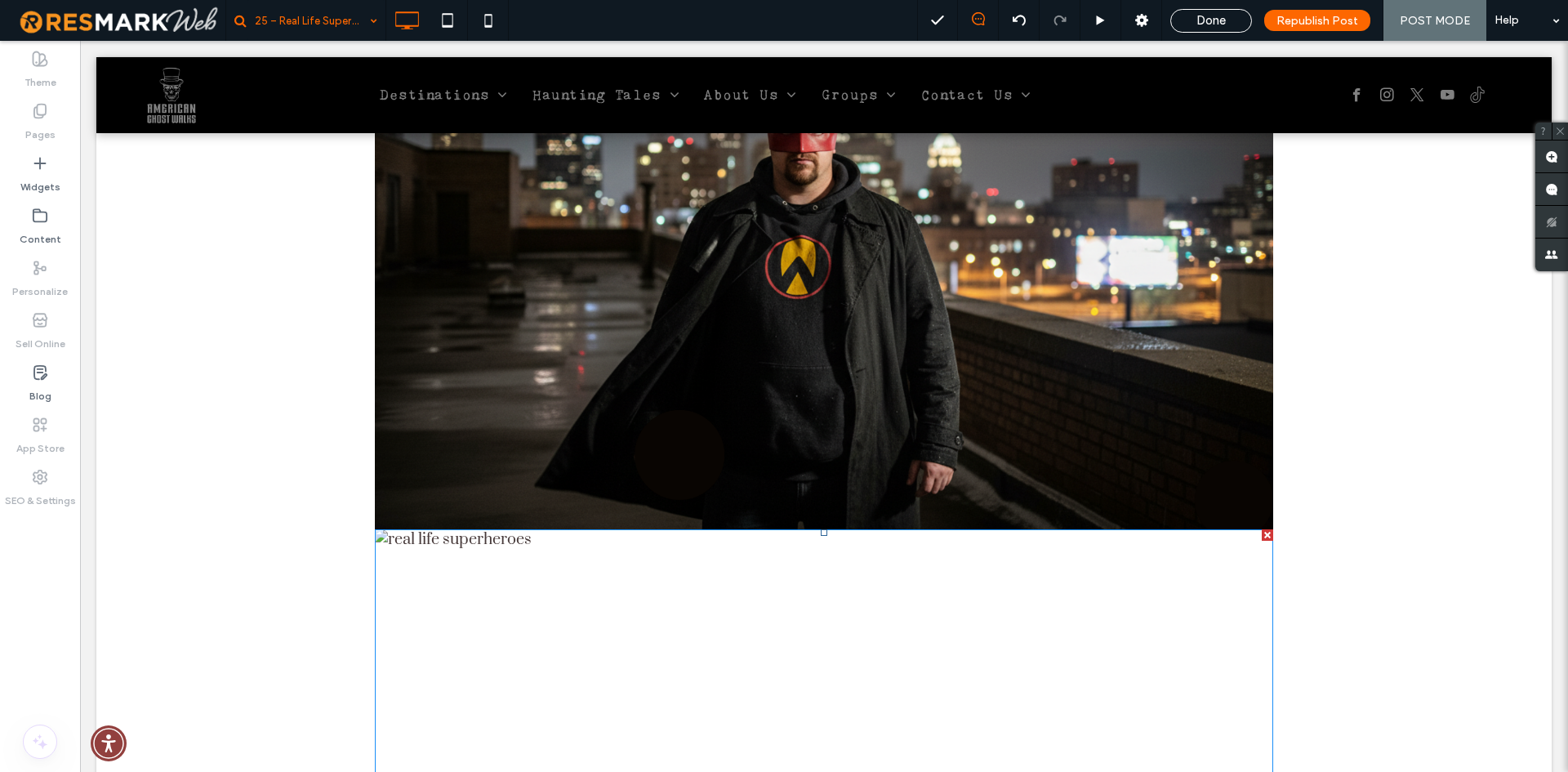
click at [512, 647] on img at bounding box center [599, 678] width 449 height 295
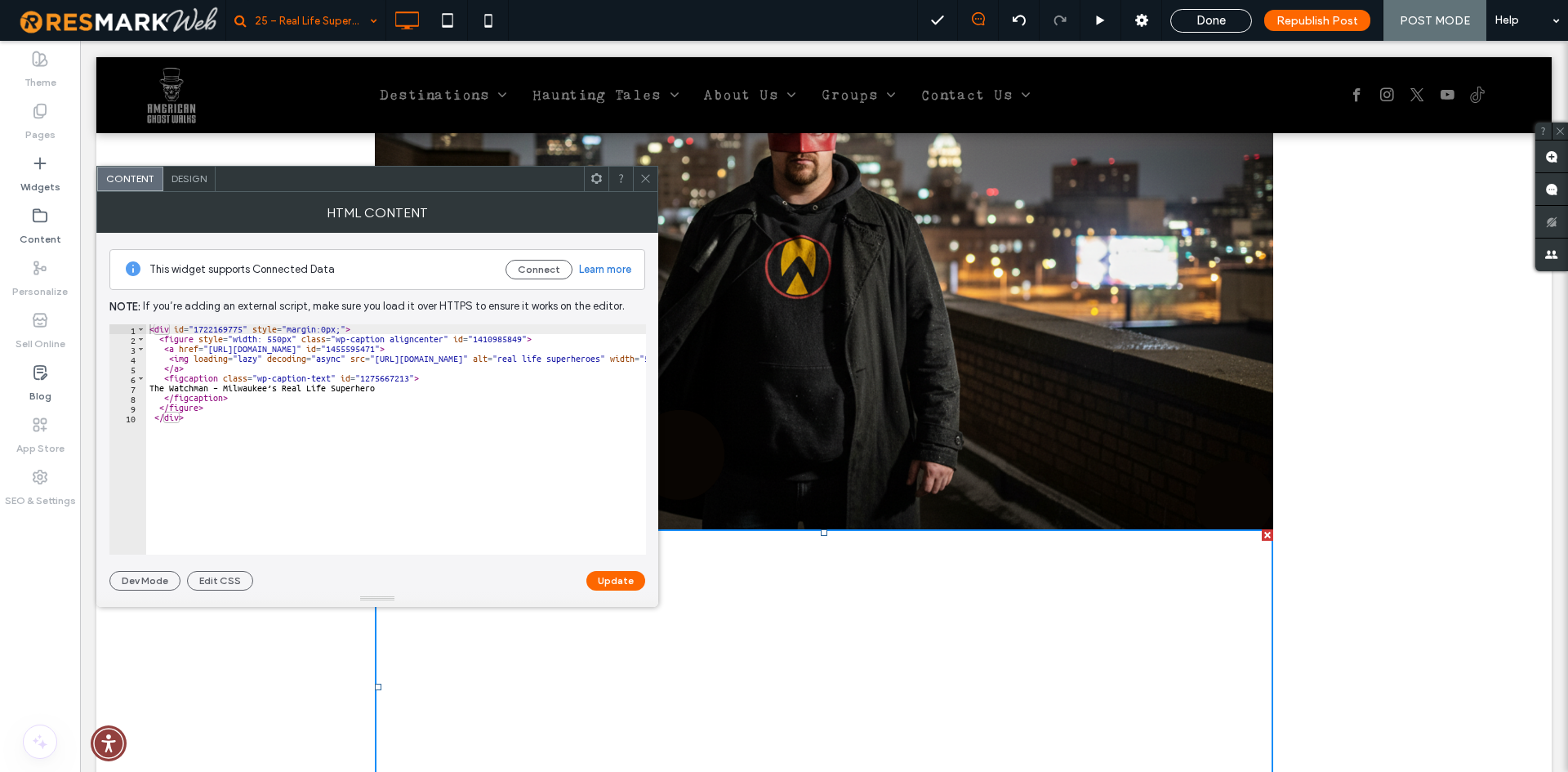
click at [651, 185] on span at bounding box center [645, 179] width 12 height 25
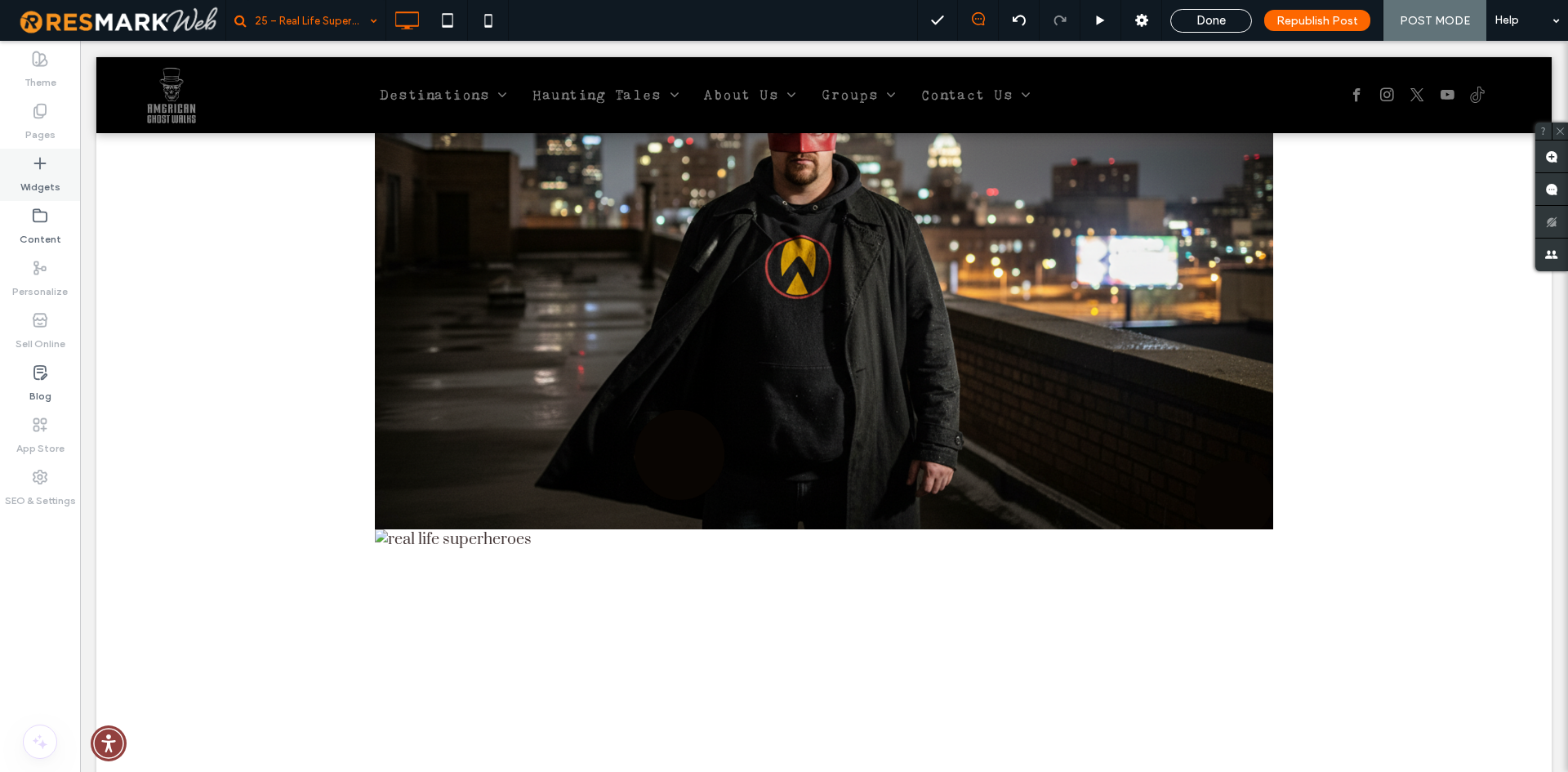
click at [25, 170] on div "Widgets" at bounding box center [39, 174] width 80 height 52
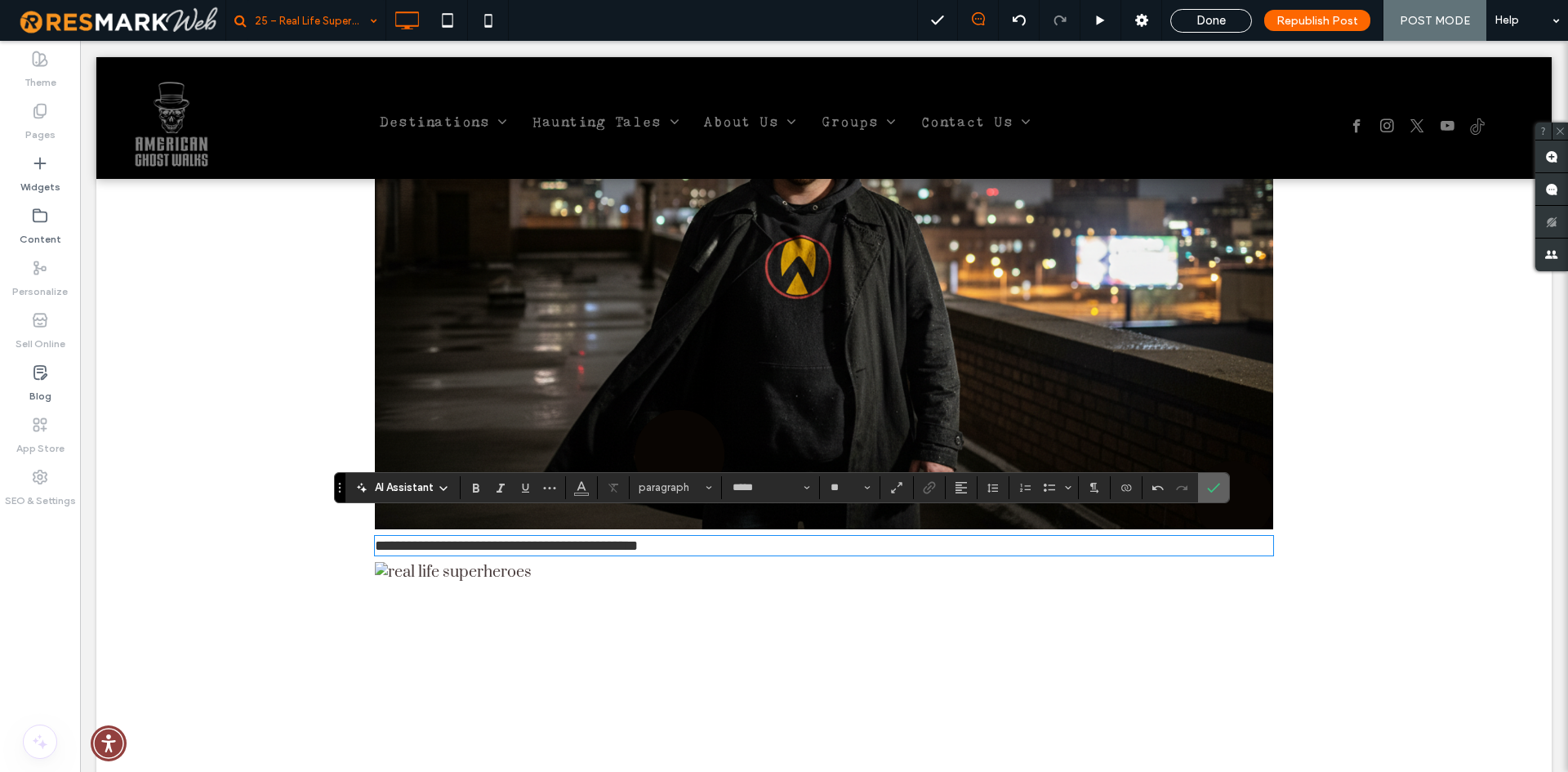
click at [1214, 480] on span "Confirm" at bounding box center [1210, 488] width 8 height 29
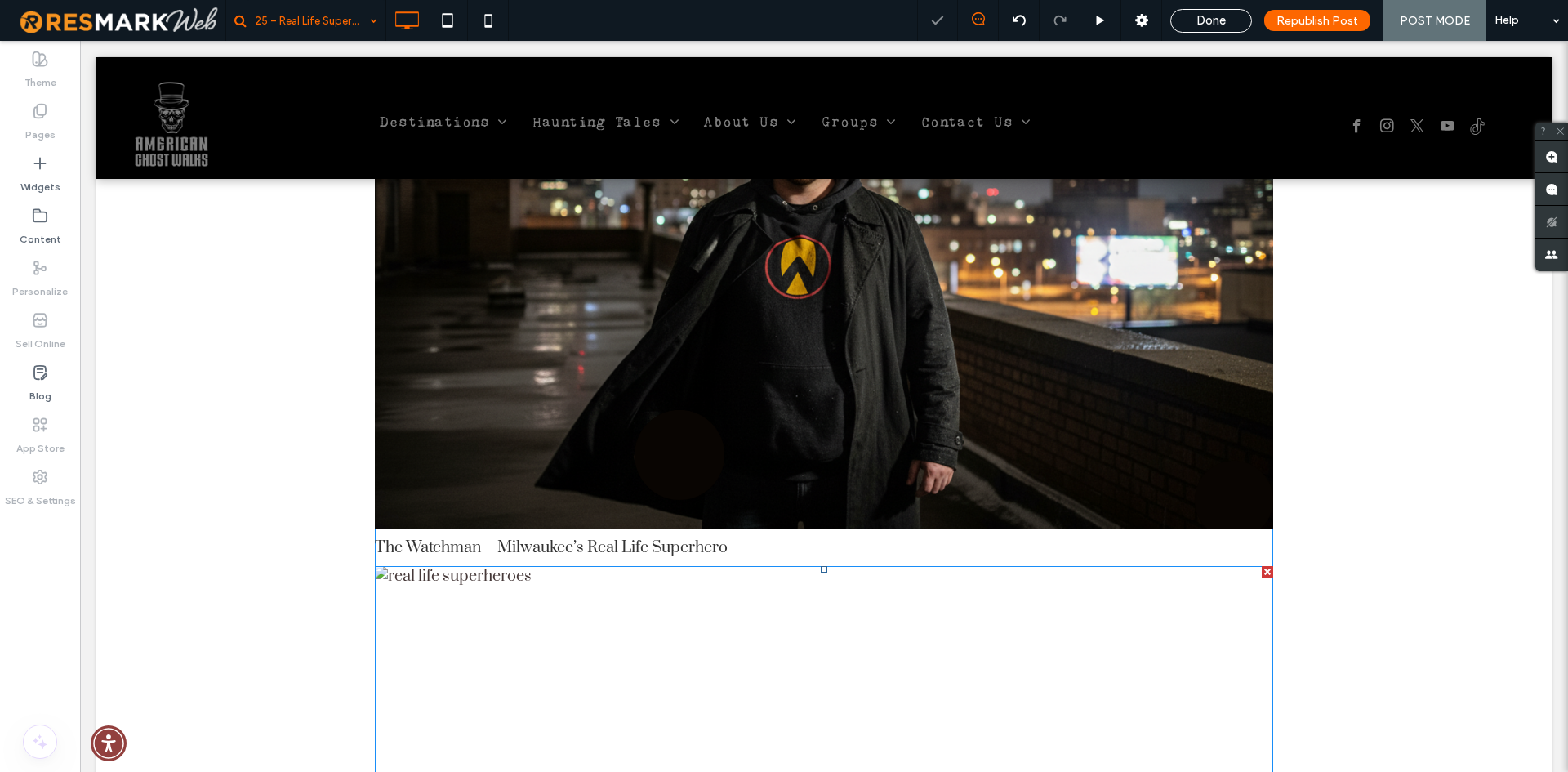
click at [1233, 599] on div "The Watchman – Milwaukee’s Real Life Superhero" at bounding box center [824, 724] width 899 height 316
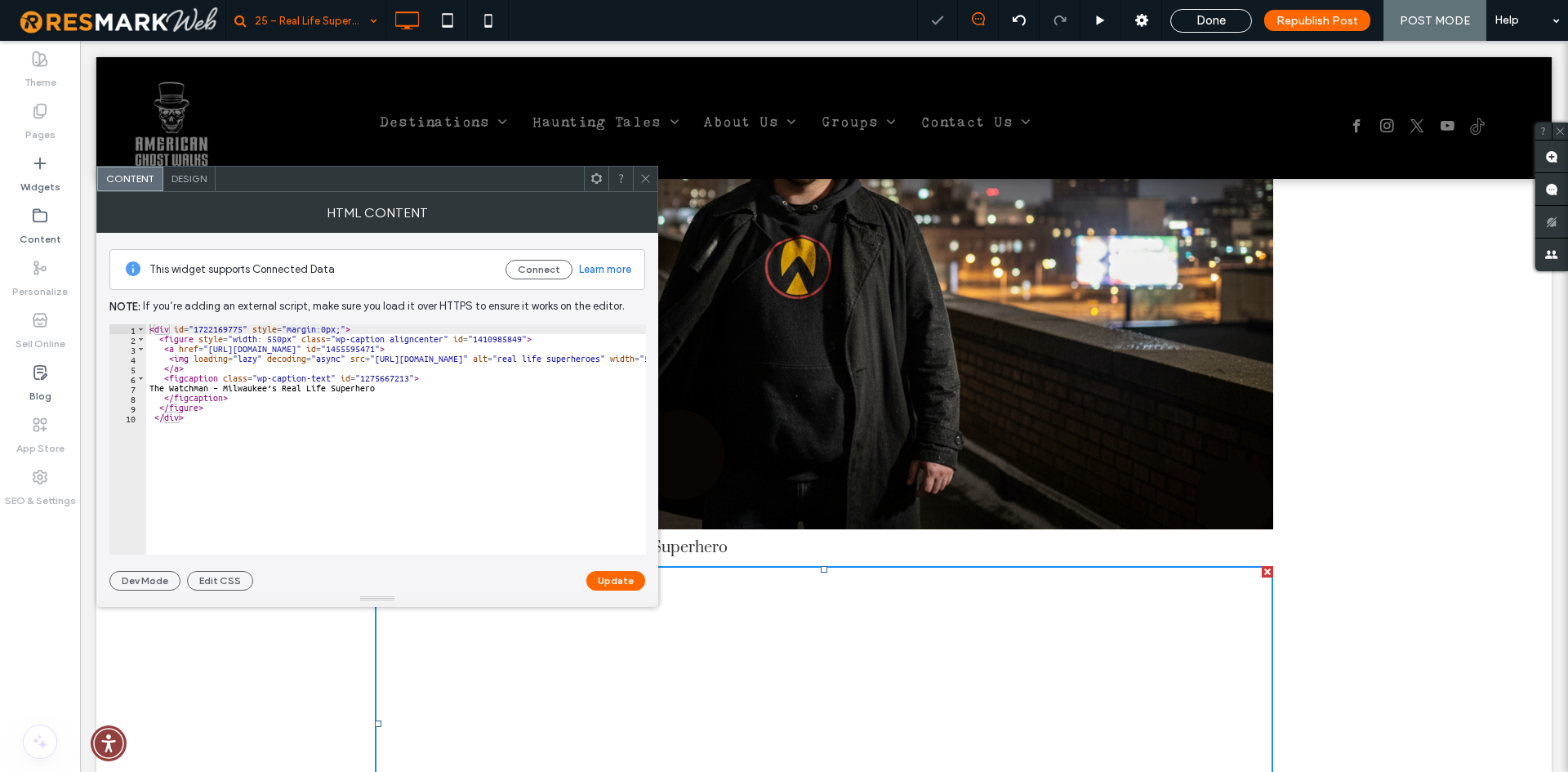
click at [1262, 566] on div at bounding box center [1267, 571] width 11 height 11
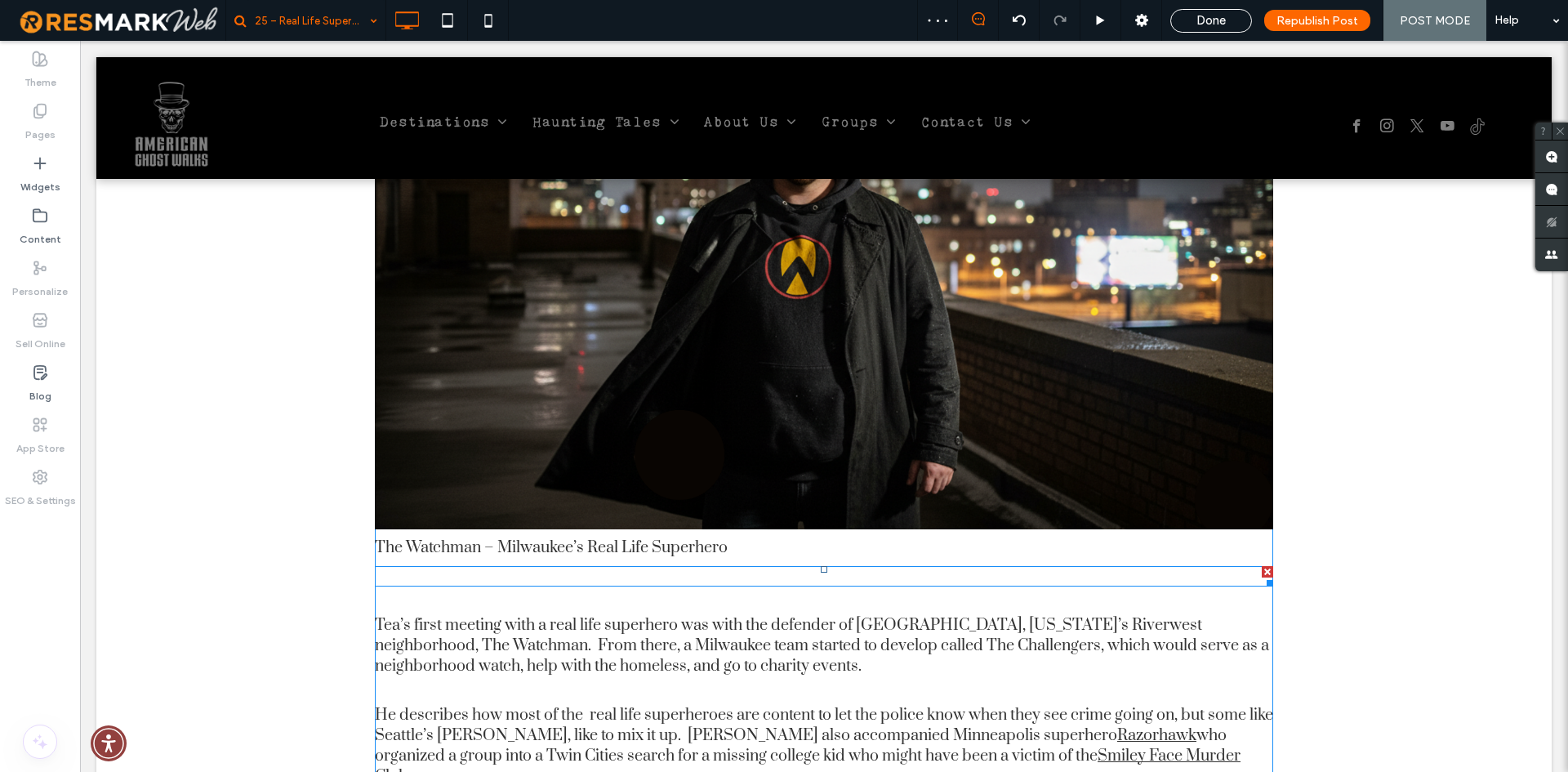
click at [604, 566] on p at bounding box center [824, 576] width 899 height 21
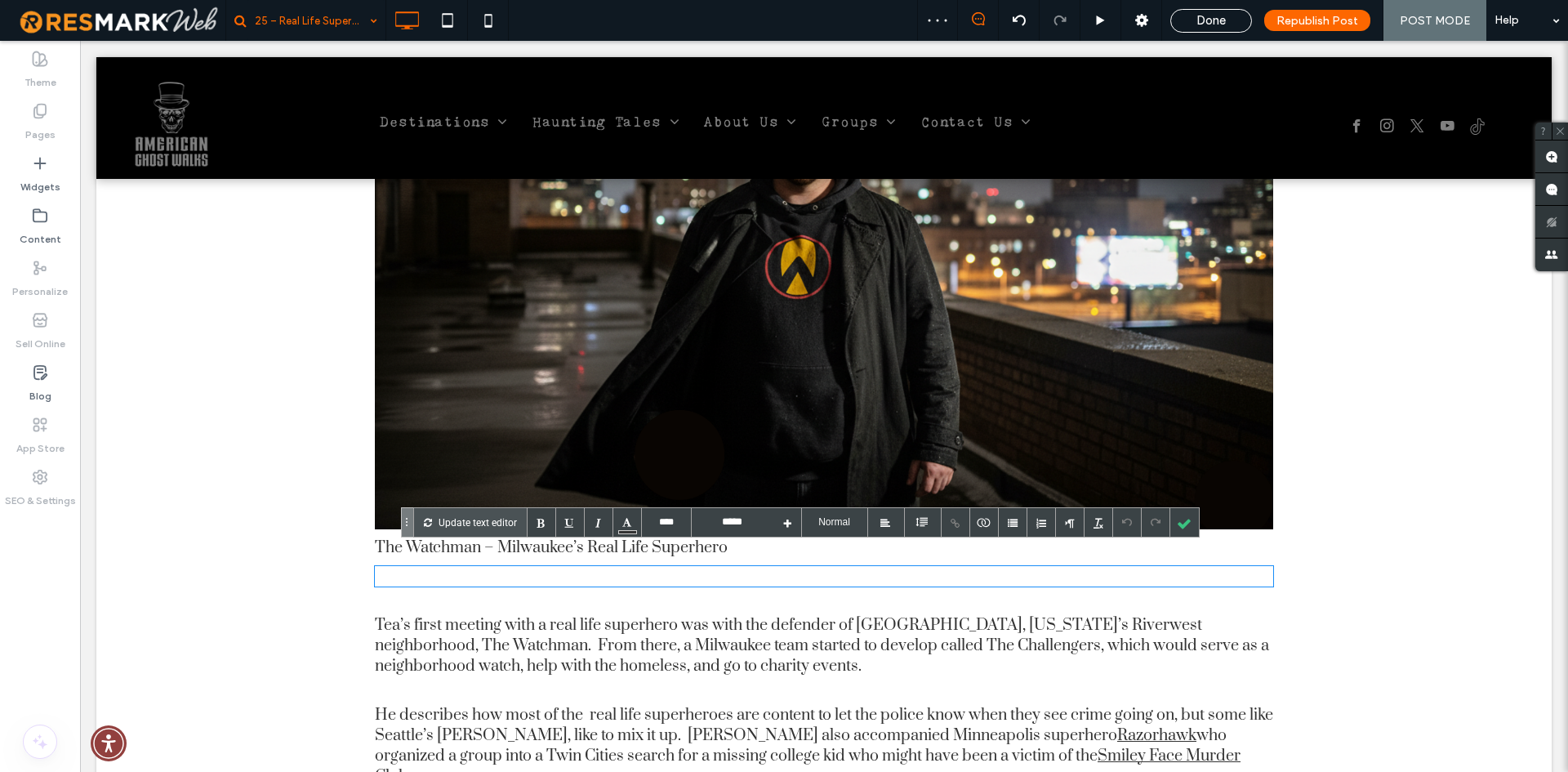
click at [1219, 566] on p at bounding box center [824, 576] width 899 height 21
click at [1182, 527] on div at bounding box center [1184, 522] width 28 height 28
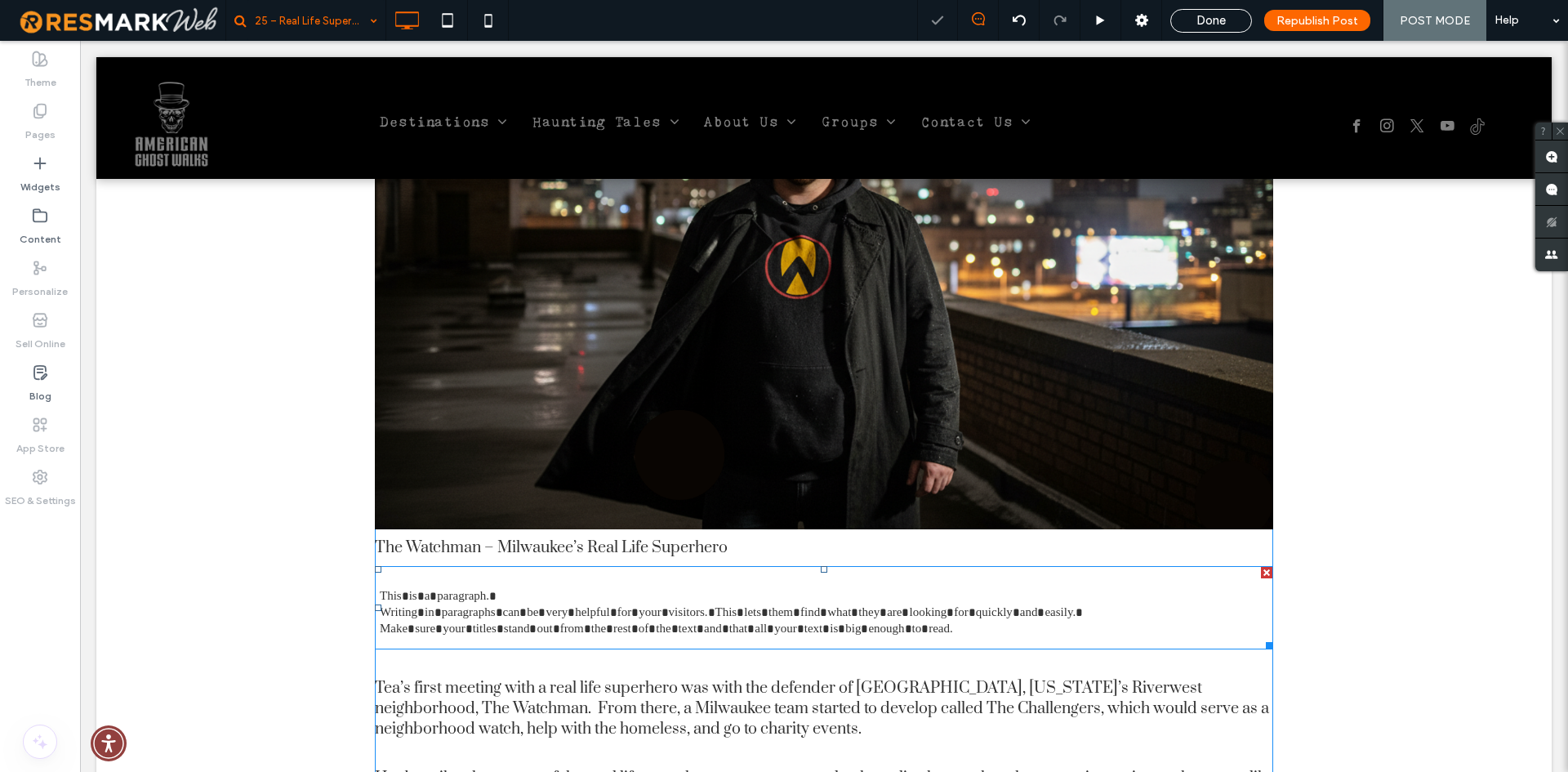
click at [1262, 567] on div at bounding box center [1266, 572] width 11 height 11
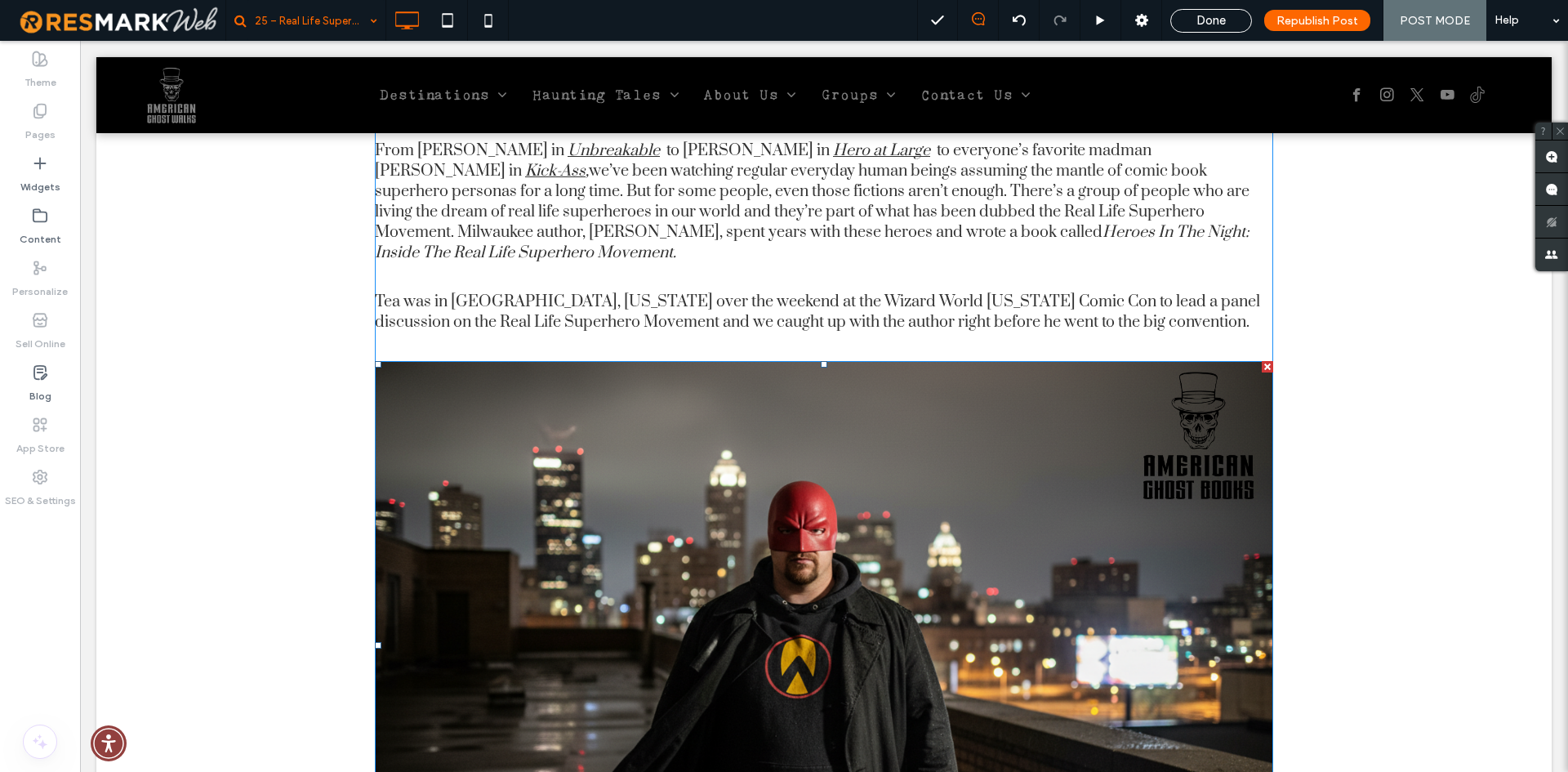
scroll to position [818, 0]
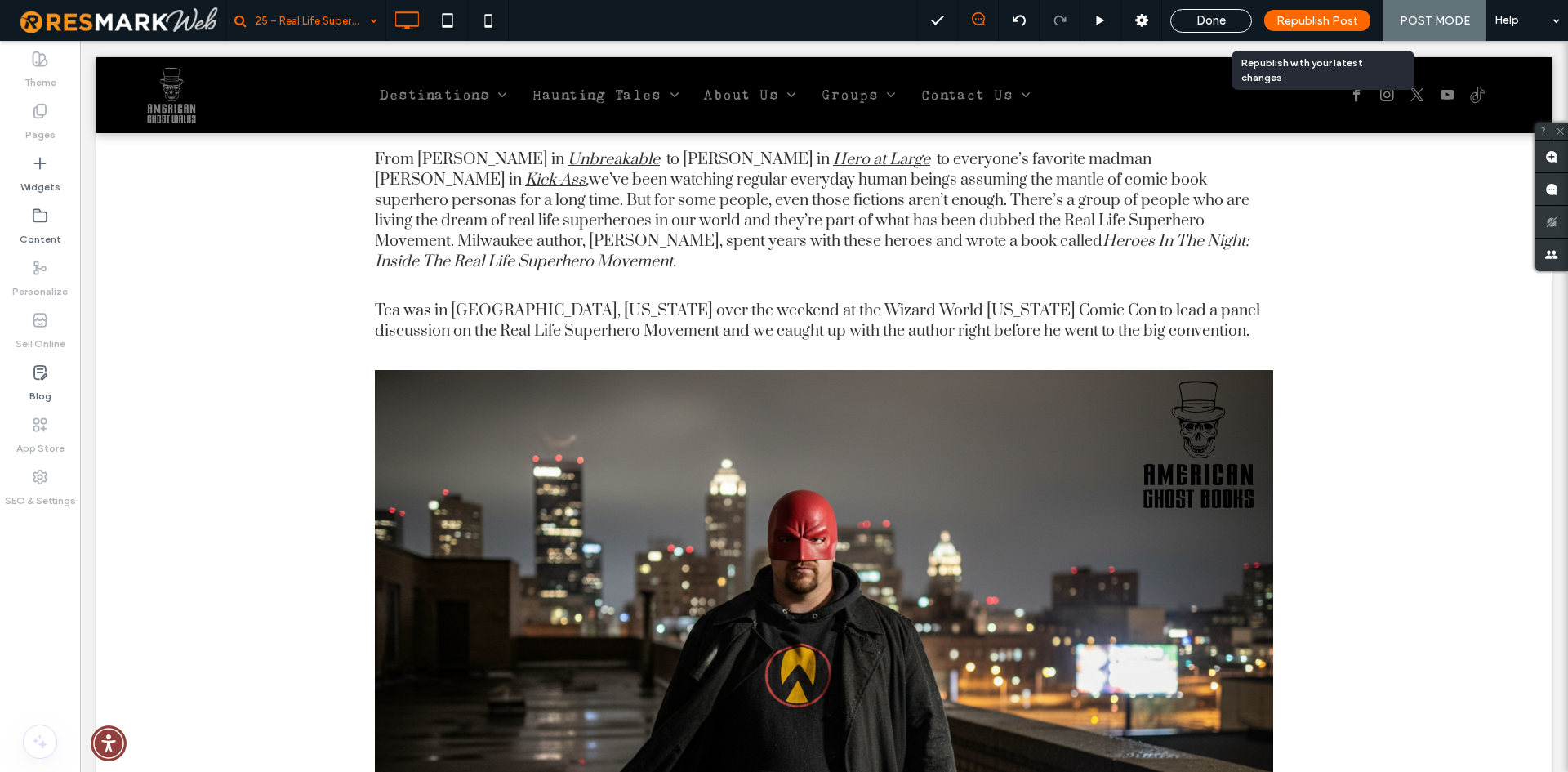
click at [1343, 14] on span "Republish Post" at bounding box center [1317, 21] width 82 height 14
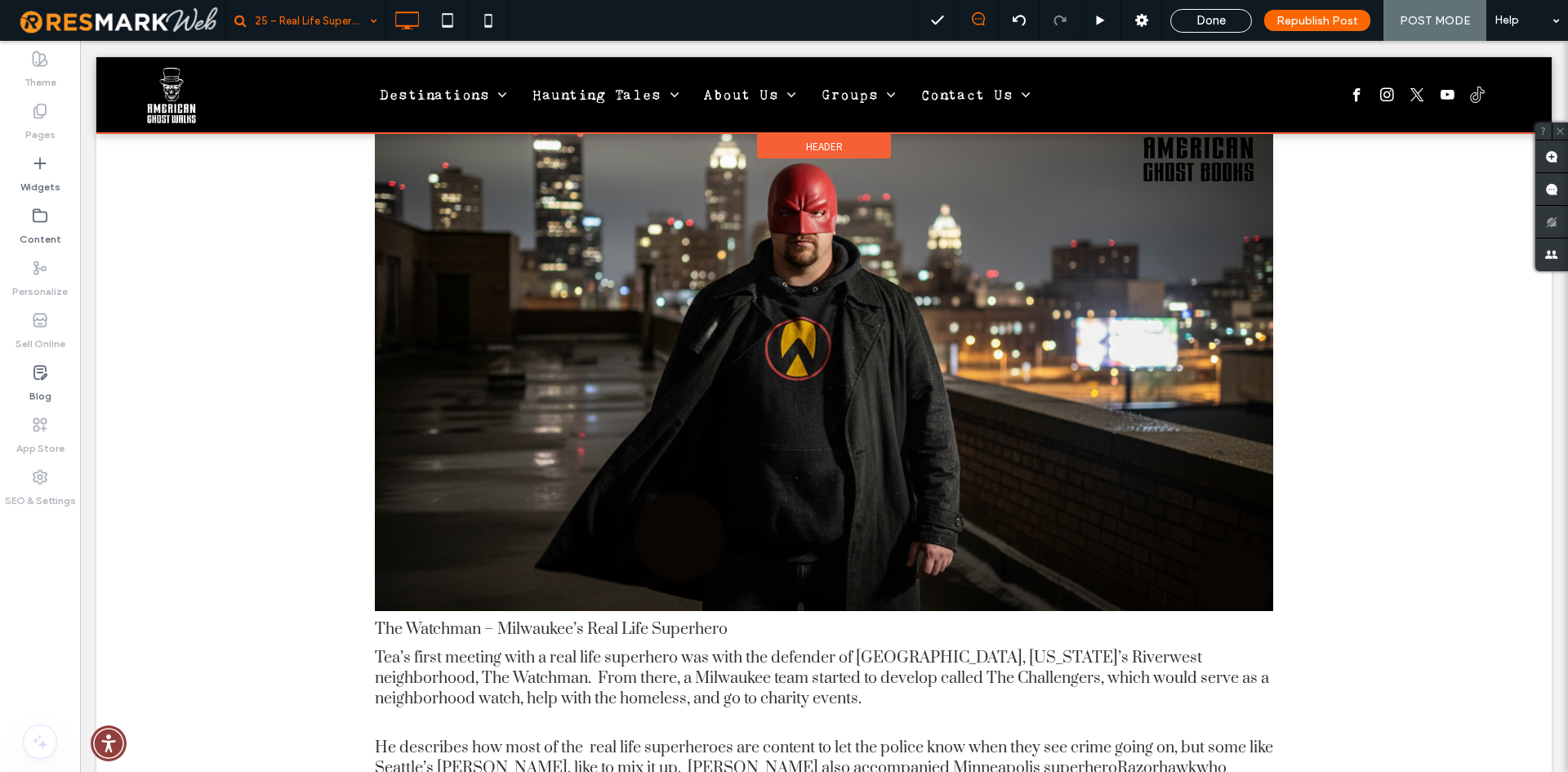
scroll to position [0, 0]
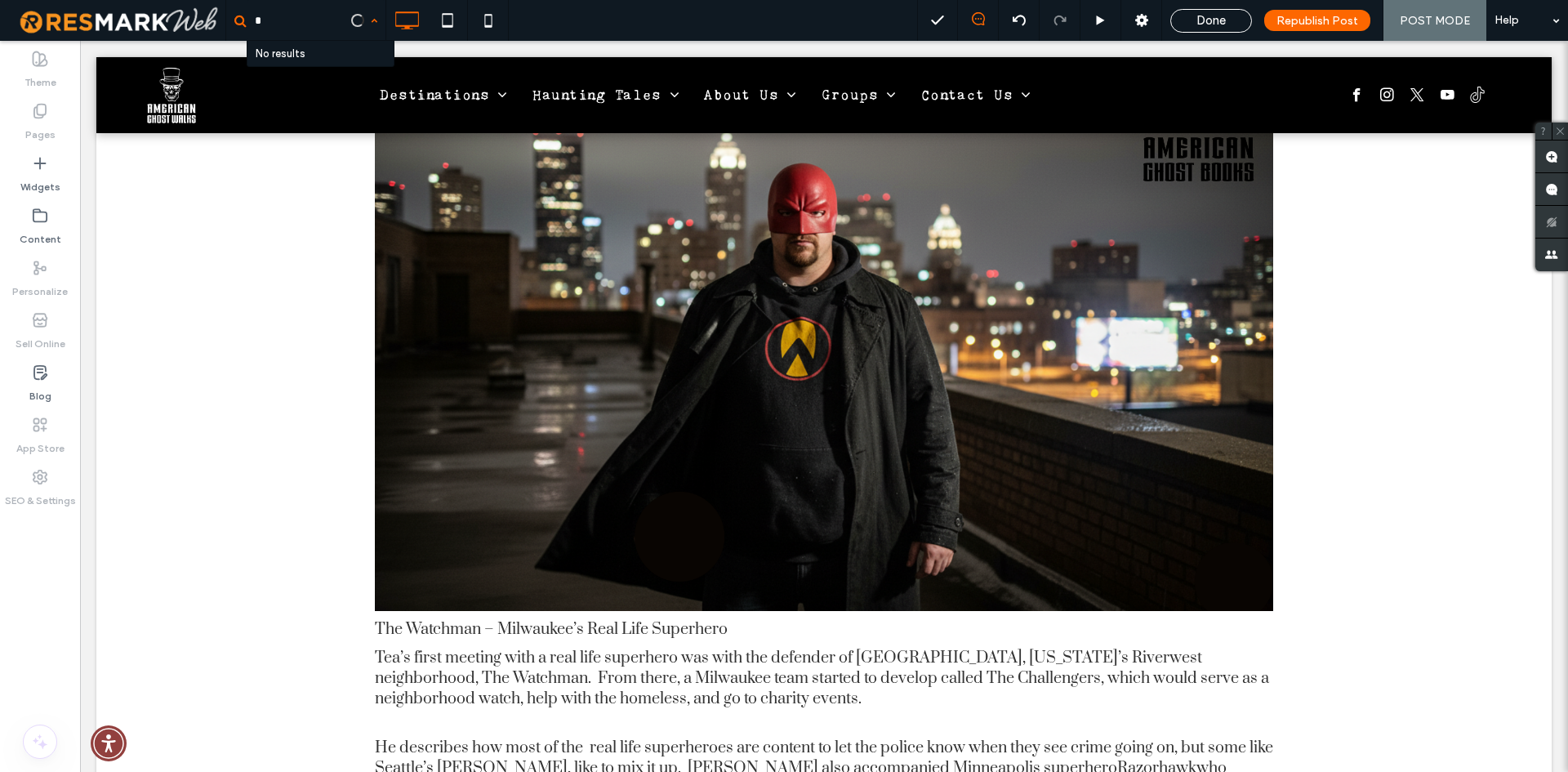
type input "**"
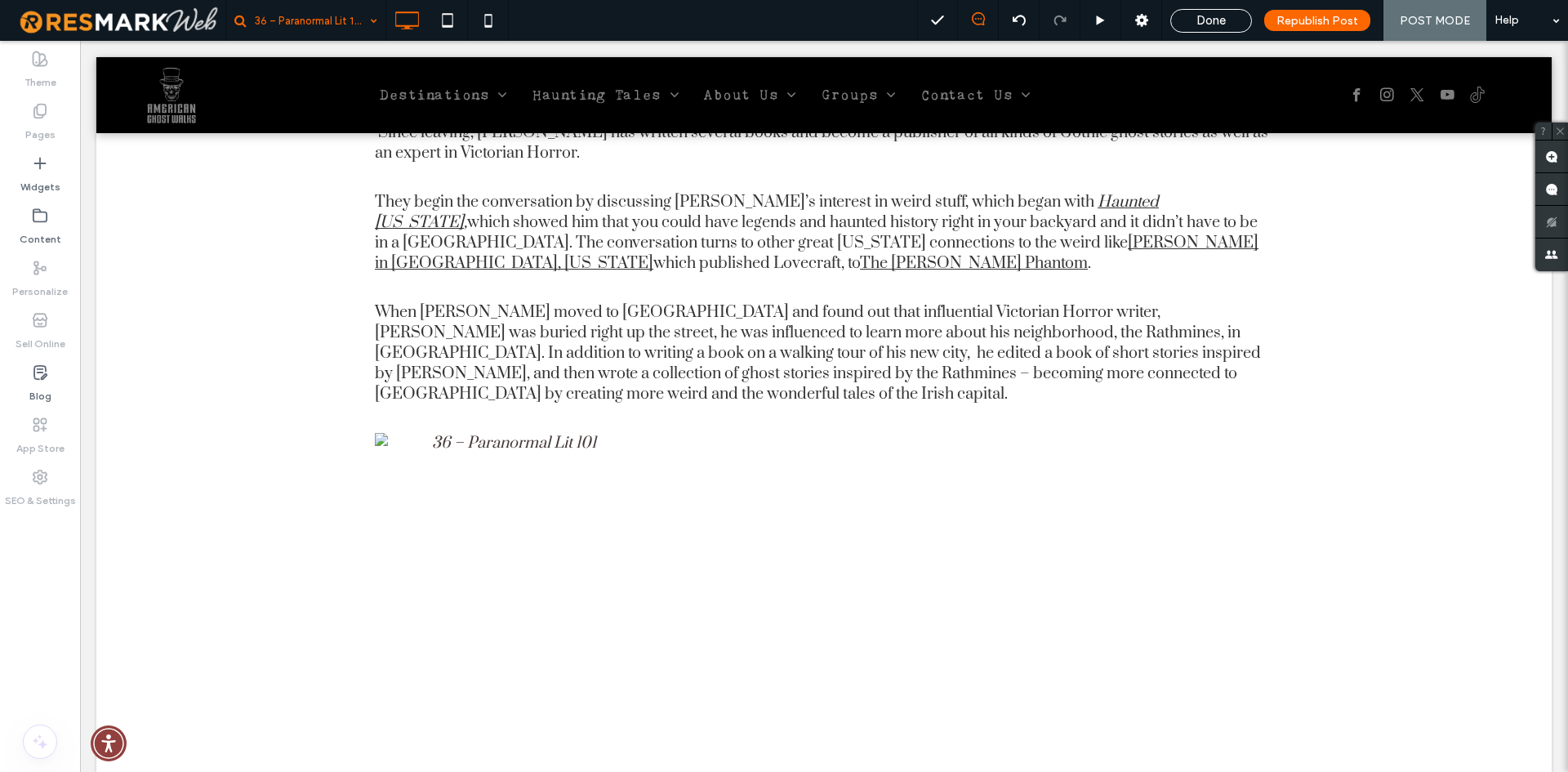
scroll to position [899, 0]
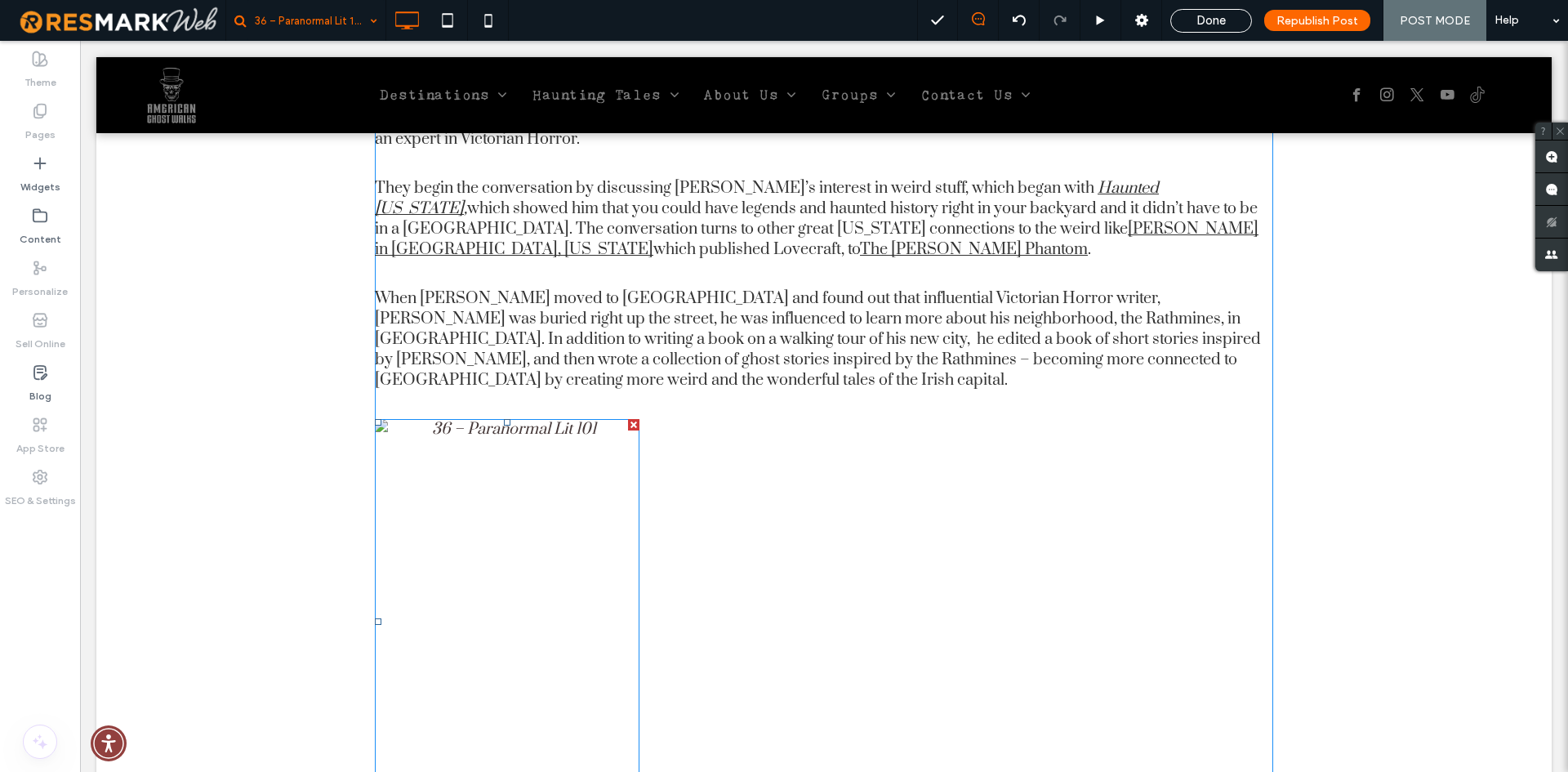
click at [563, 573] on img at bounding box center [507, 622] width 264 height 405
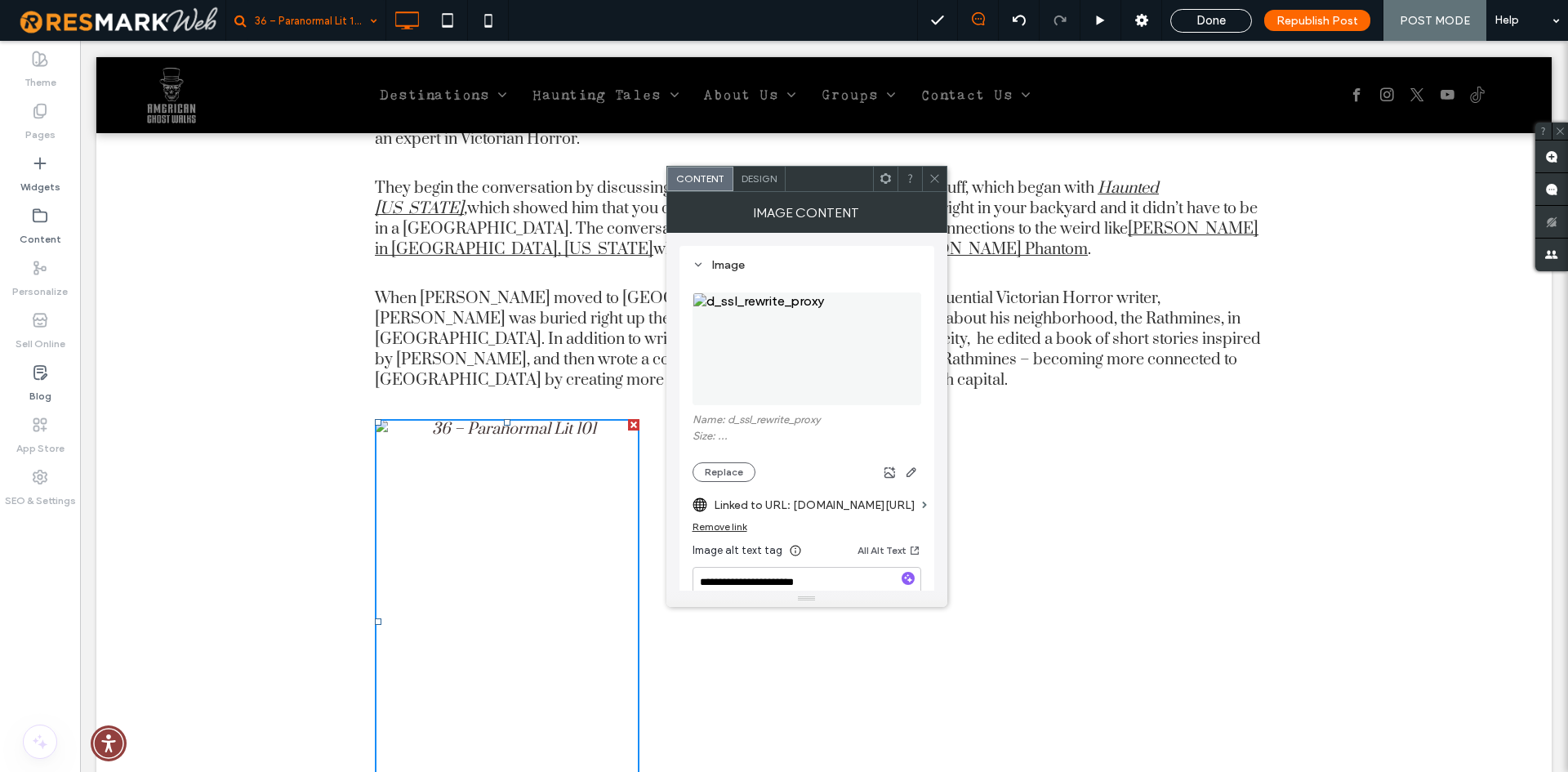
click at [712, 525] on div "Remove link" at bounding box center [720, 526] width 55 height 12
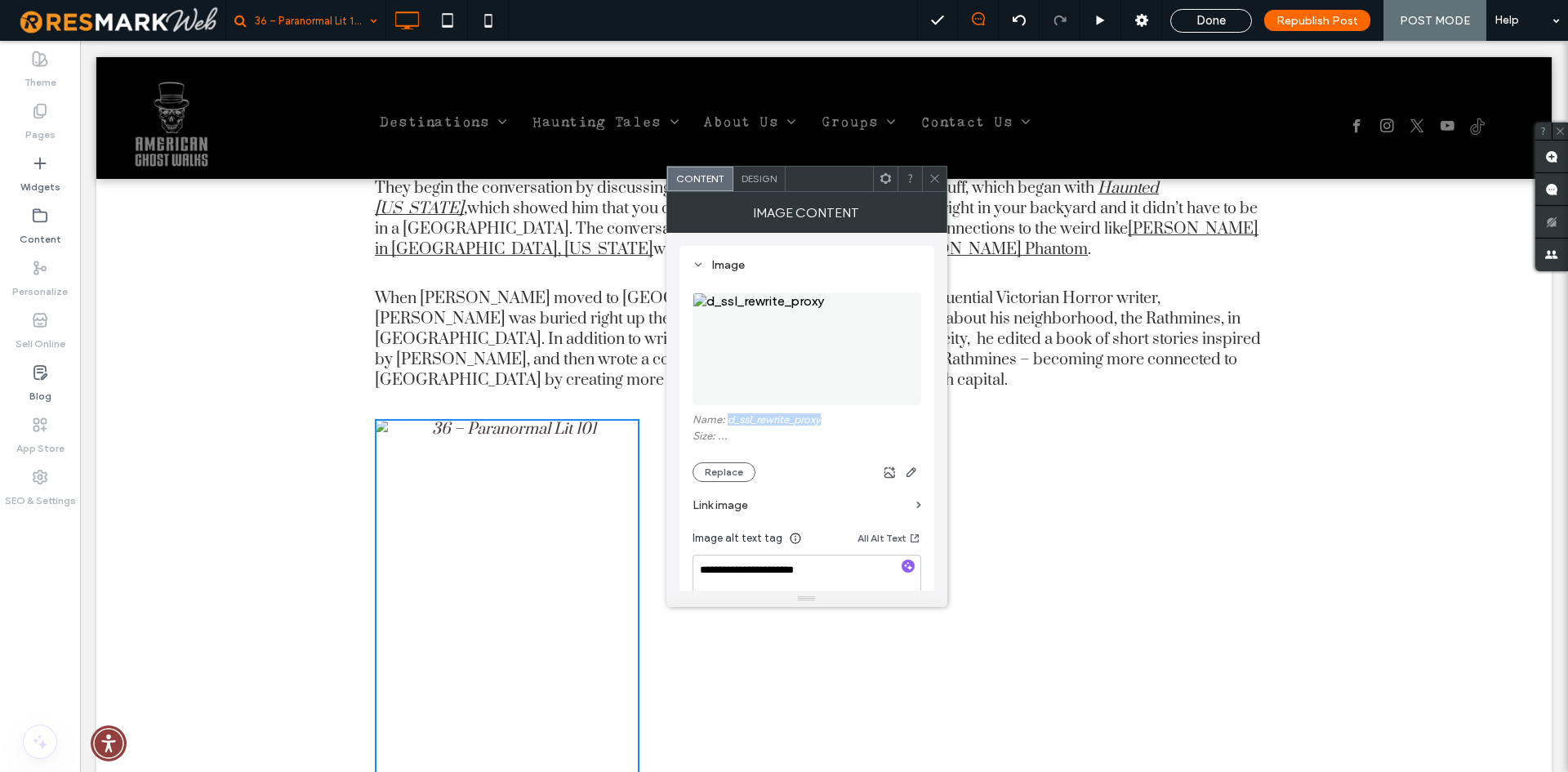
drag, startPoint x: 830, startPoint y: 420, endPoint x: 727, endPoint y: 427, distance: 103.2
click at [727, 427] on label "Name: d_ssl_rewrite_proxy" at bounding box center [807, 421] width 228 height 16
copy label "d_ssl_rewrite_proxy"
click at [730, 476] on button "Replace" at bounding box center [723, 472] width 63 height 20
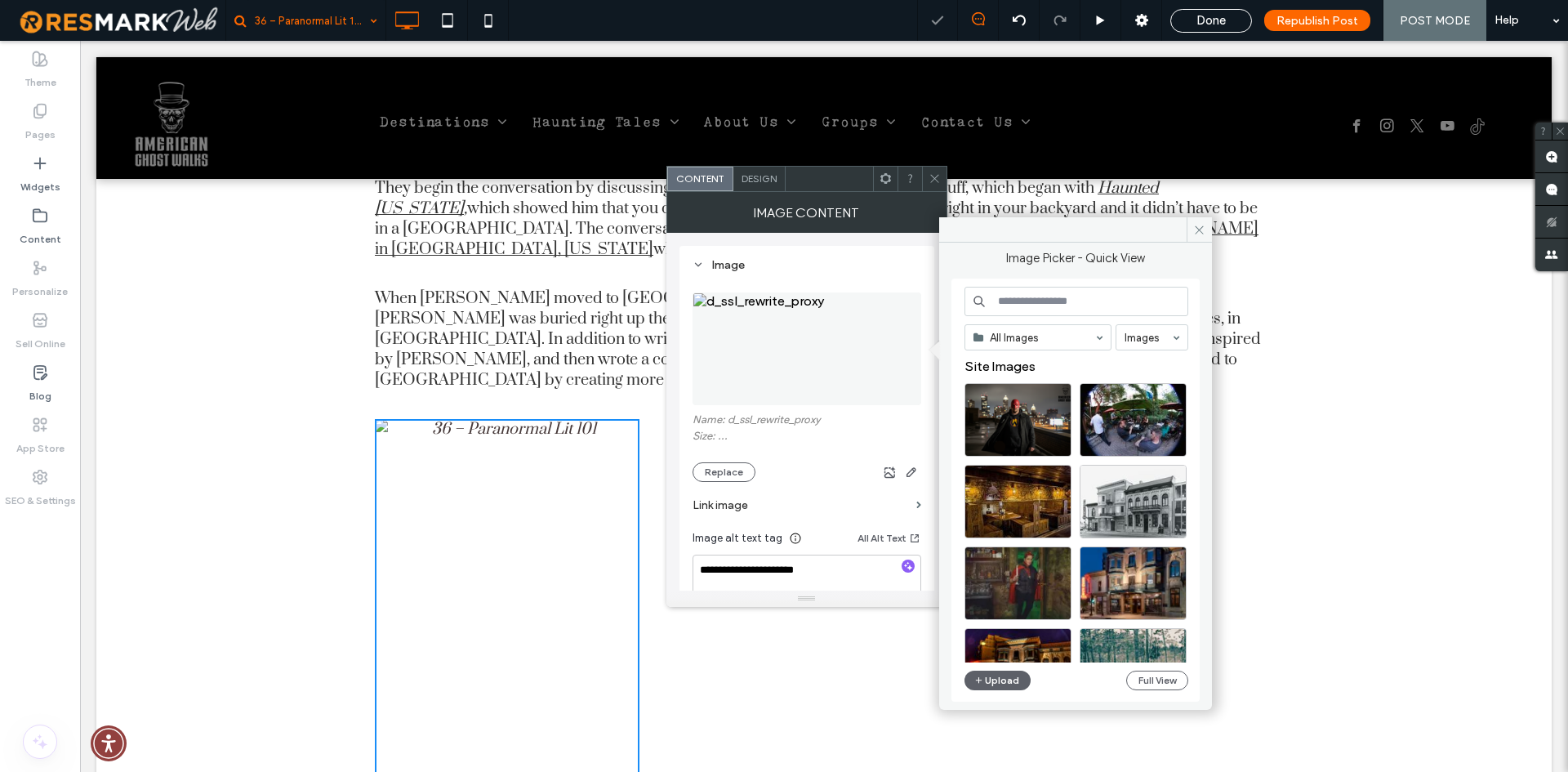
click at [1061, 308] on input at bounding box center [1076, 301] width 224 height 29
paste input "**********"
type input "**********"
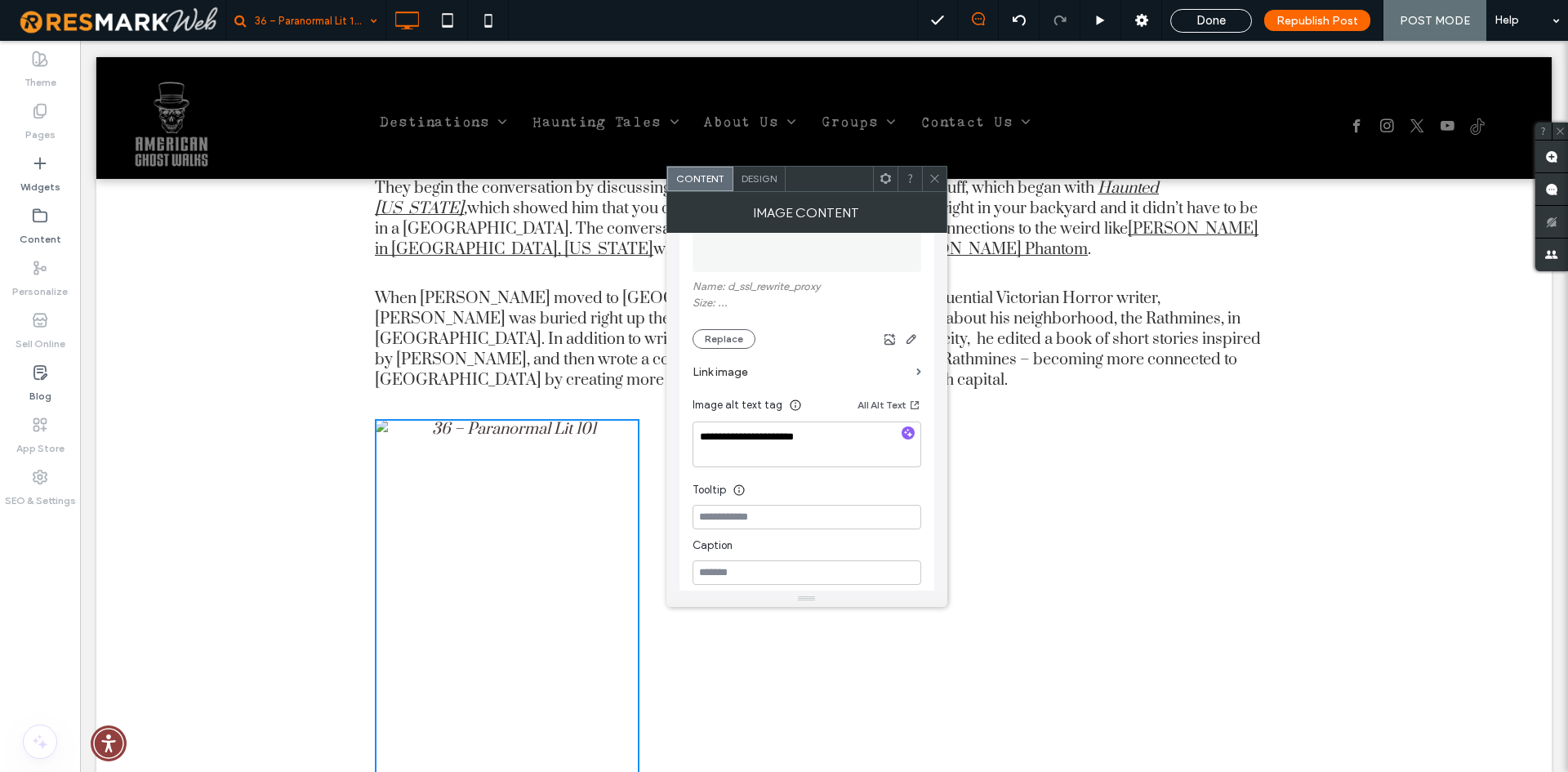
scroll to position [163, 0]
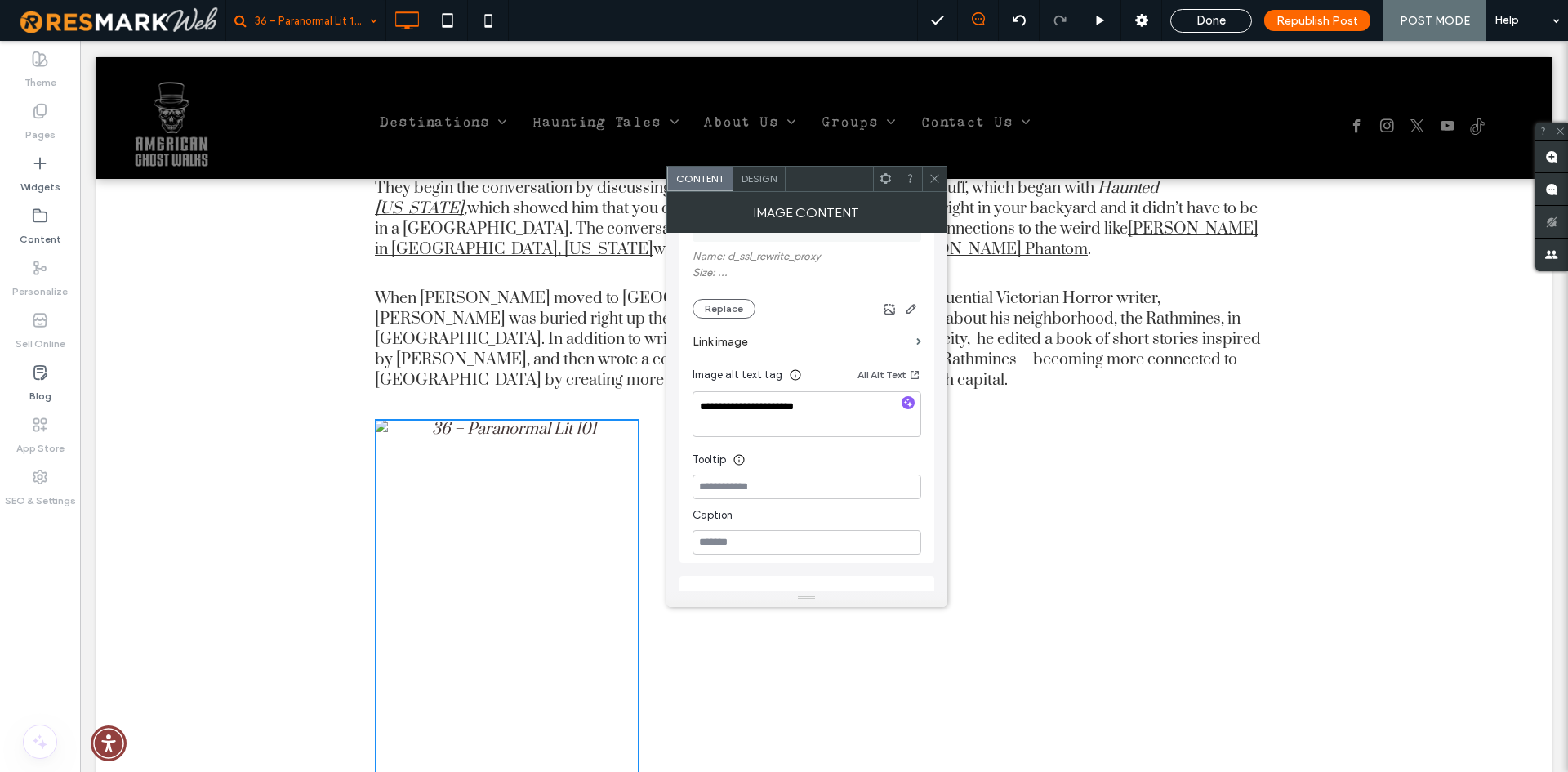
click at [939, 180] on icon at bounding box center [935, 179] width 12 height 12
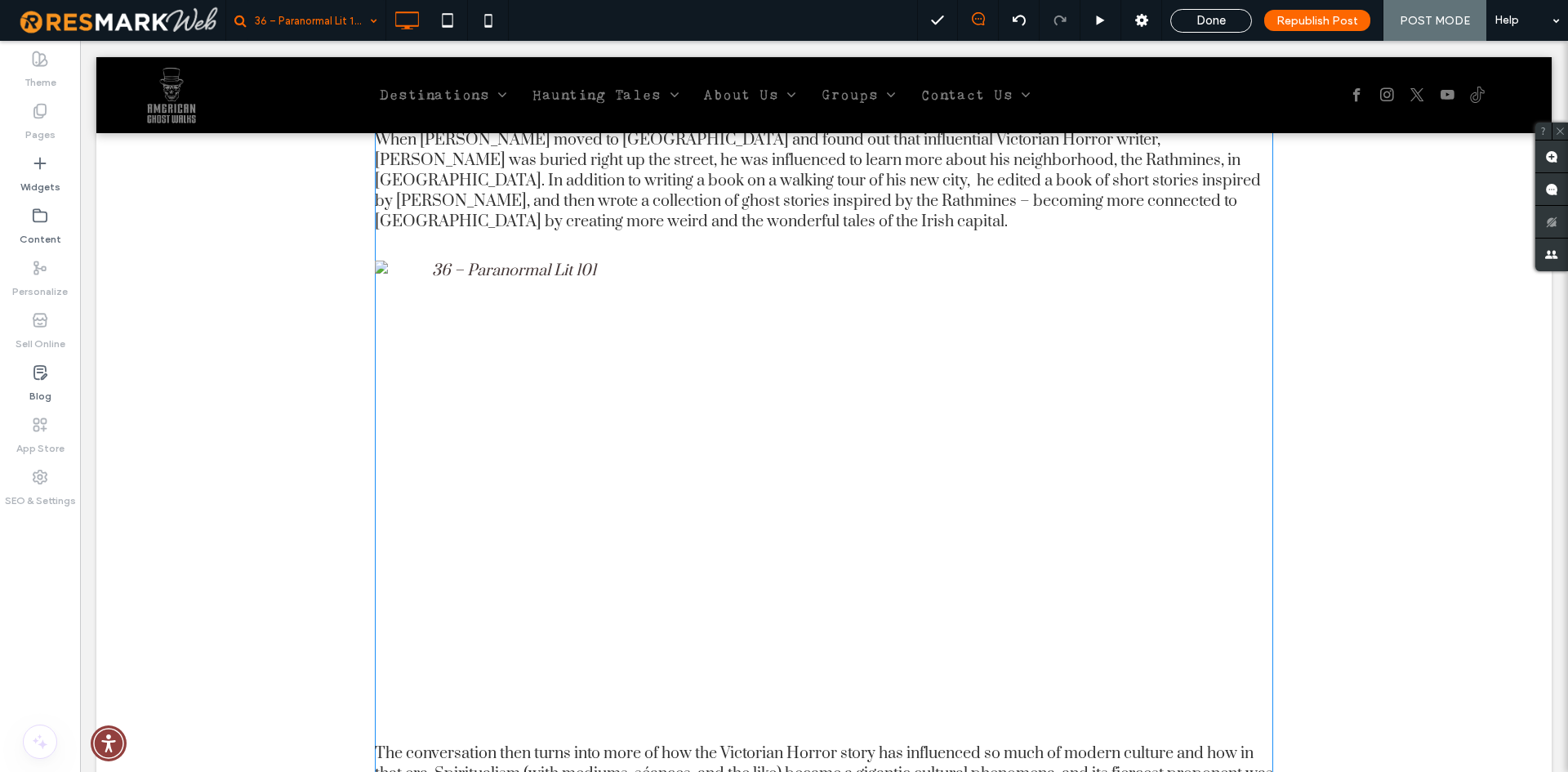
scroll to position [1144, 0]
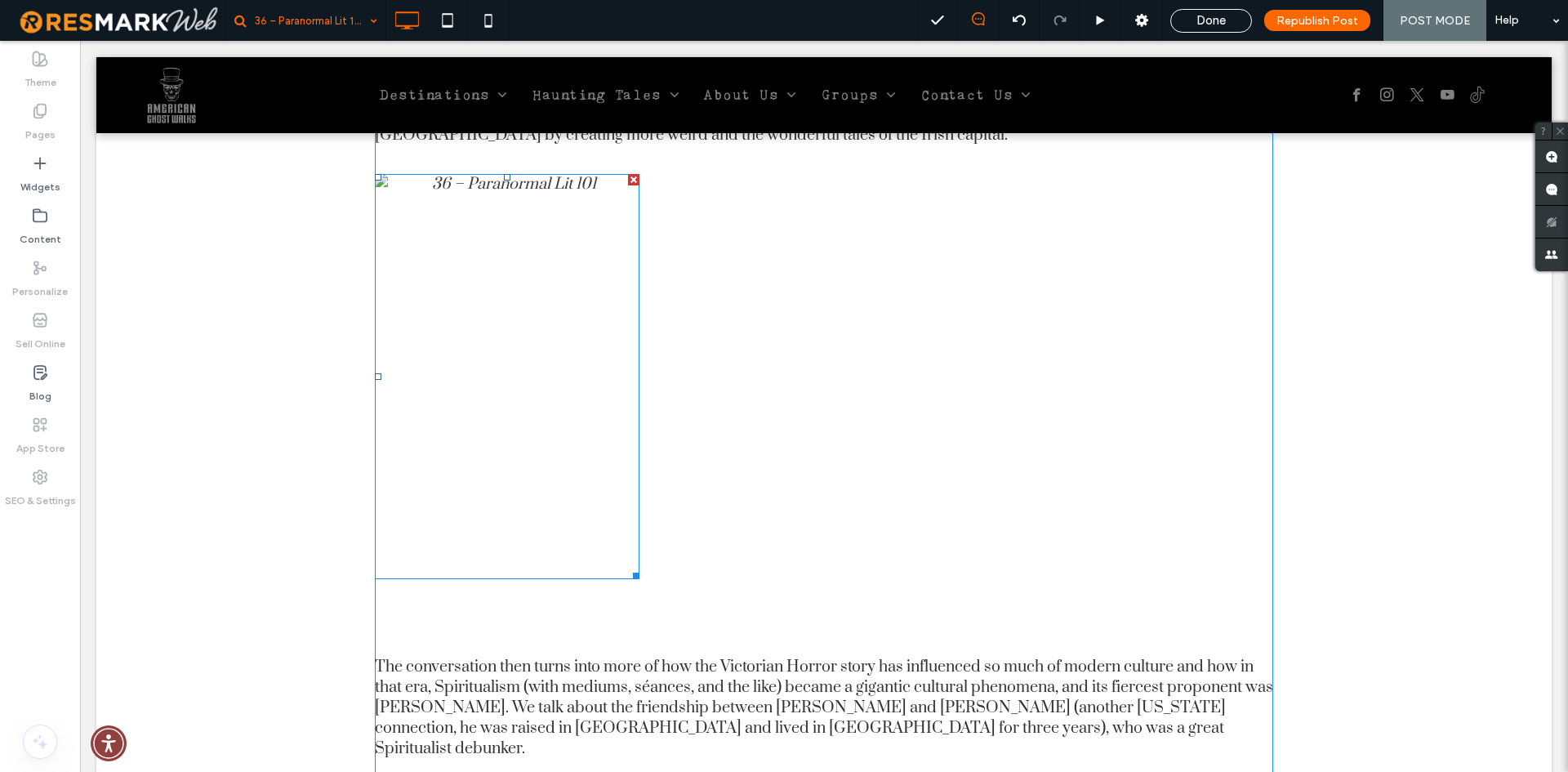
click at [477, 312] on img at bounding box center [507, 377] width 264 height 405
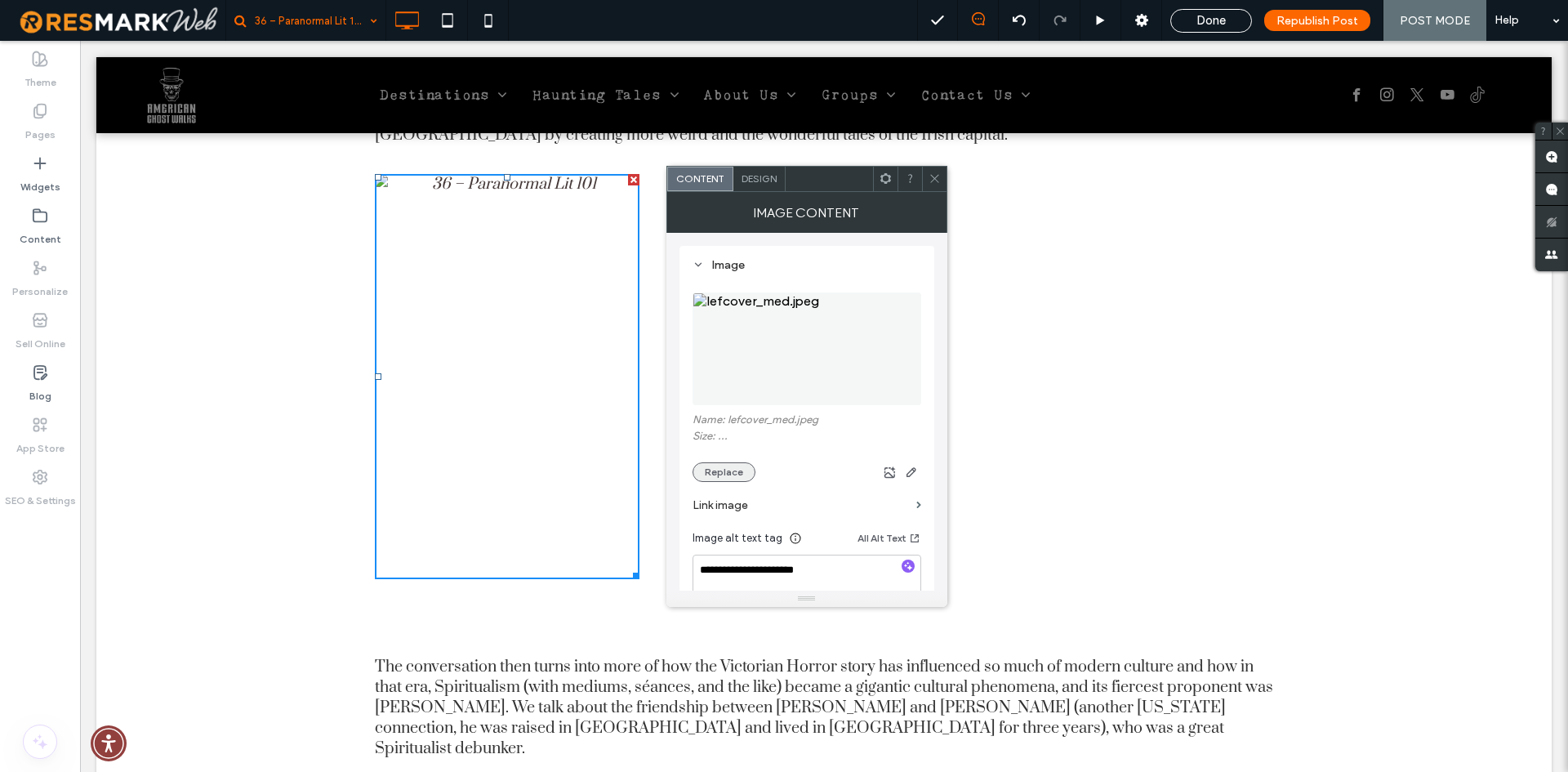
click at [734, 467] on button "Replace" at bounding box center [723, 472] width 63 height 20
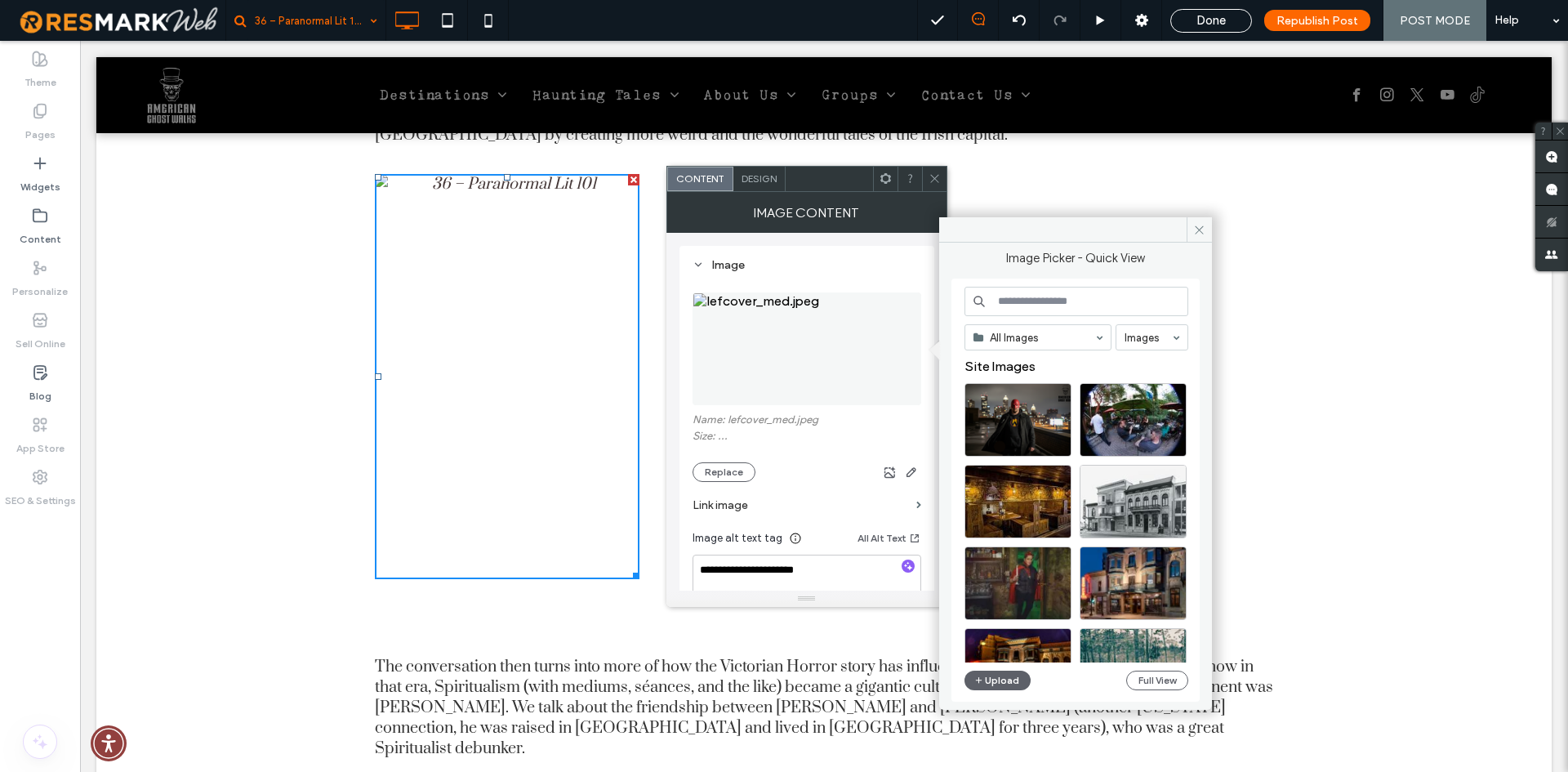
click at [1053, 308] on input at bounding box center [1076, 301] width 224 height 29
click at [1000, 678] on button "Upload" at bounding box center [998, 680] width 67 height 20
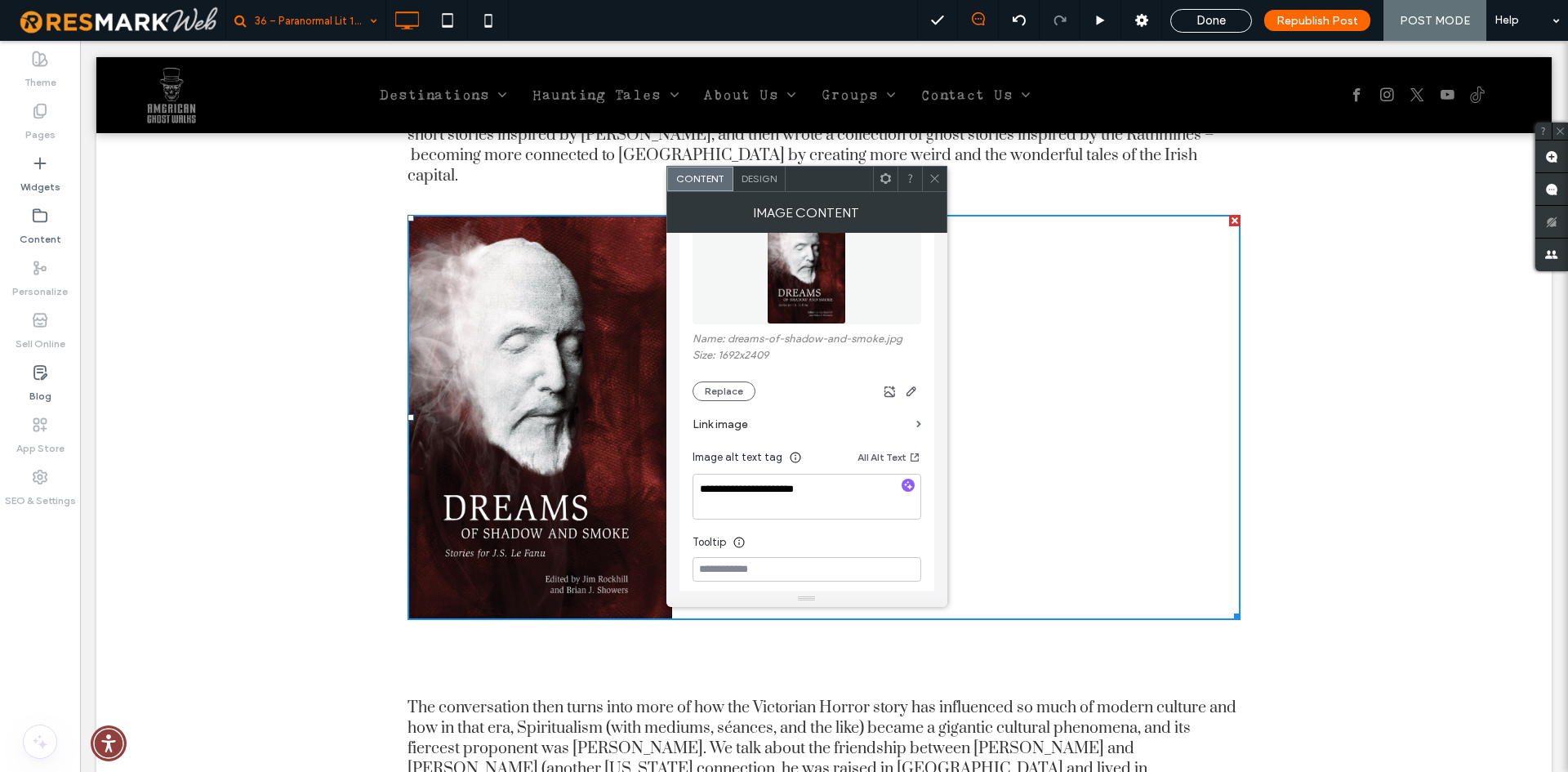
scroll to position [82, 0]
click at [939, 189] on span at bounding box center [935, 179] width 12 height 25
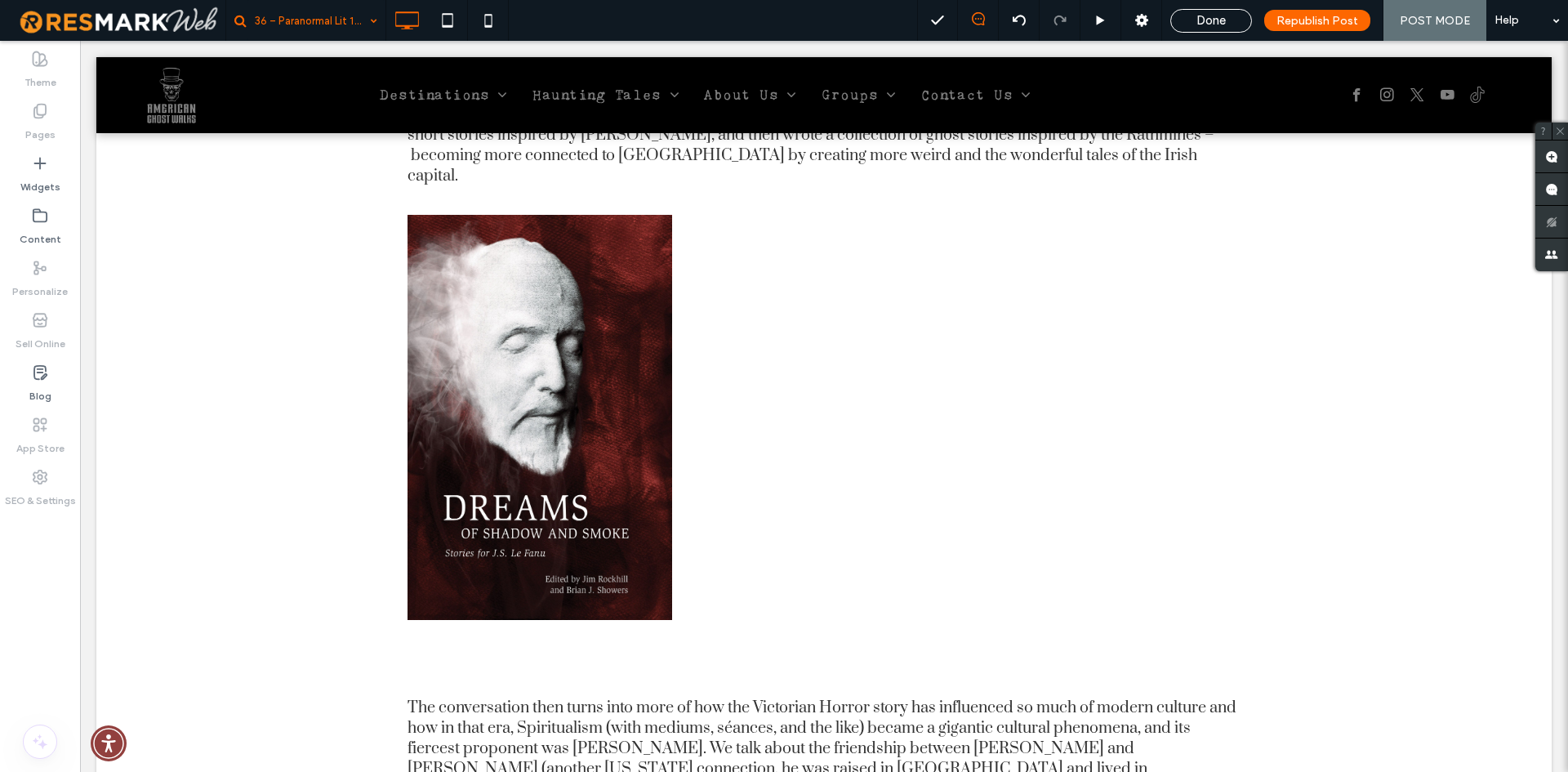
click at [1458, 472] on div "Joining Mike and Wendy today is Swan River Press publisher and author, Brian J.…" at bounding box center [824, 649] width 1456 height 2094
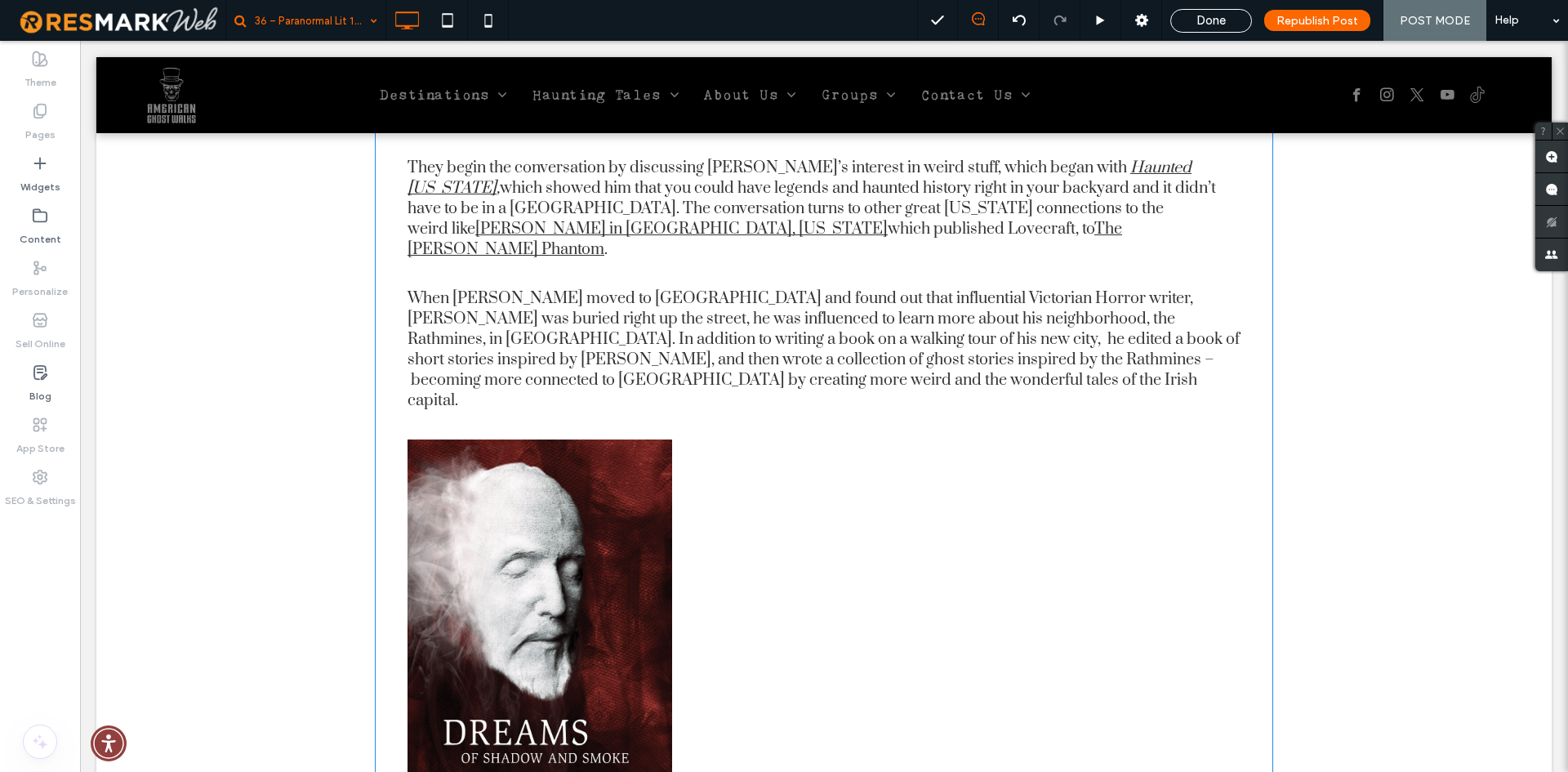
scroll to position [899, 0]
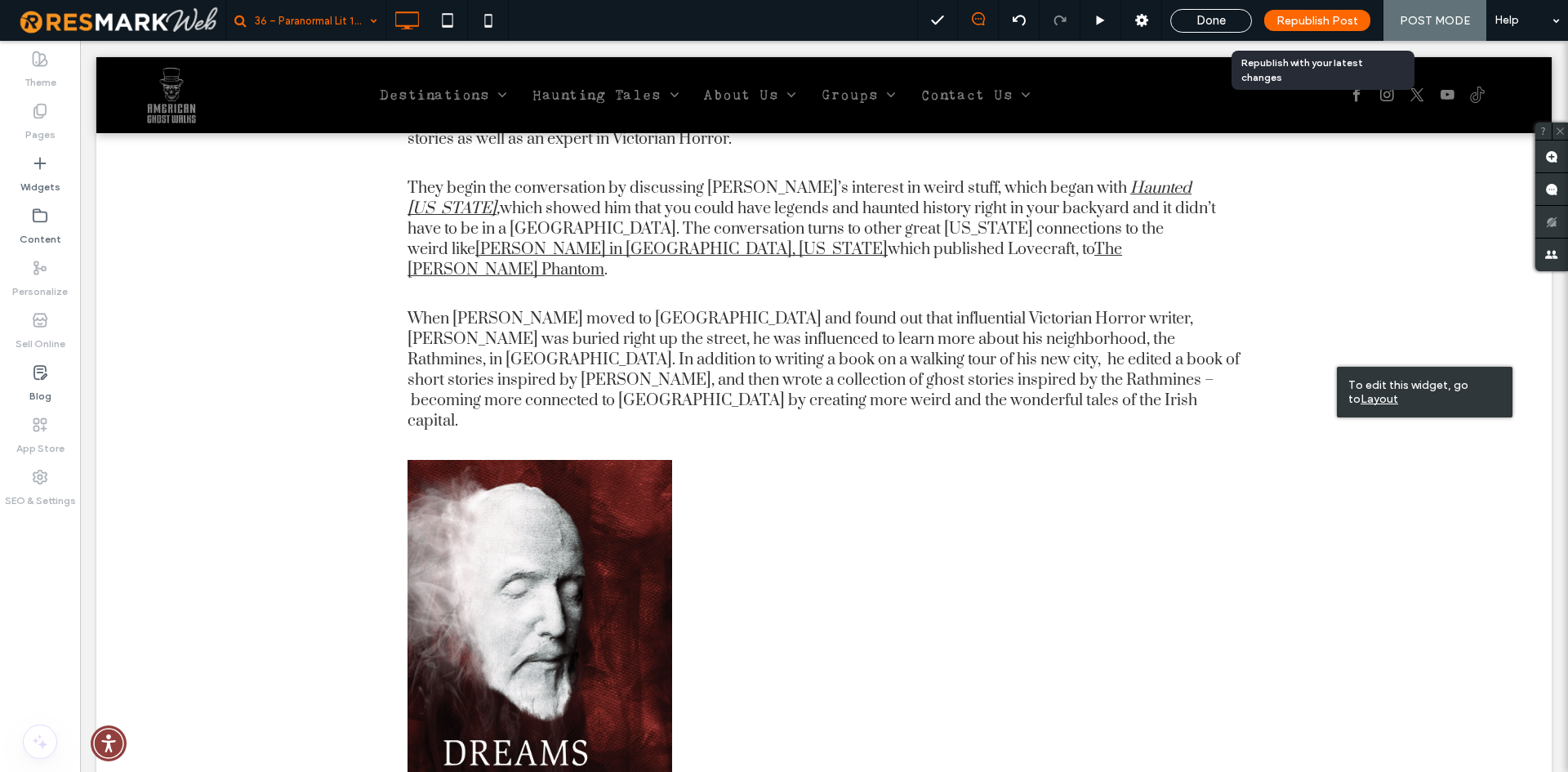
click at [1332, 14] on span "Republish Post" at bounding box center [1317, 21] width 82 height 14
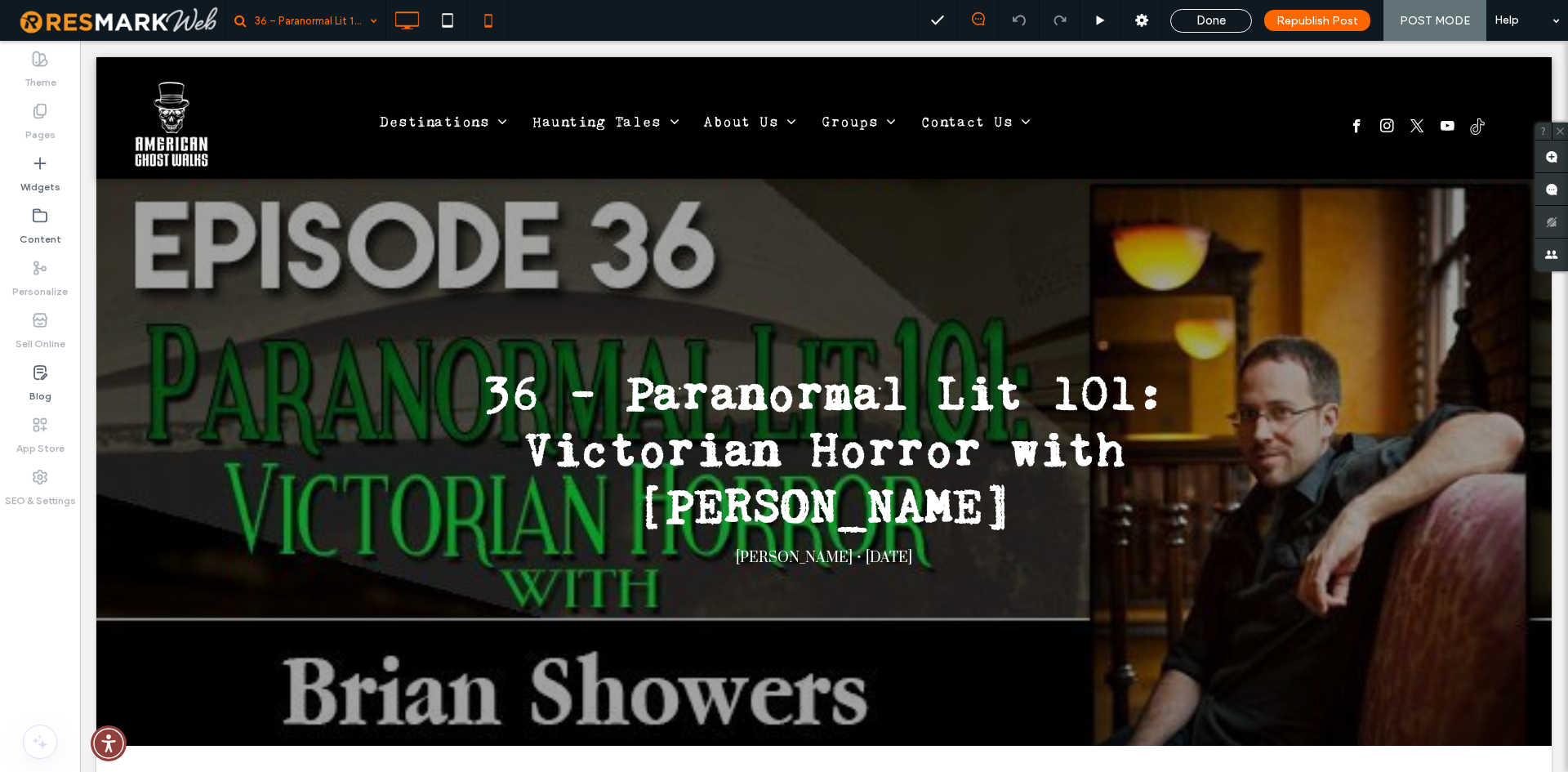
scroll to position [0, 0]
type input "**"
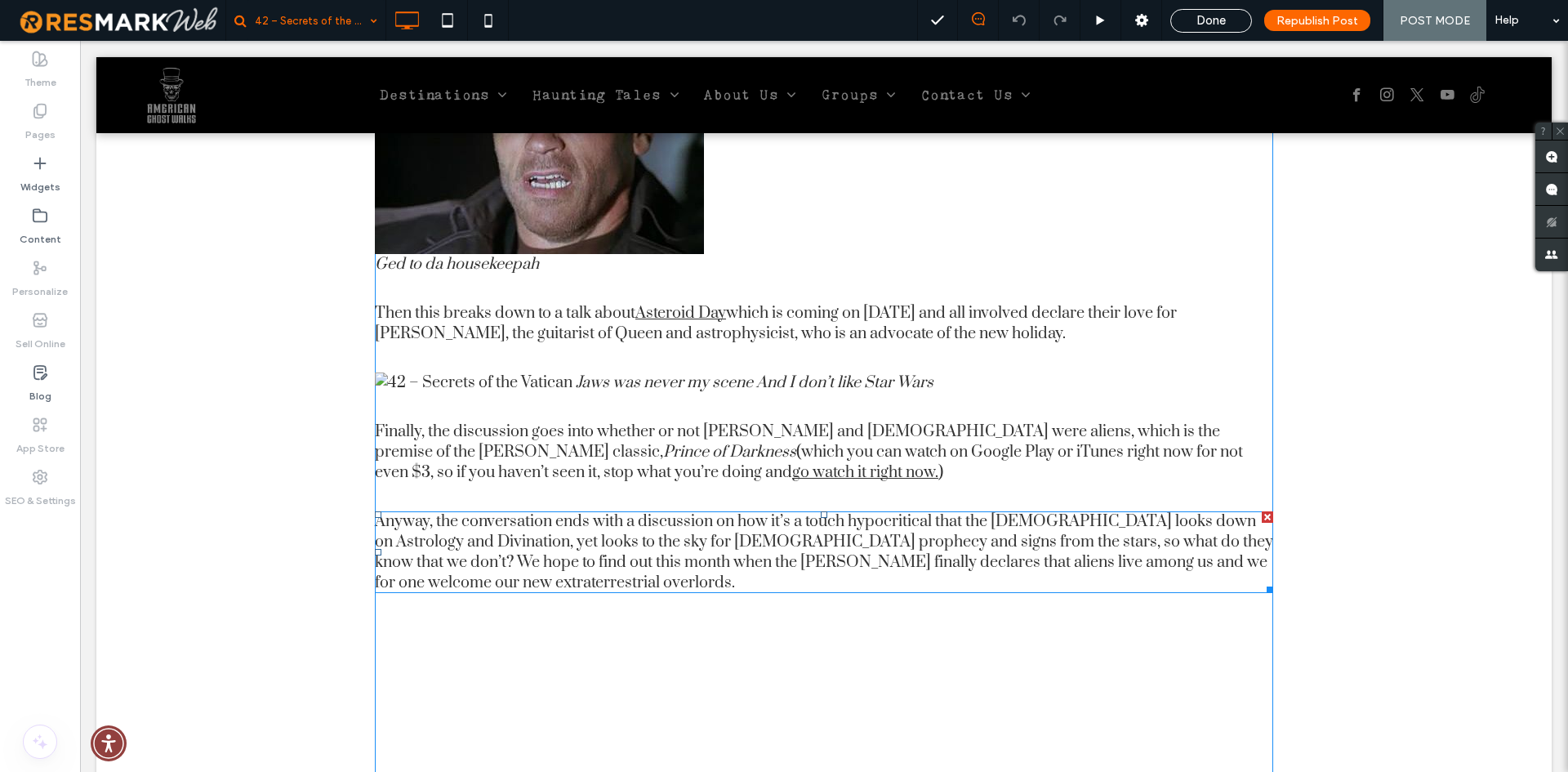
scroll to position [2452, 0]
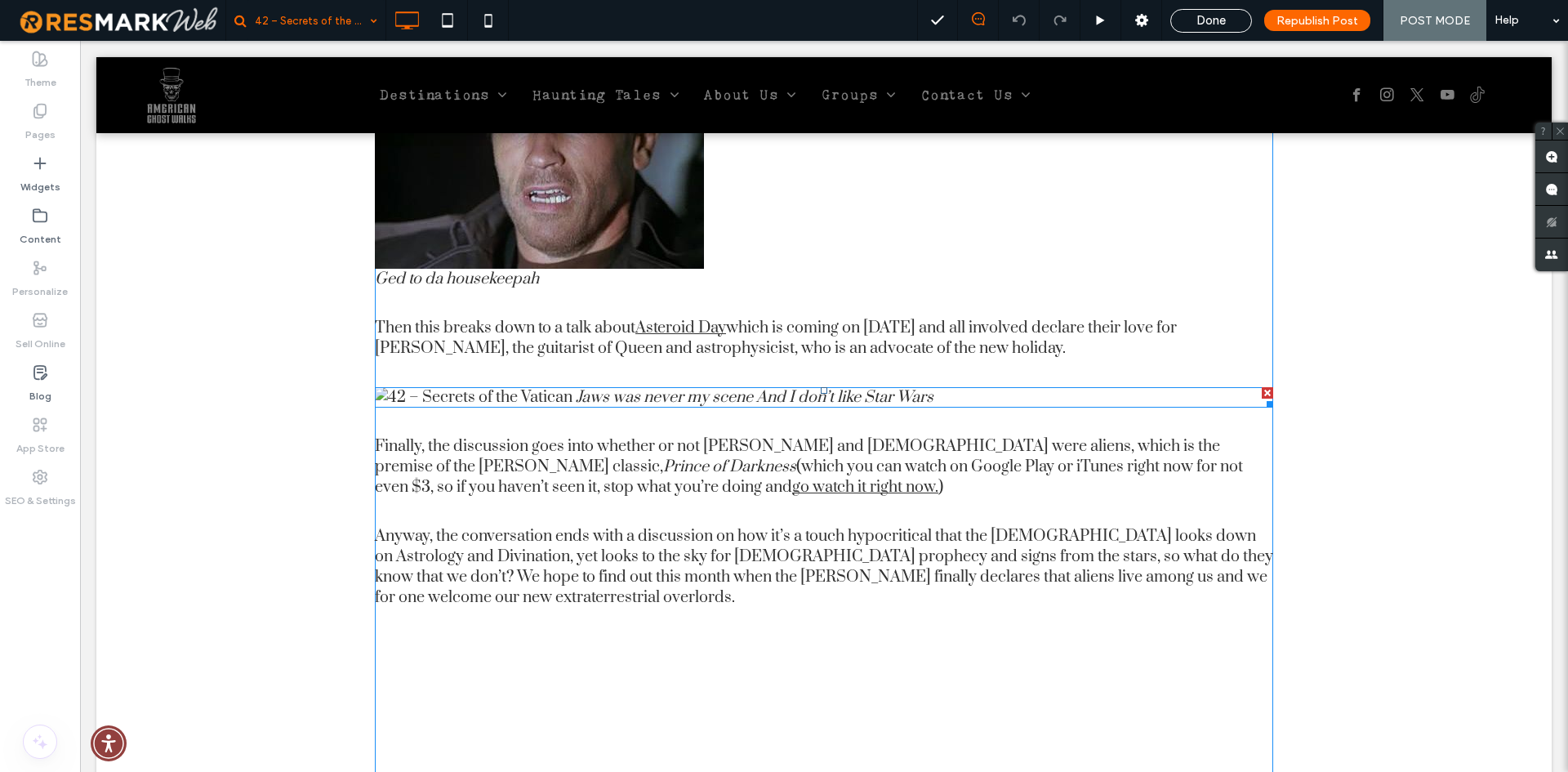
click at [610, 387] on em "Jaws was never my scene And I don’t like Star Wars" at bounding box center [754, 398] width 358 height 21
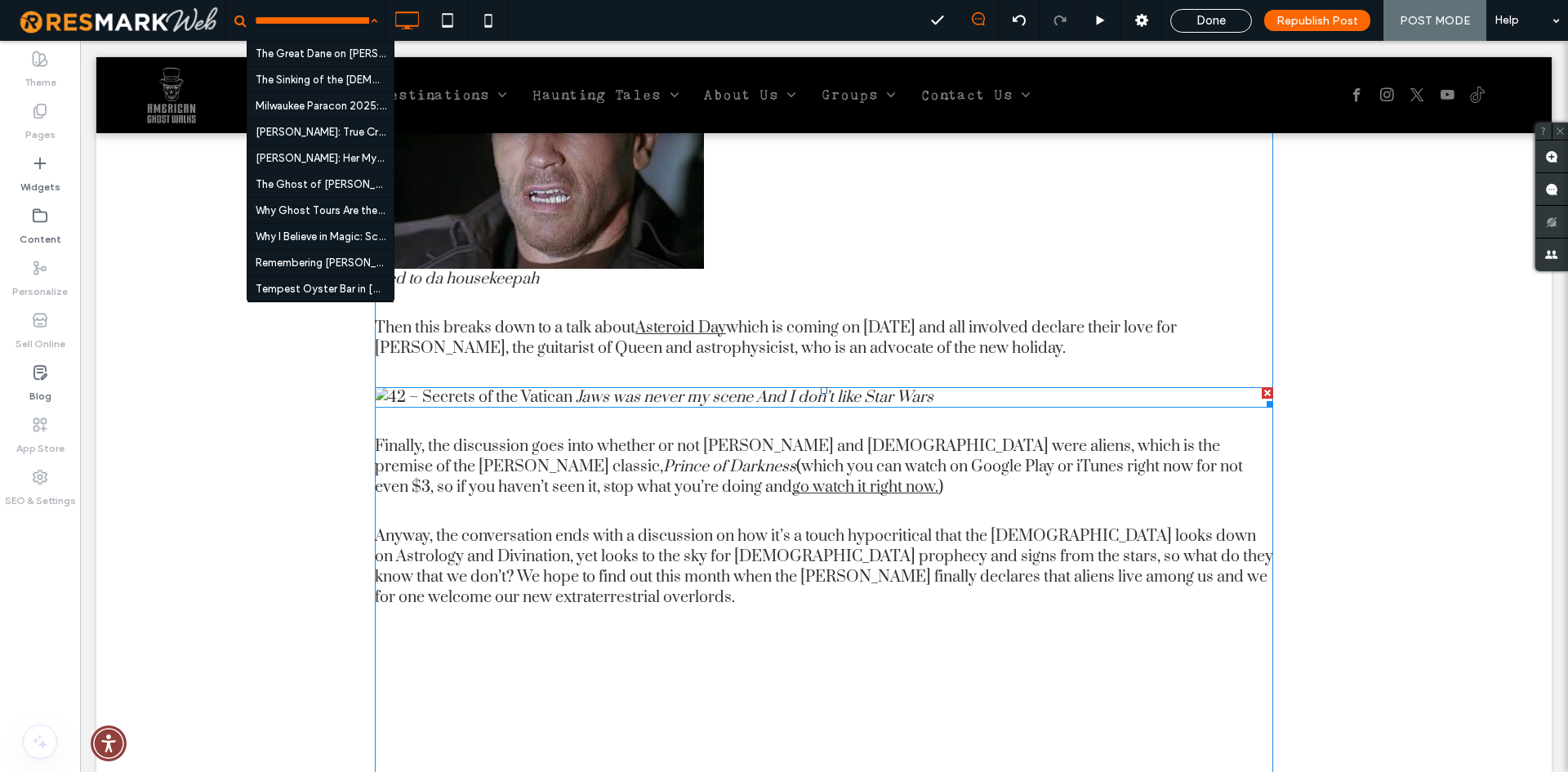
click at [677, 387] on em "Jaws was never my scene And I don’t like Star Wars" at bounding box center [754, 398] width 358 height 21
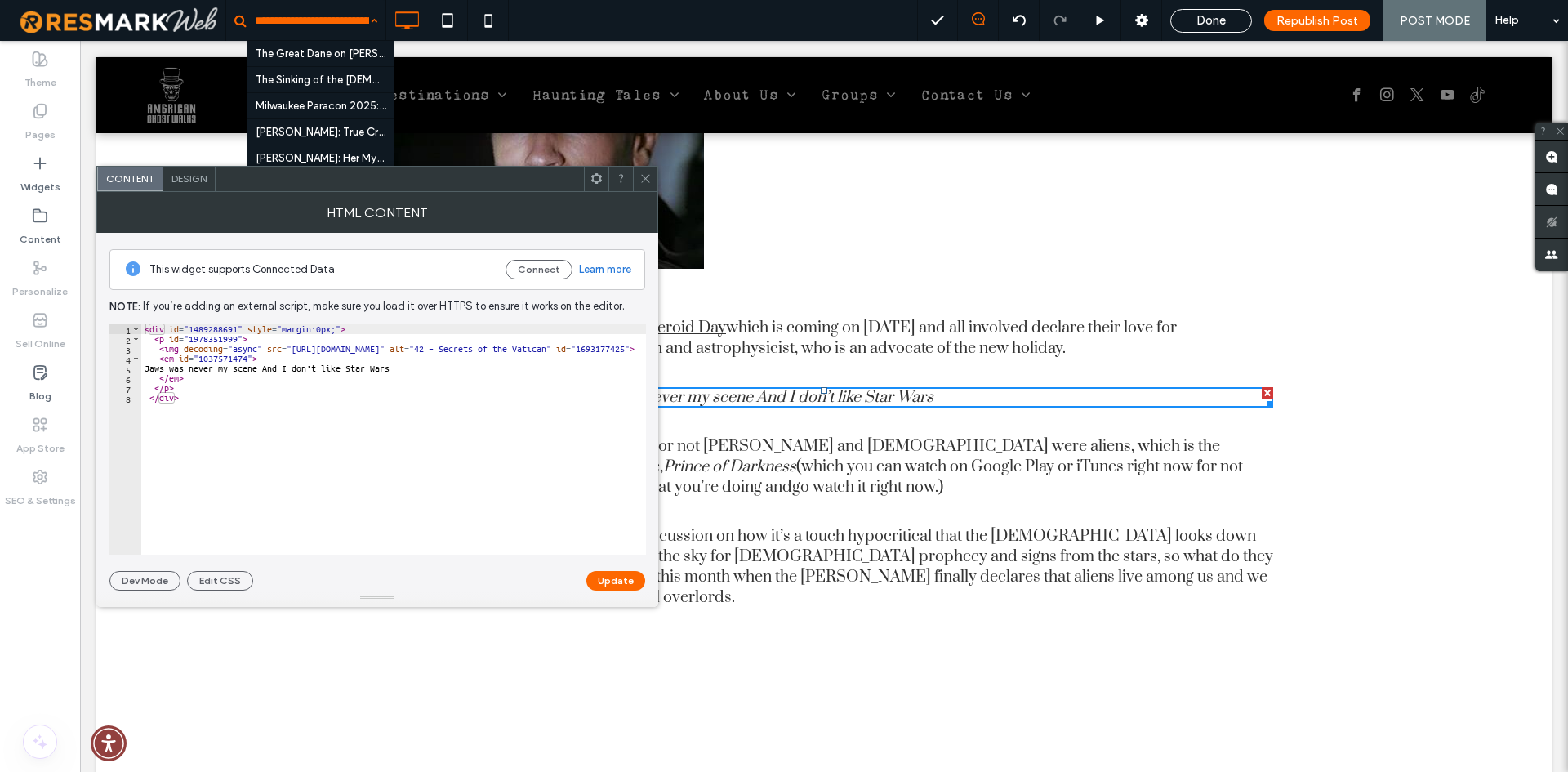
click at [306, 349] on div "< div id = "1489288691" style = "margin:0px;" > < p id = "1978351999" > < img d…" at bounding box center [608, 449] width 933 height 250
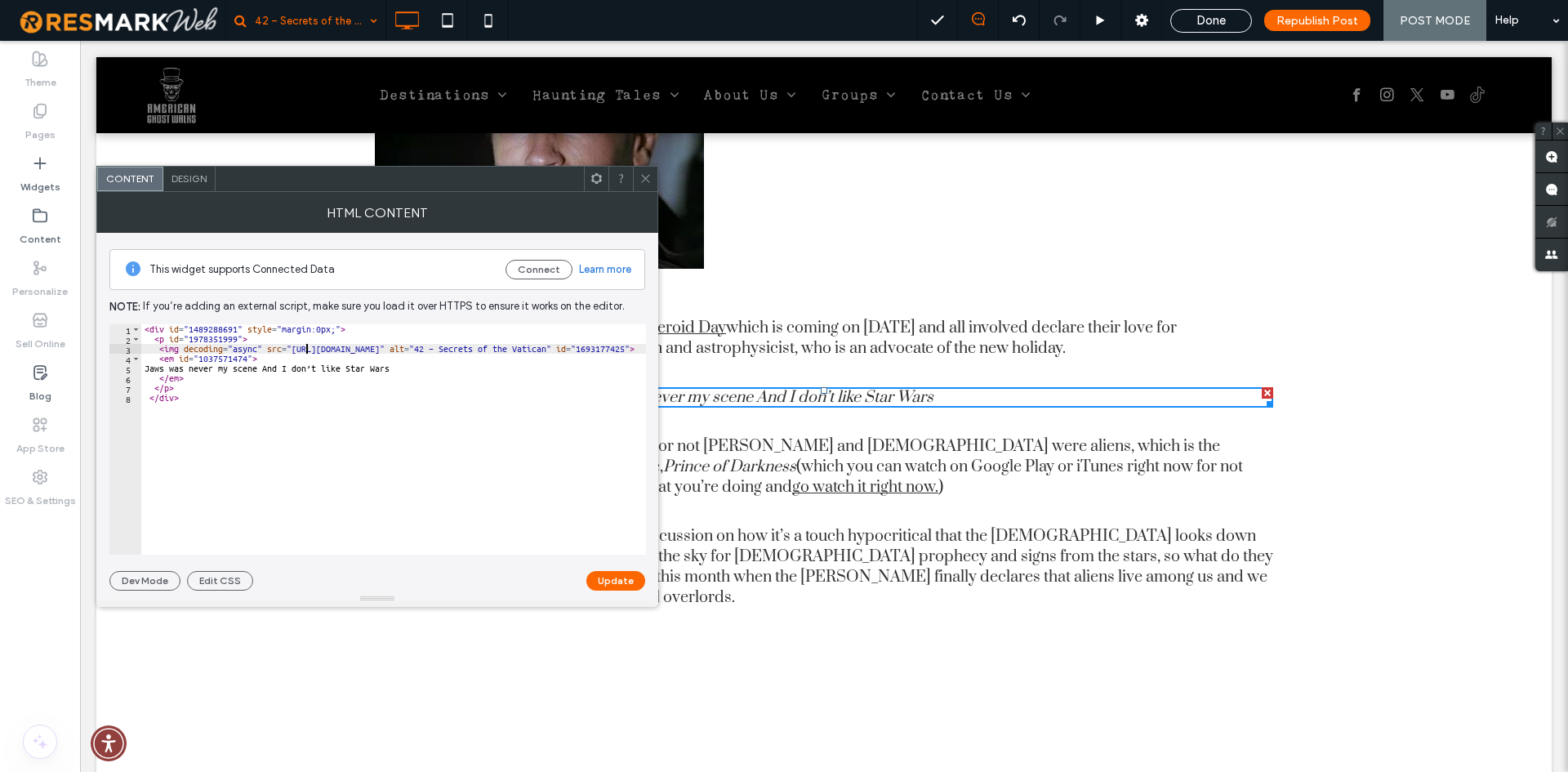
click at [311, 349] on div "< div id = "1489288691" style = "margin:0px;" > < p id = "1978351999" > < img d…" at bounding box center [608, 449] width 933 height 250
type textarea "**********"
click at [616, 574] on button "Update" at bounding box center [615, 581] width 59 height 20
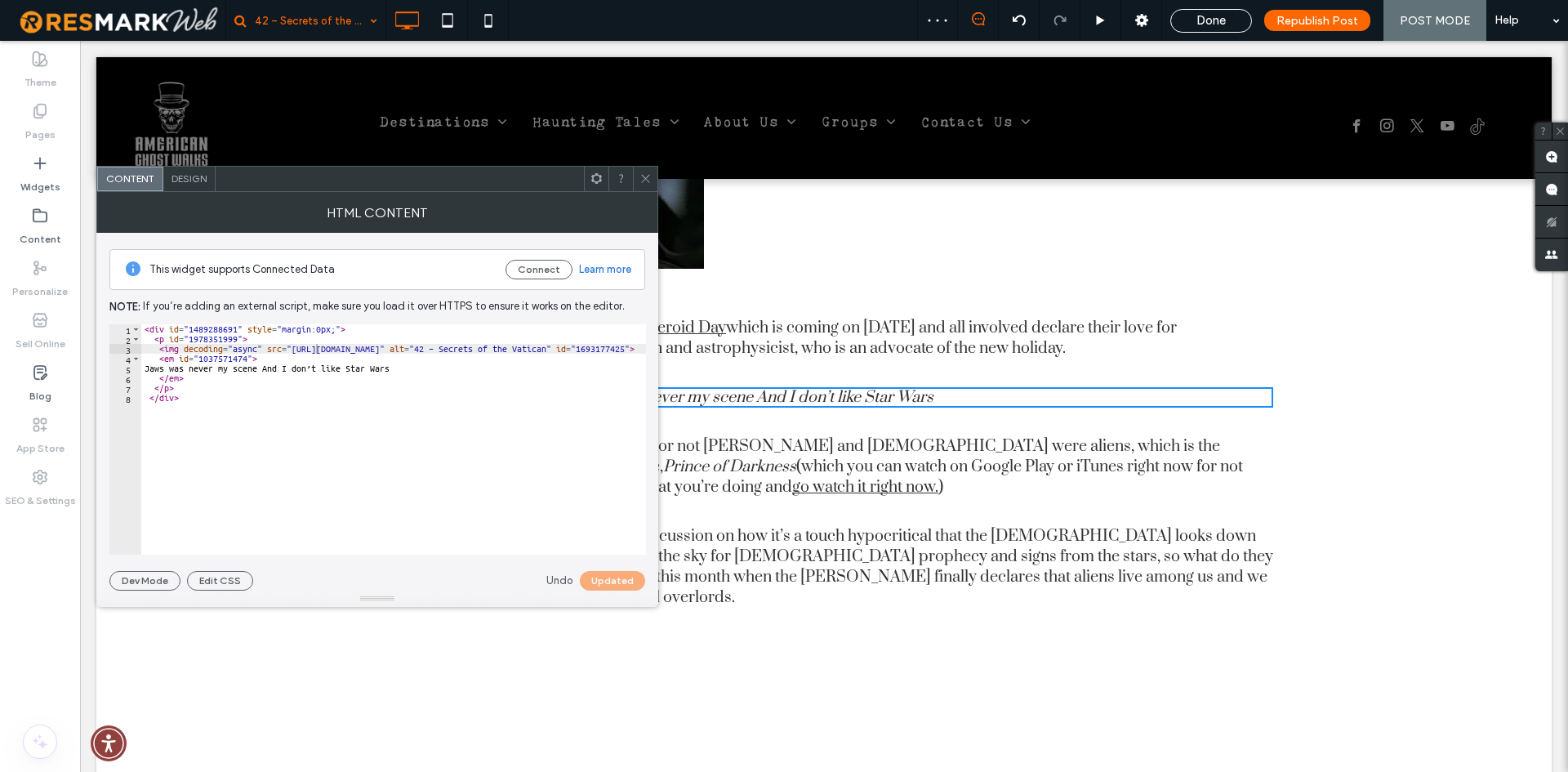
click at [644, 185] on span at bounding box center [645, 179] width 12 height 25
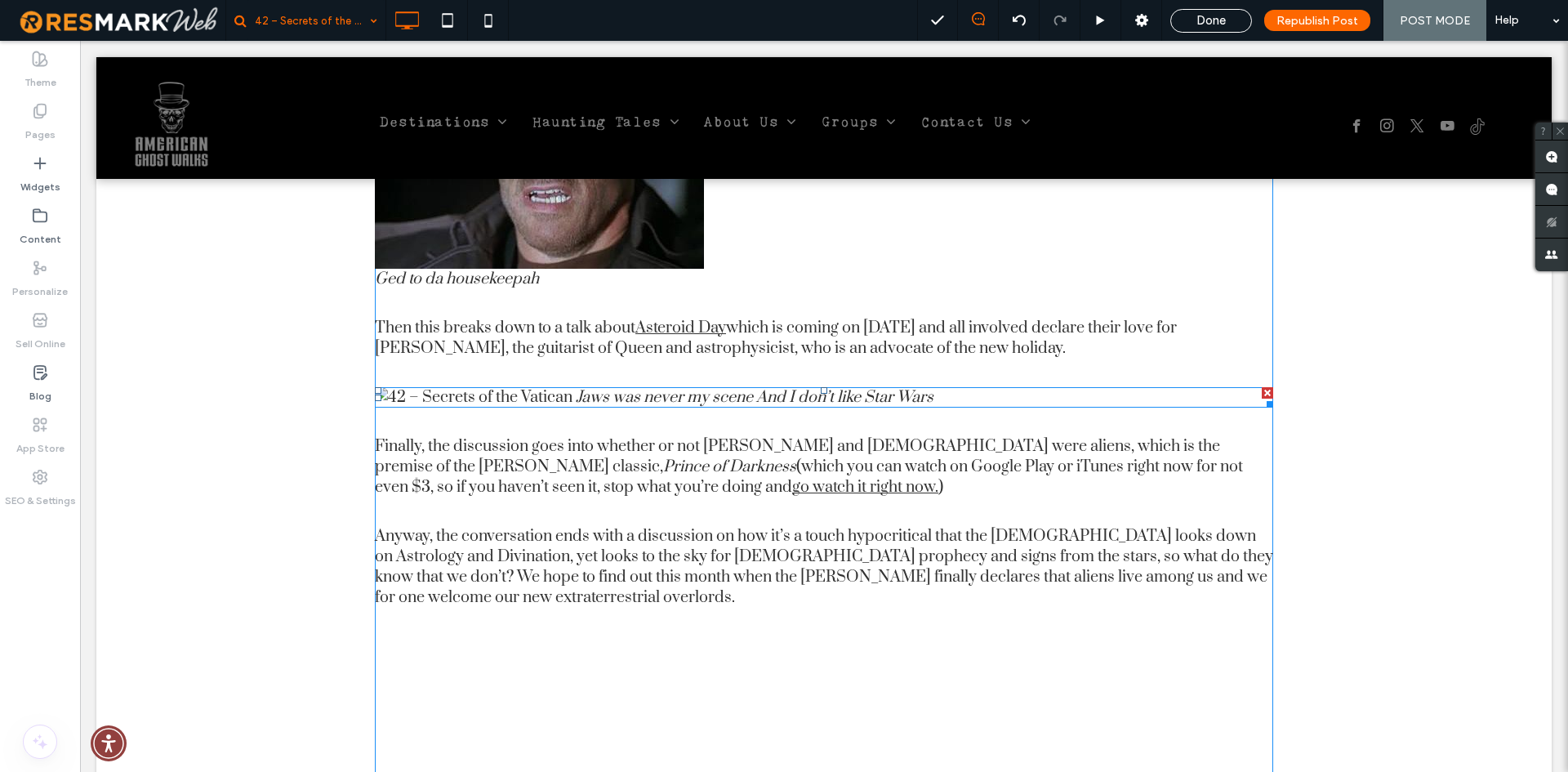
click at [615, 387] on em "Jaws was never my scene And I don’t like Star Wars" at bounding box center [754, 398] width 358 height 21
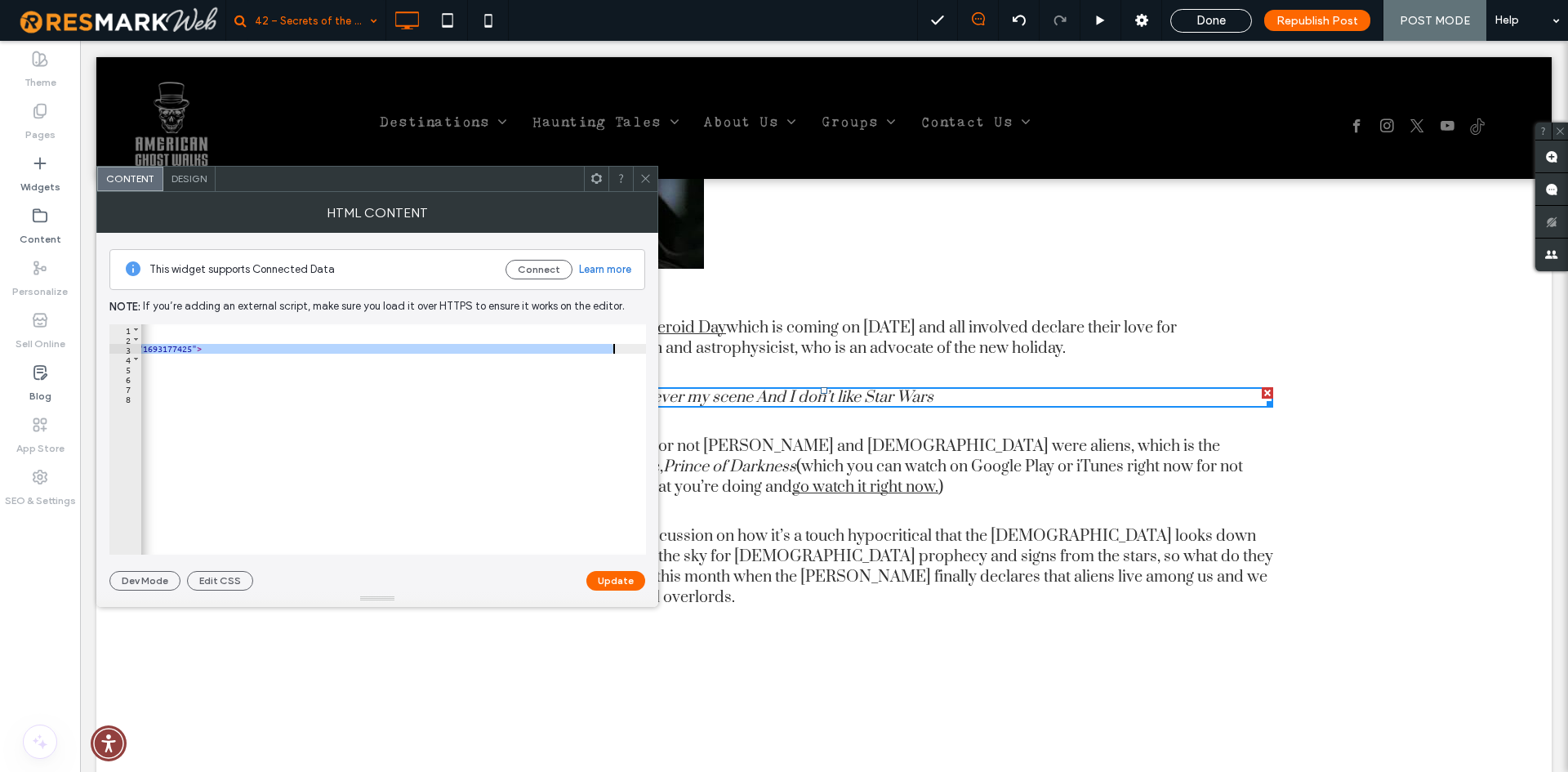
scroll to position [0, 96]
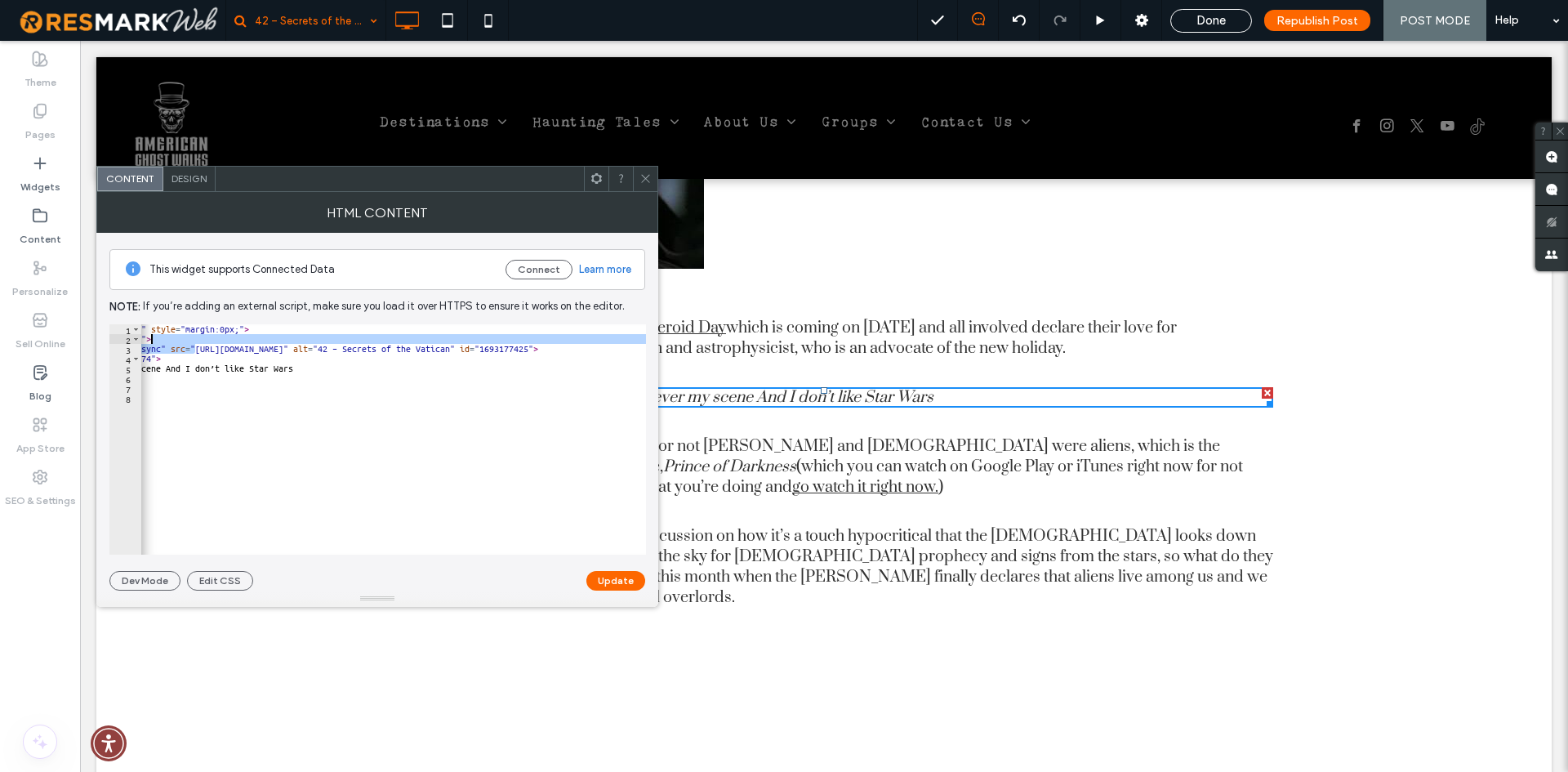
drag, startPoint x: 294, startPoint y: 350, endPoint x: 404, endPoint y: 363, distance: 110.8
click at [401, 362] on div "< div id = "1489288691" style = "margin:0px;" > < p id = "1978351999" > < img d…" at bounding box center [513, 443] width 937 height 238
type textarea "**********"
click at [649, 184] on icon at bounding box center [645, 179] width 12 height 12
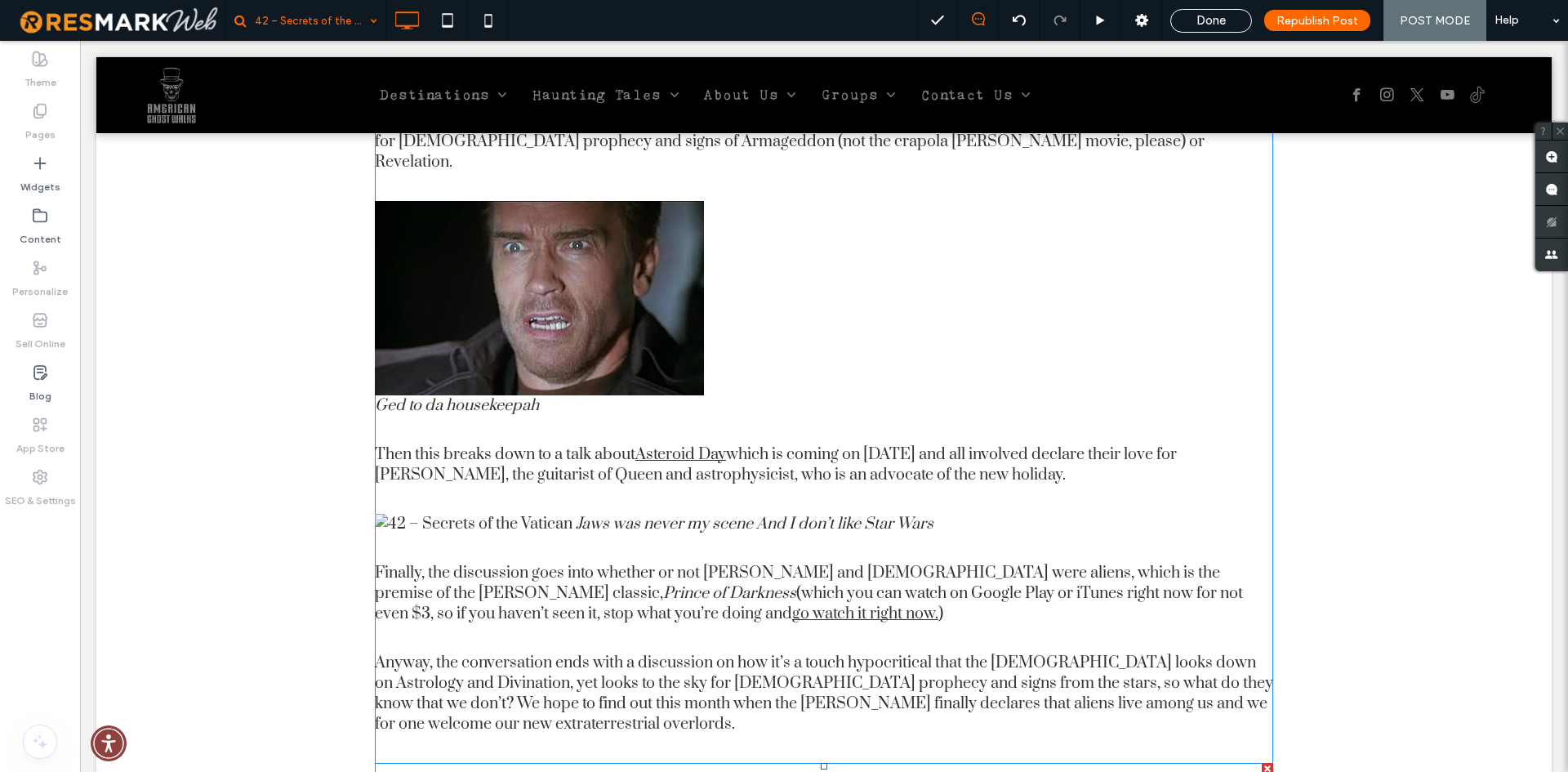
scroll to position [2288, 0]
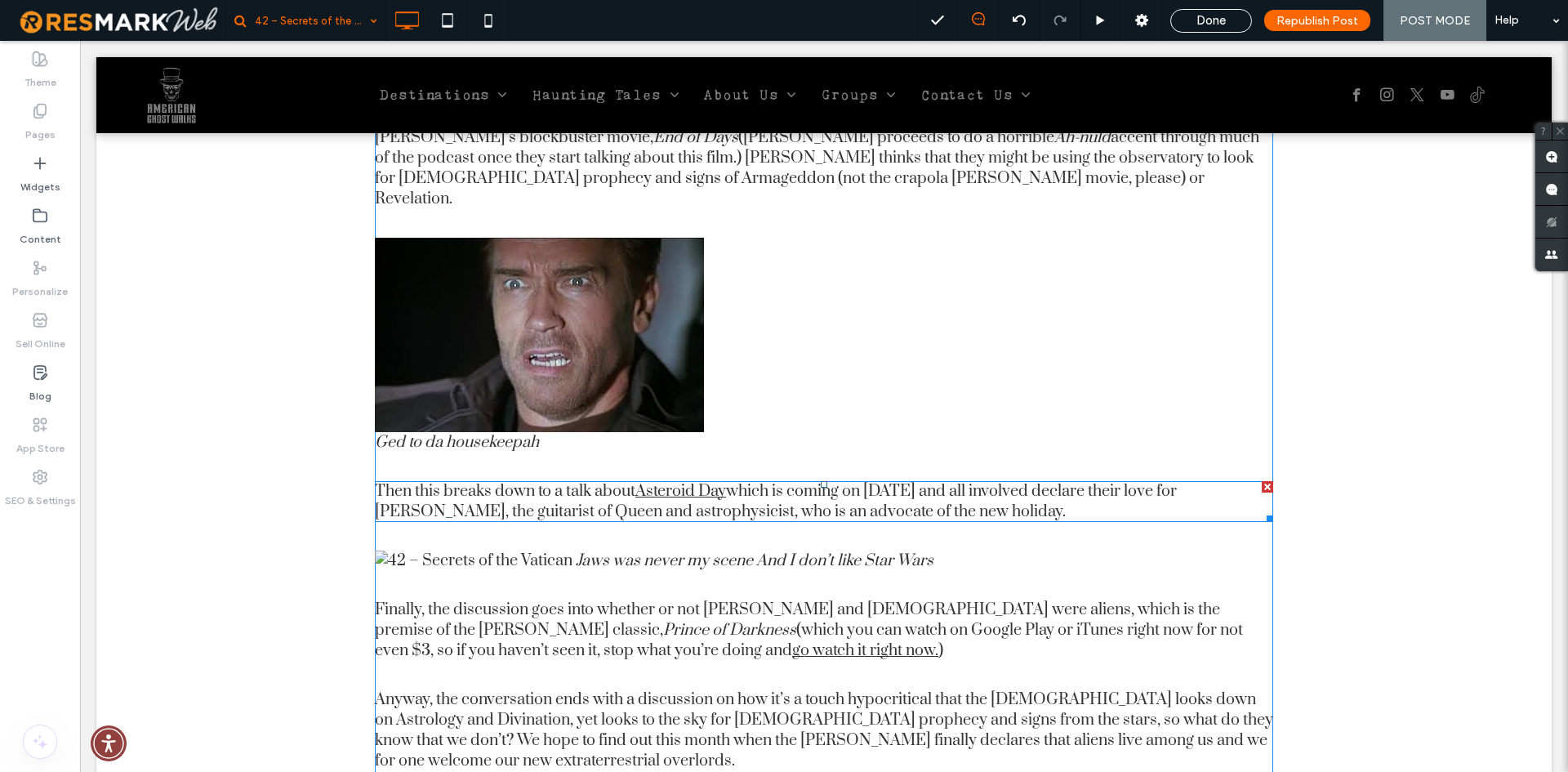
click at [1223, 481] on p "Then this breaks down to a talk about Asteroid Day which is coming on June 30th…" at bounding box center [824, 501] width 899 height 41
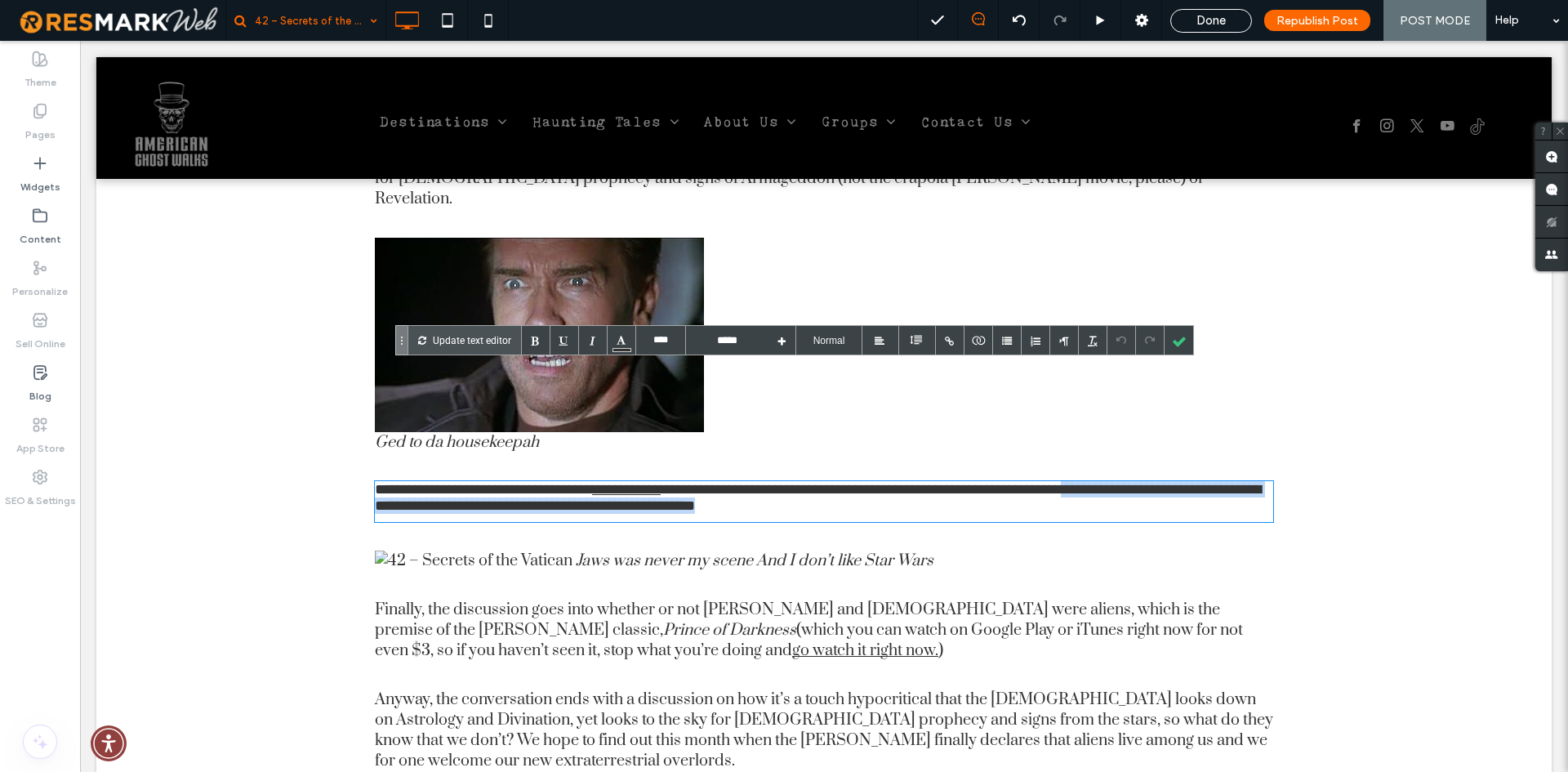
drag, startPoint x: 1154, startPoint y: 398, endPoint x: 1208, endPoint y: 373, distance: 59.5
click at [1208, 481] on p "**********" at bounding box center [824, 501] width 899 height 41
click at [1075, 550] on p "Jaws was never my scene And I don’t like Star Wars" at bounding box center [824, 561] width 899 height 21
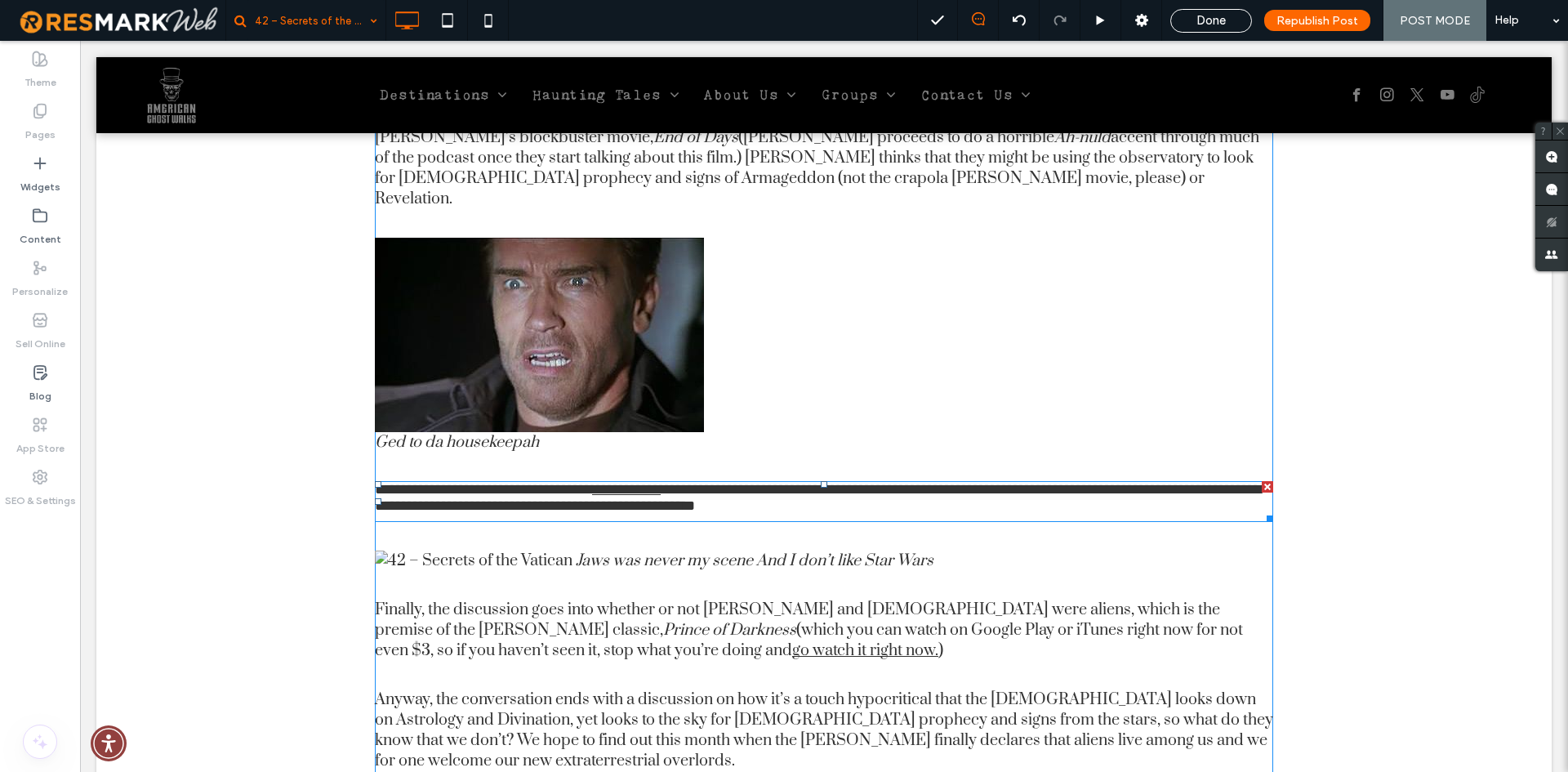
click at [904, 481] on p "**********" at bounding box center [824, 501] width 899 height 41
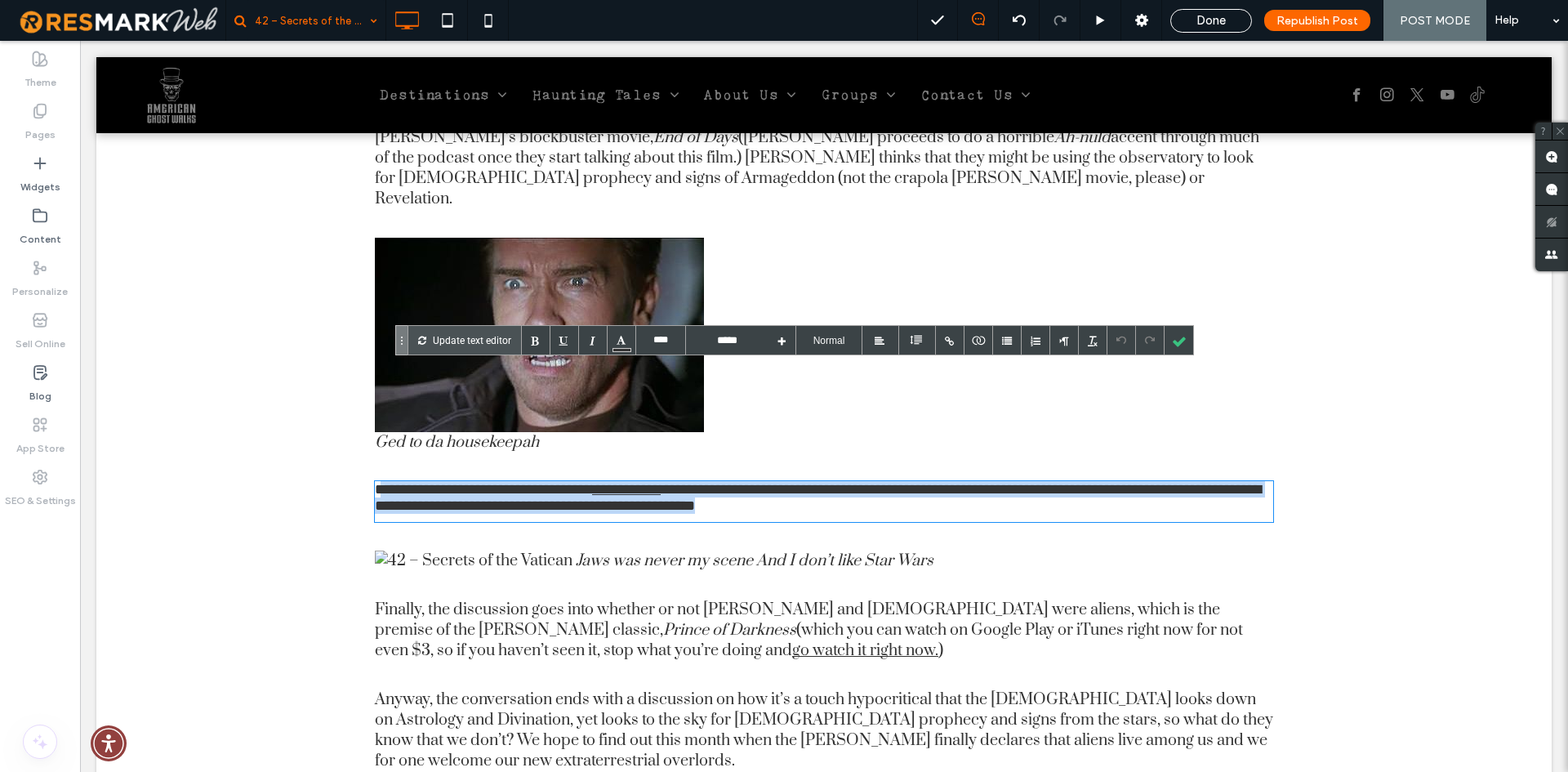
drag, startPoint x: 995, startPoint y: 392, endPoint x: 375, endPoint y: 382, distance: 620.1
click at [375, 481] on p "**********" at bounding box center [824, 501] width 899 height 41
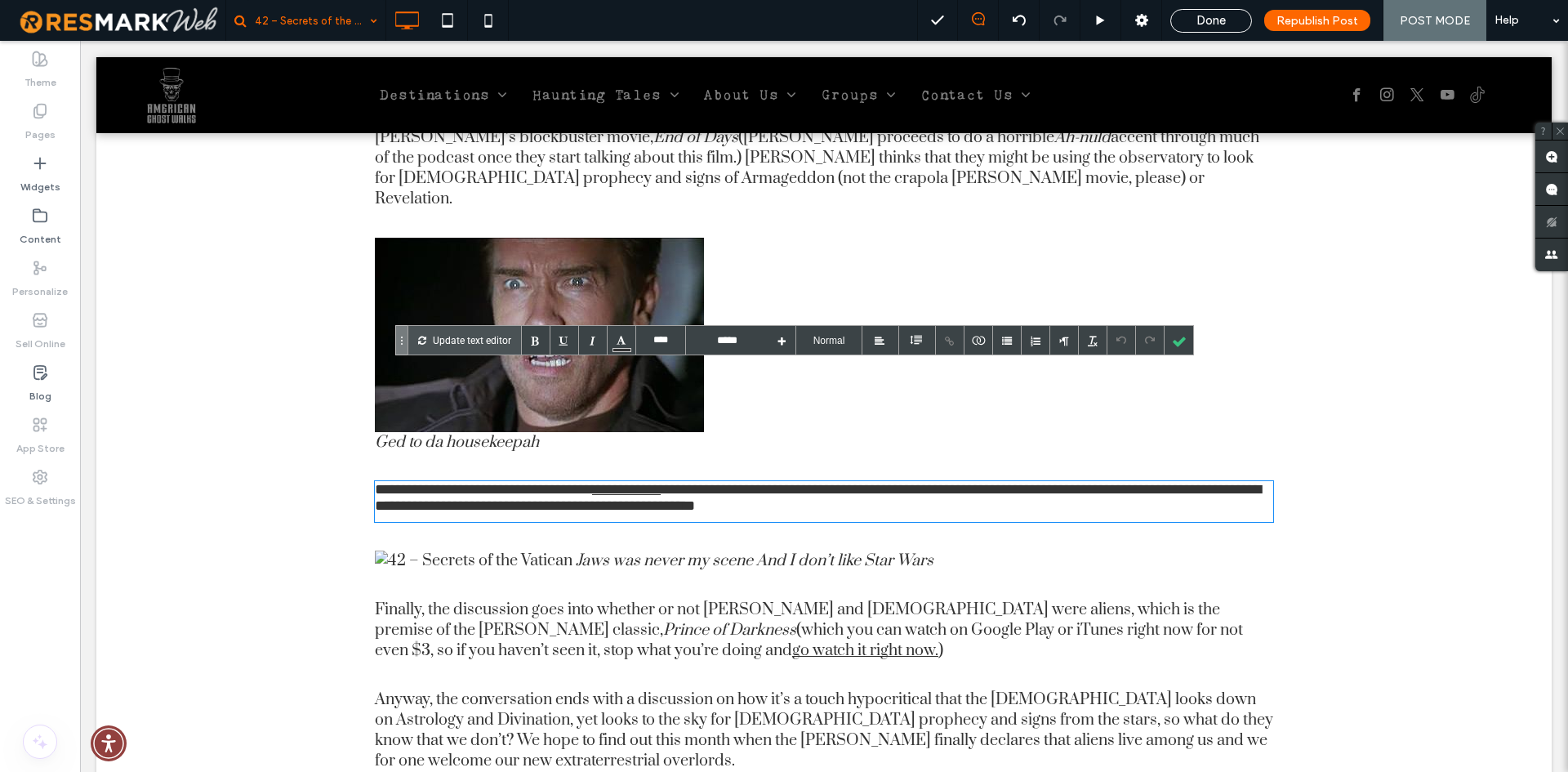
click at [569, 550] on p "Jaws was never my scene And I don’t like Star Wars" at bounding box center [824, 561] width 899 height 21
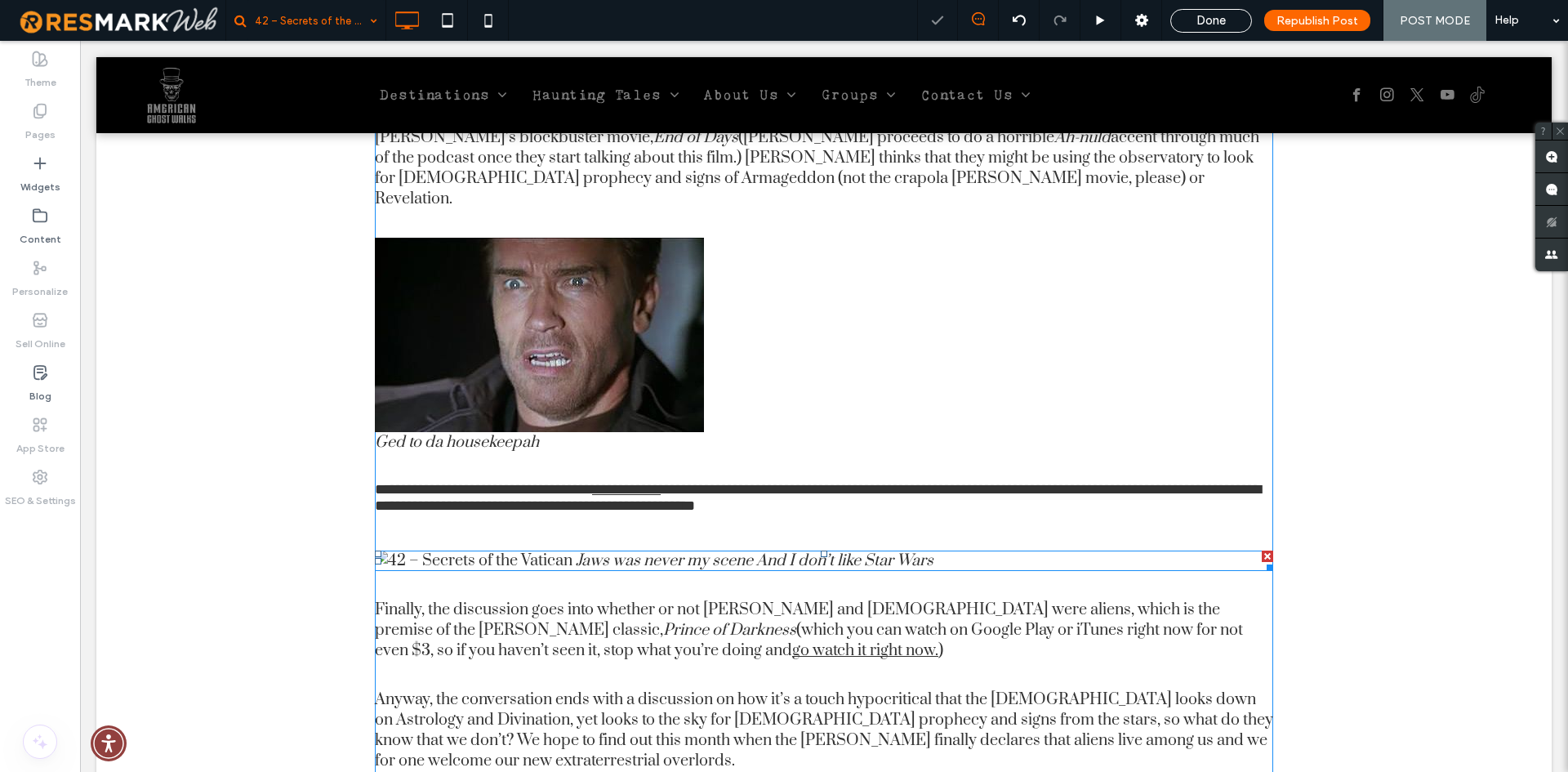
click at [547, 550] on img at bounding box center [474, 561] width 197 height 21
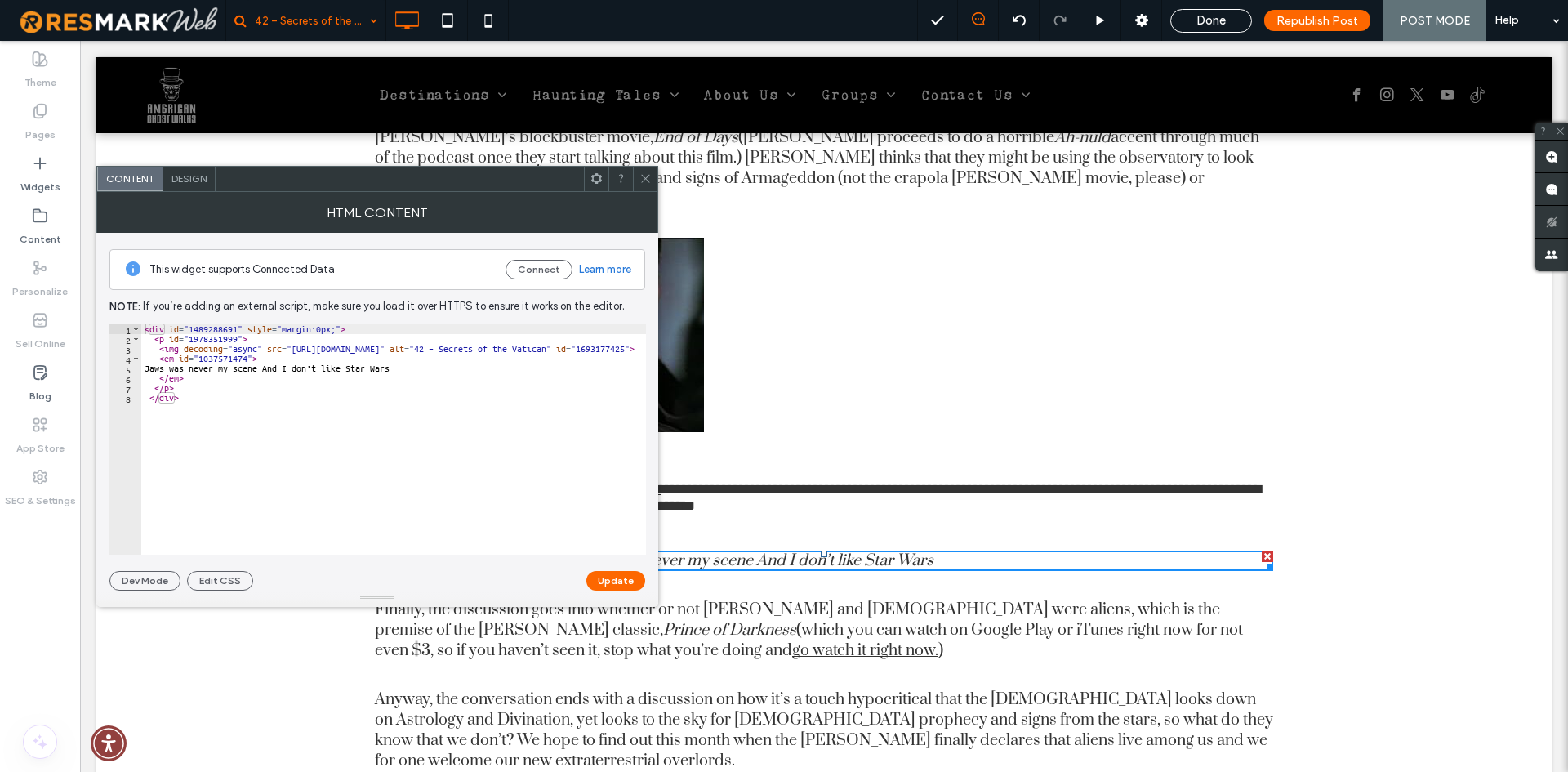
type textarea "**********"
drag, startPoint x: 427, startPoint y: 371, endPoint x: 147, endPoint y: 372, distance: 280.0
click at [147, 372] on div "< div id = "1489288691" style = "margin:0px;" > < p id = "1978351999" > < img d…" at bounding box center [610, 449] width 937 height 250
click at [645, 183] on icon at bounding box center [645, 179] width 12 height 12
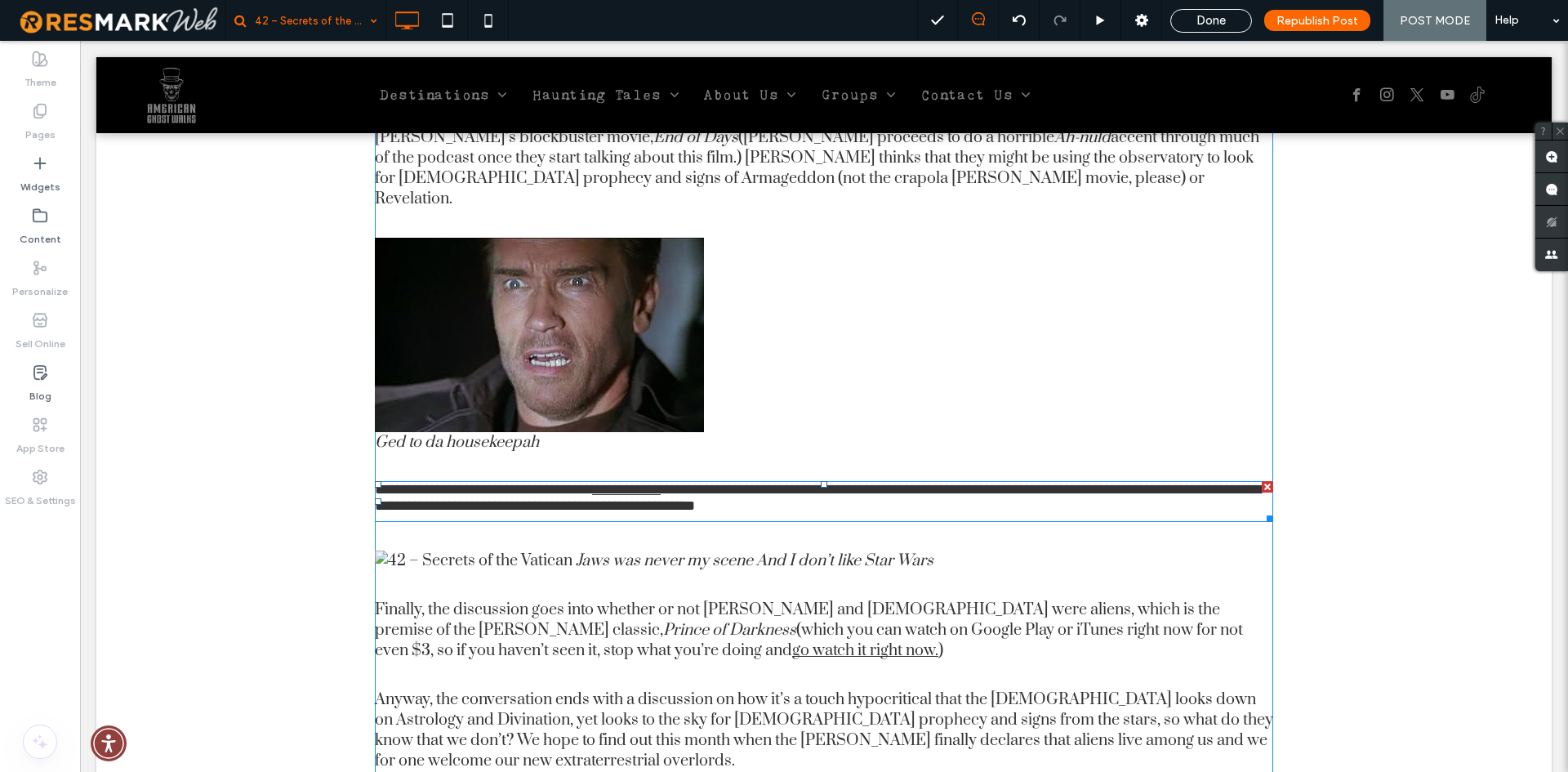
click at [459, 481] on p "**********" at bounding box center [824, 501] width 899 height 41
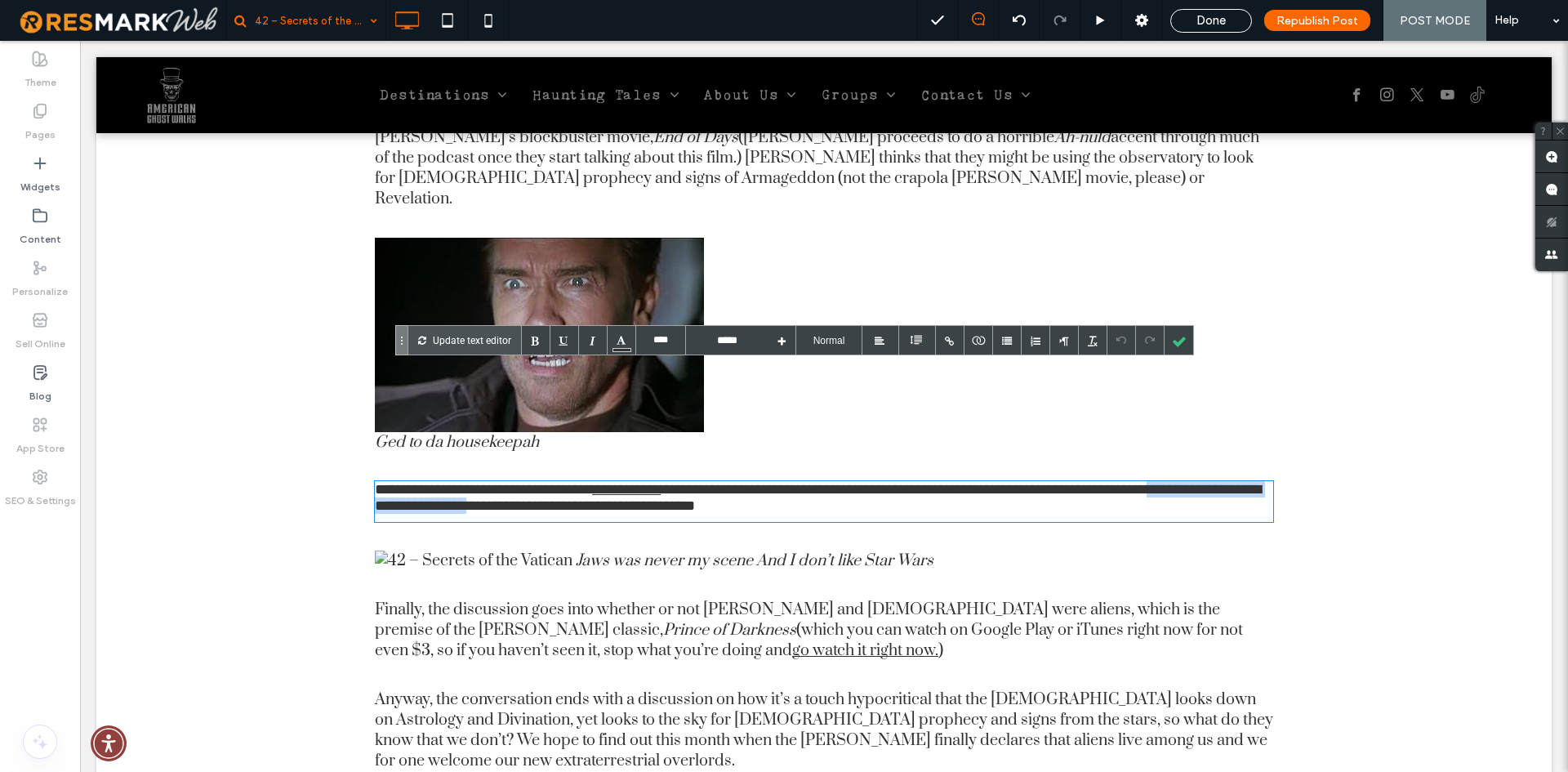
drag, startPoint x: 431, startPoint y: 392, endPoint x: 688, endPoint y: 392, distance: 257.0
click at [688, 481] on p "**********" at bounding box center [824, 501] width 899 height 41
copy p "**********"
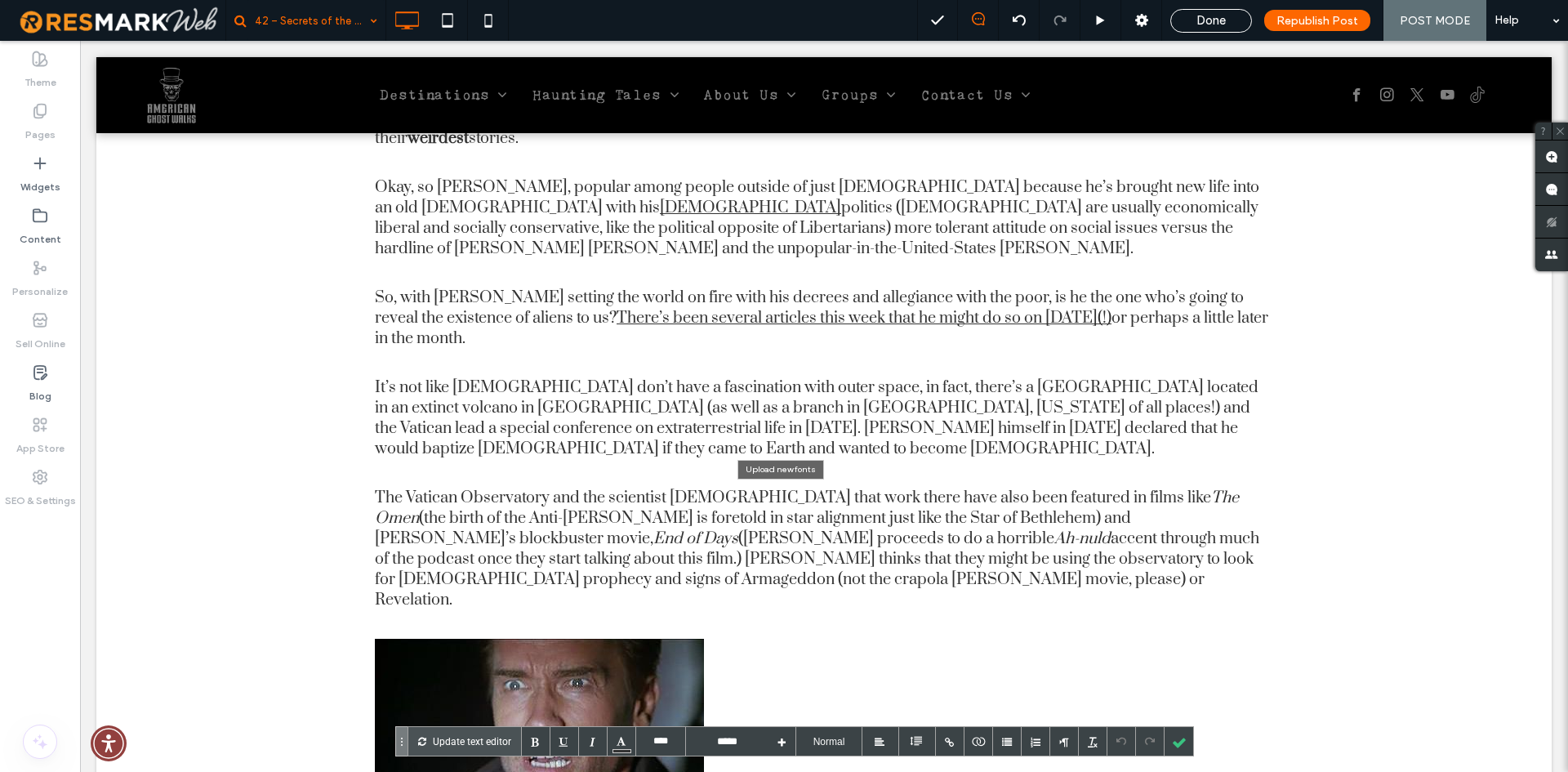
scroll to position [1880, 0]
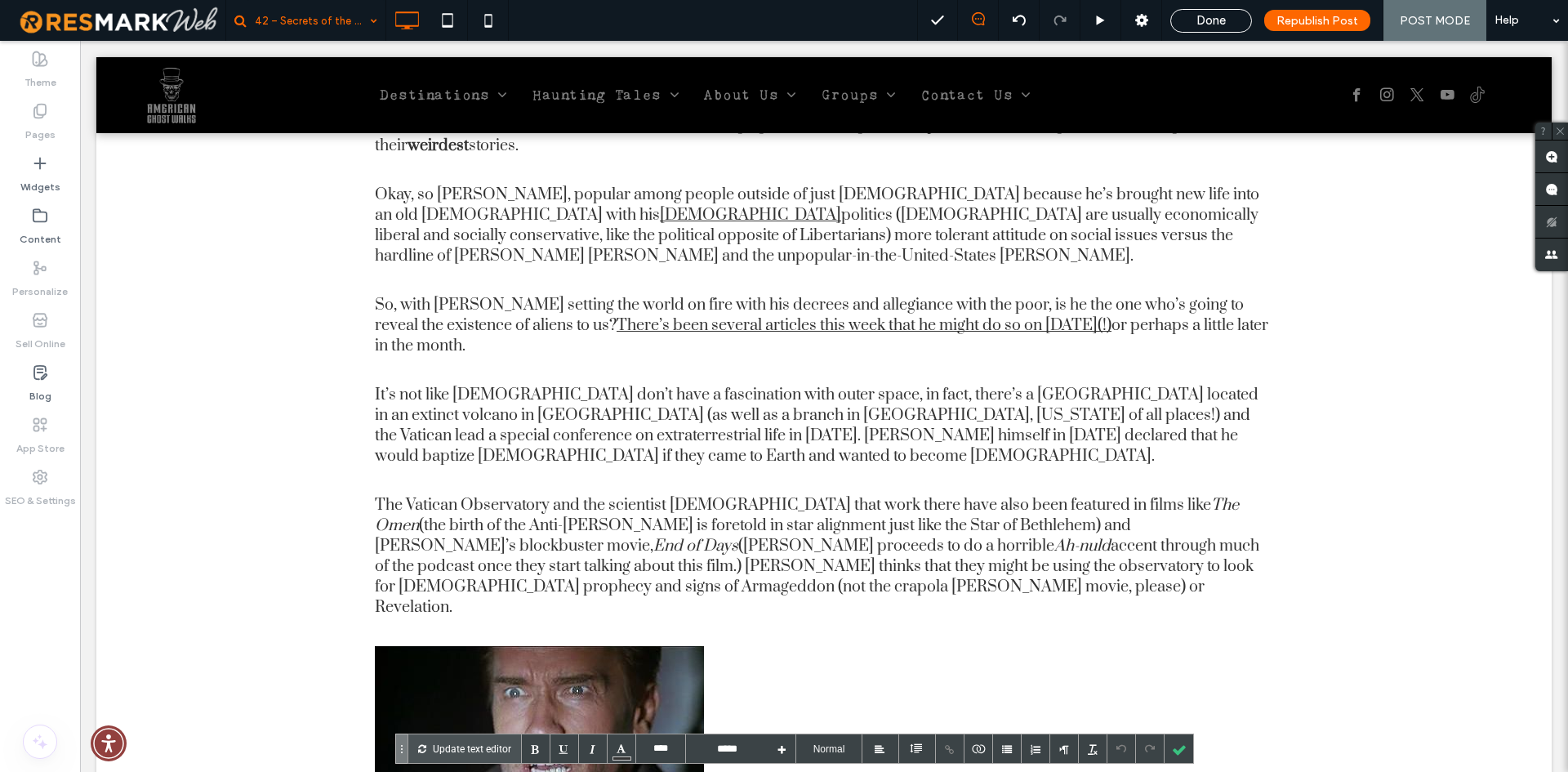
click at [883, 647] on p "Ged to da housekeepah" at bounding box center [824, 754] width 899 height 215
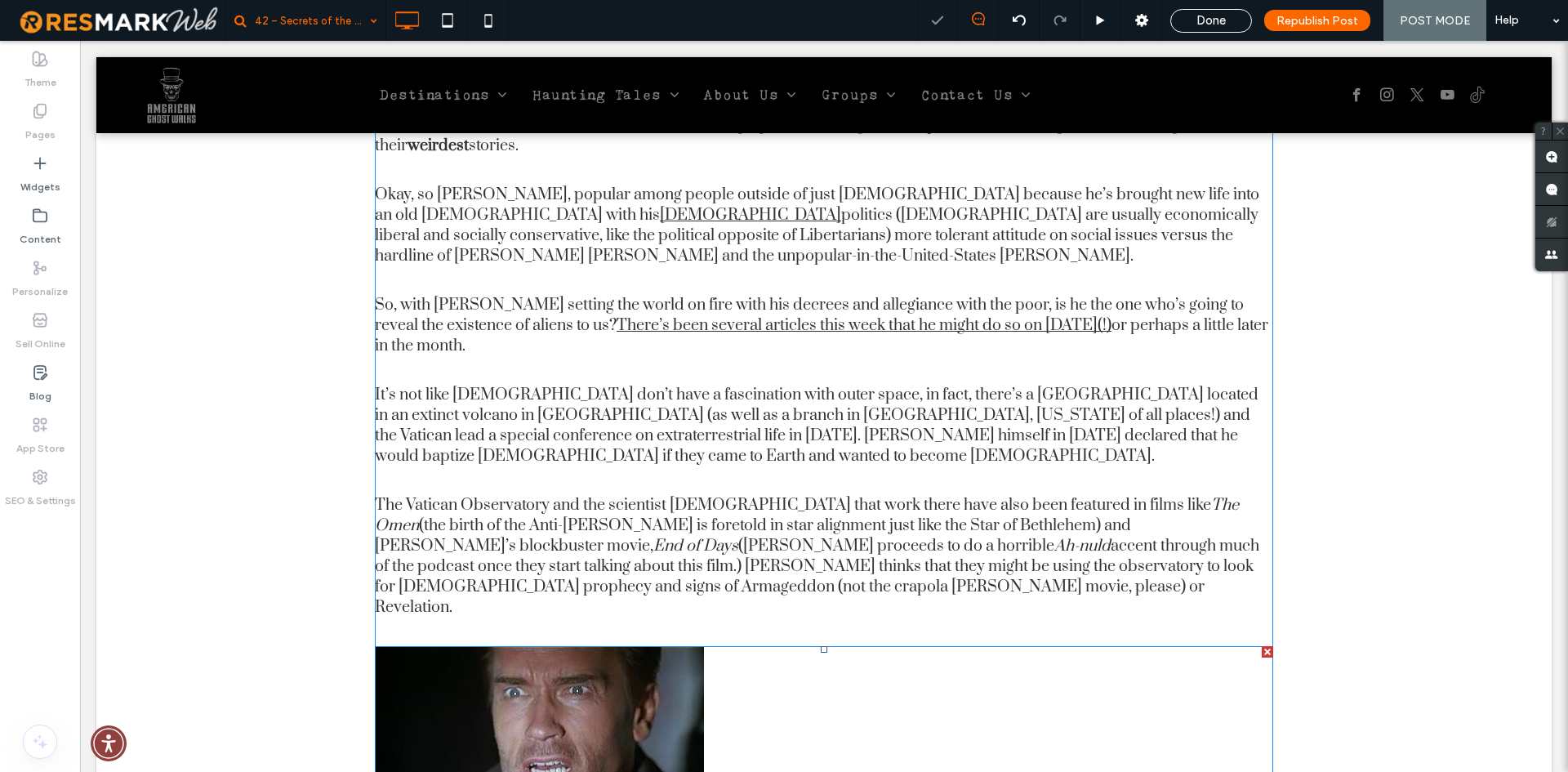
click at [504, 682] on img at bounding box center [539, 744] width 329 height 194
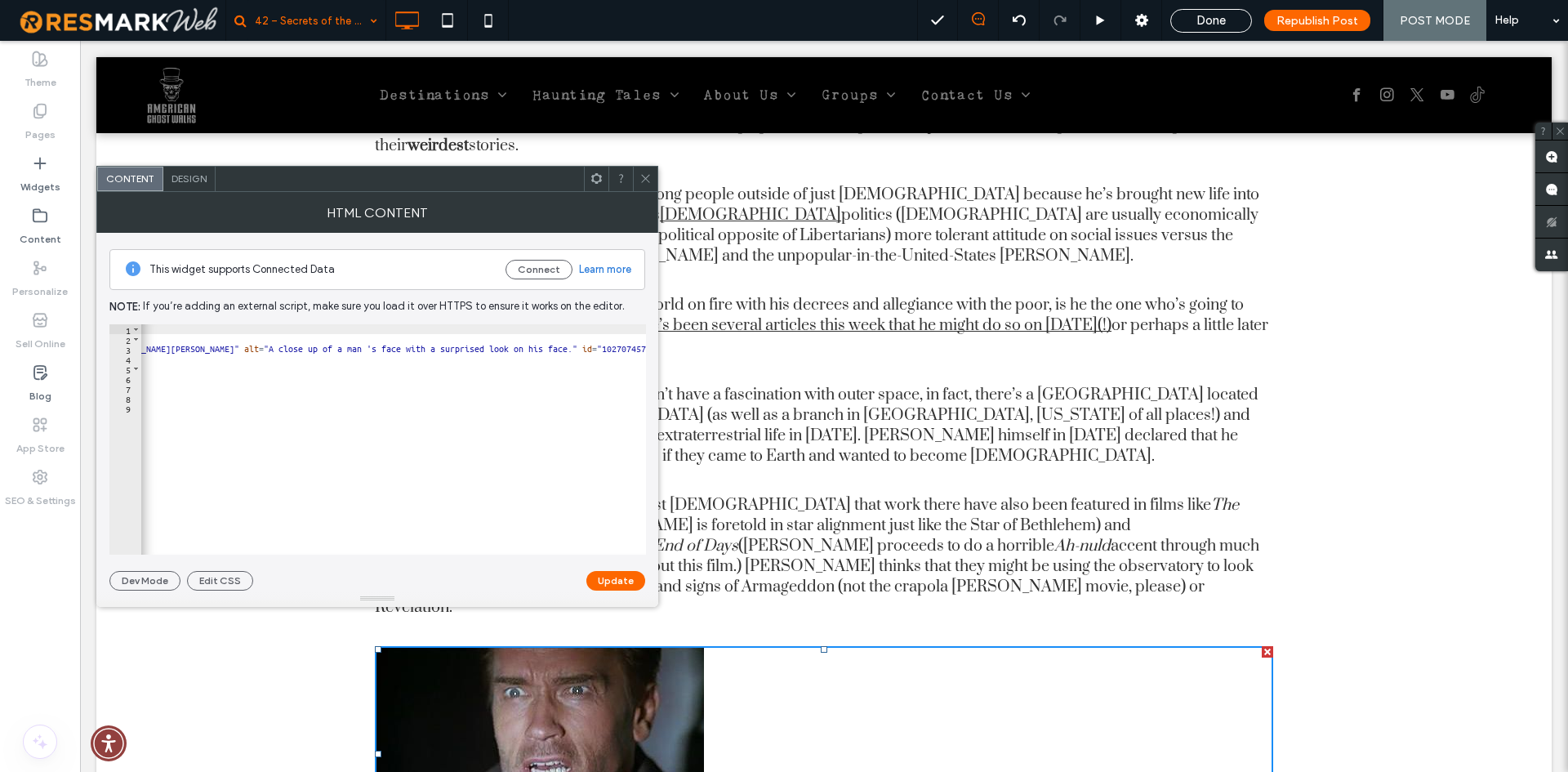
scroll to position [0, 208]
click at [919, 495] on p "The Vatican Observatory and the scientist priests that work there have also bee…" at bounding box center [824, 556] width 899 height 123
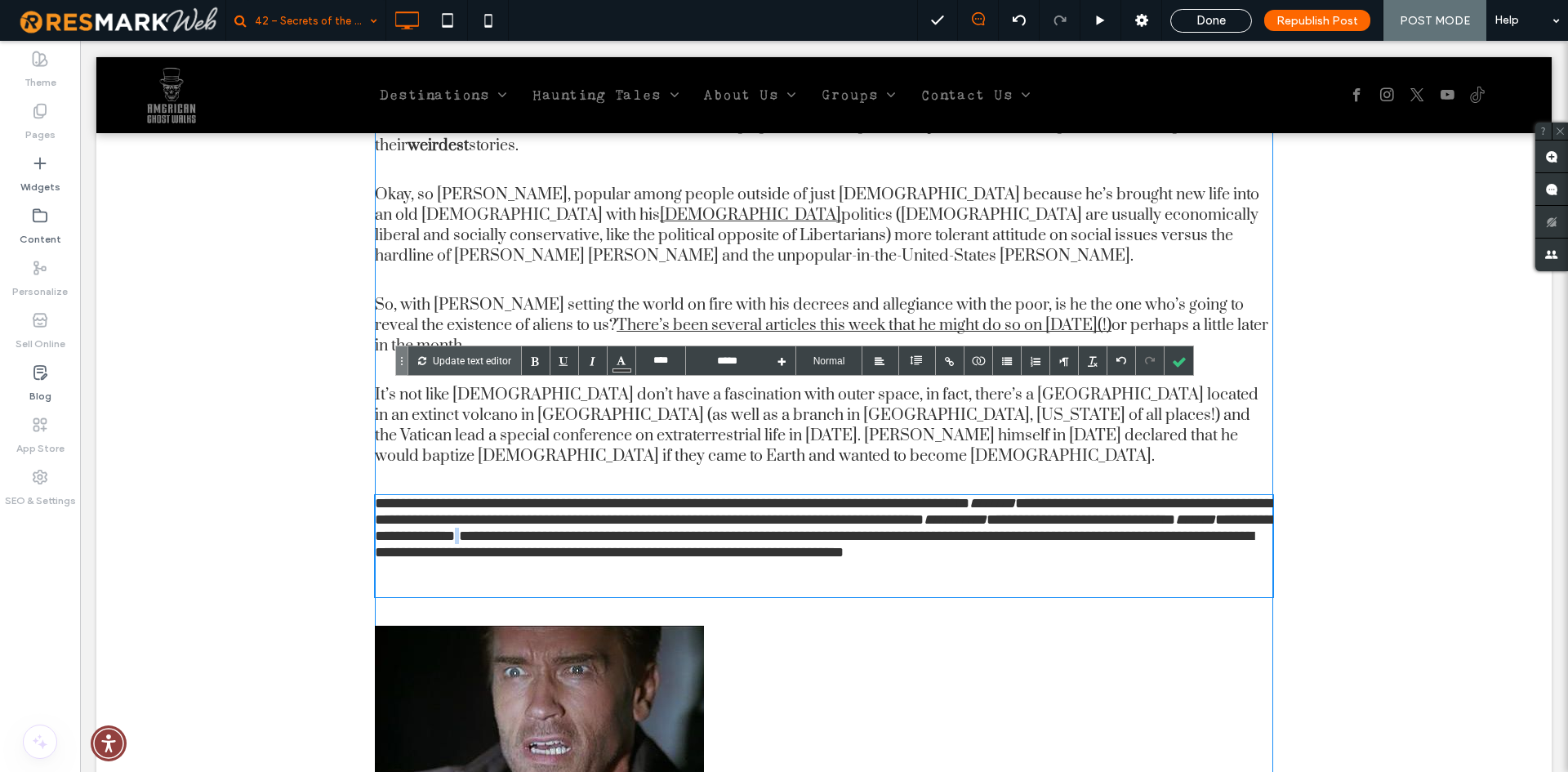
scroll to position [2452, 0]
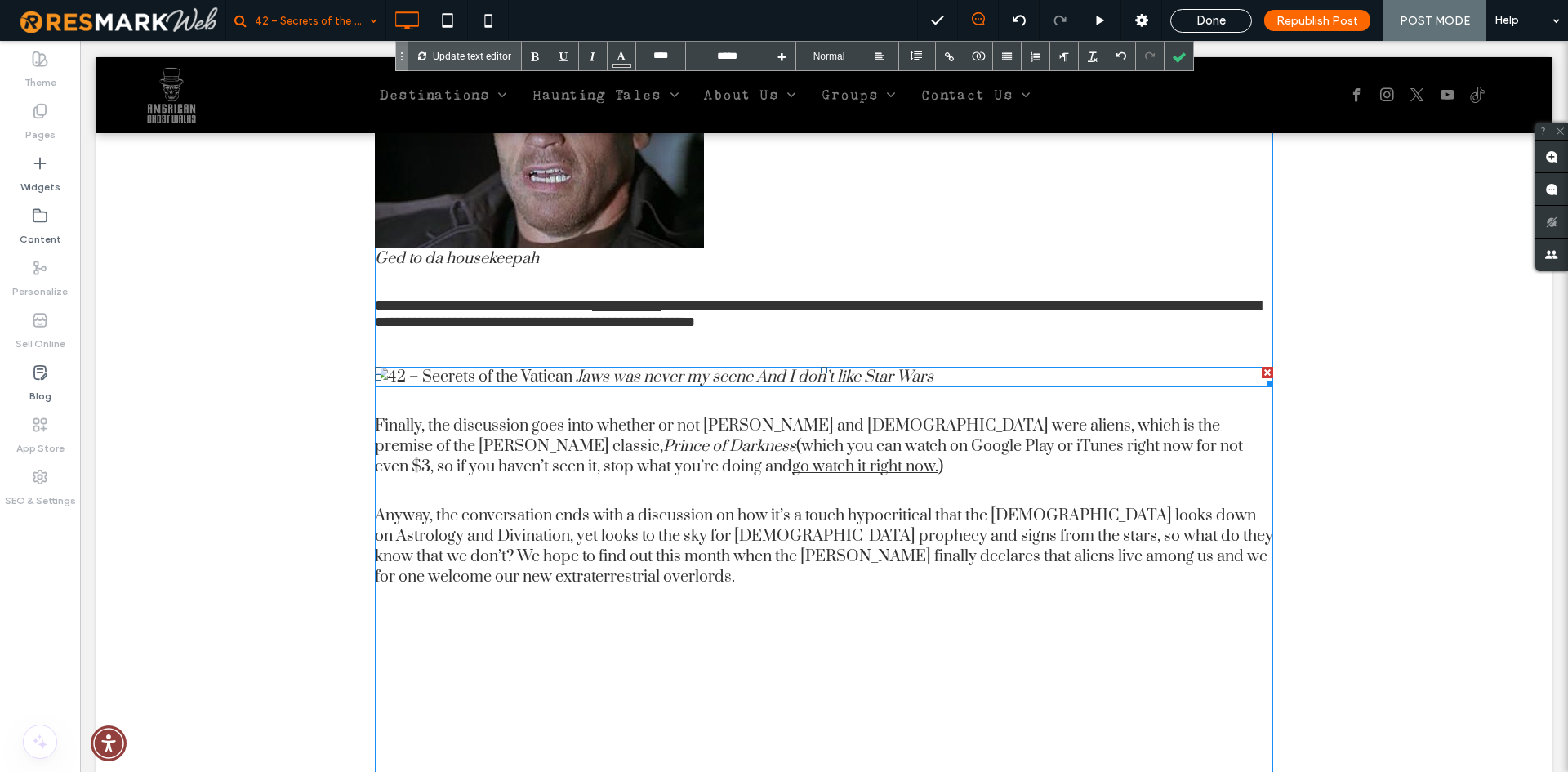
click at [598, 367] on em "Jaws was never my scene And I don’t like Star Wars" at bounding box center [754, 377] width 358 height 21
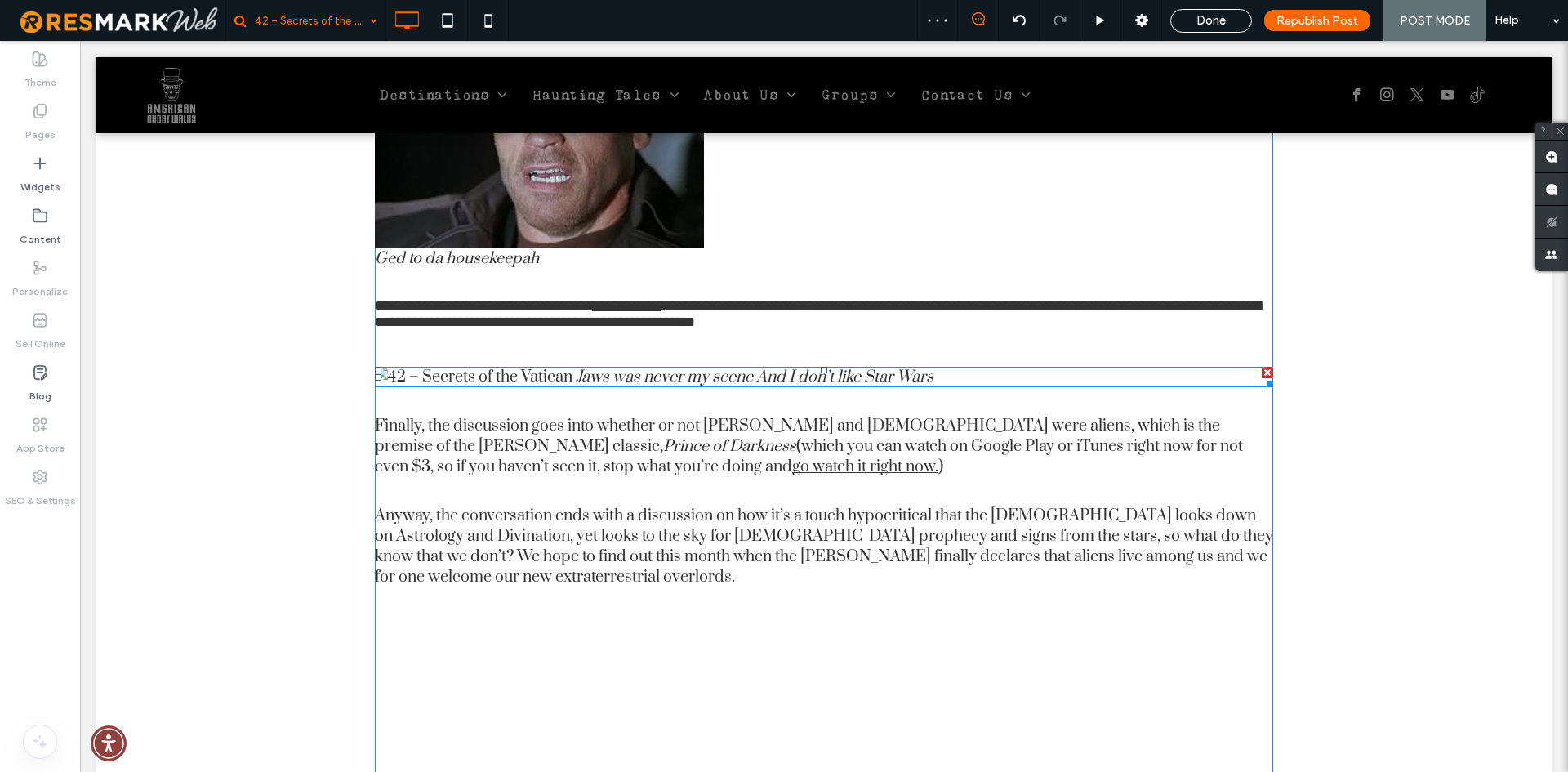
click at [702, 367] on em "Jaws was never my scene And I don’t like Star Wars" at bounding box center [754, 377] width 358 height 21
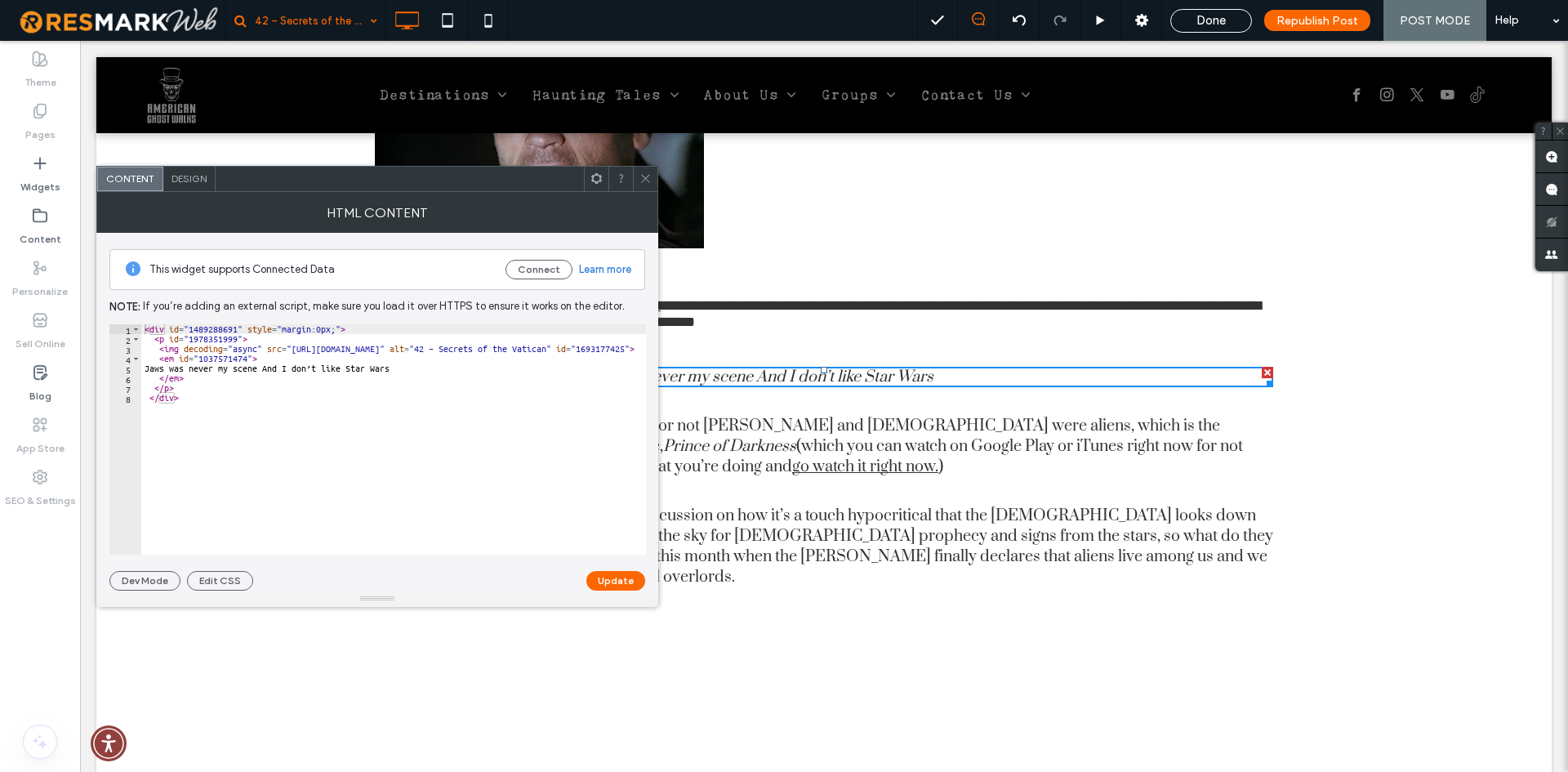
scroll to position [0, 0]
